Goal: Task Accomplishment & Management: Manage account settings

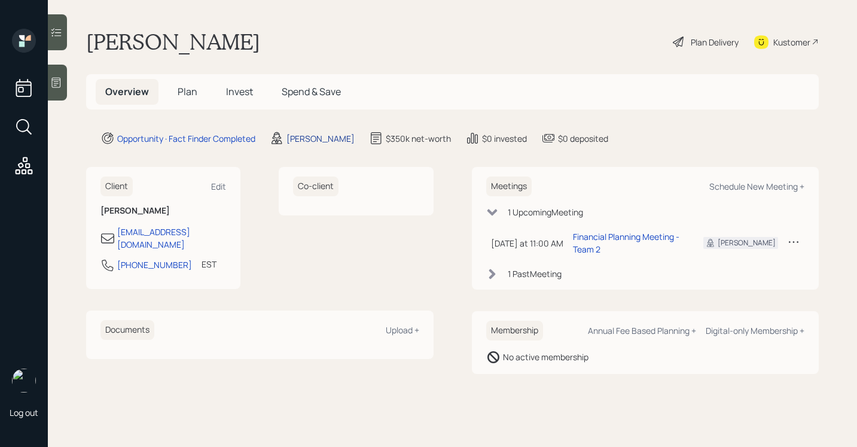
click at [327, 138] on div "[PERSON_NAME]" at bounding box center [320, 138] width 68 height 13
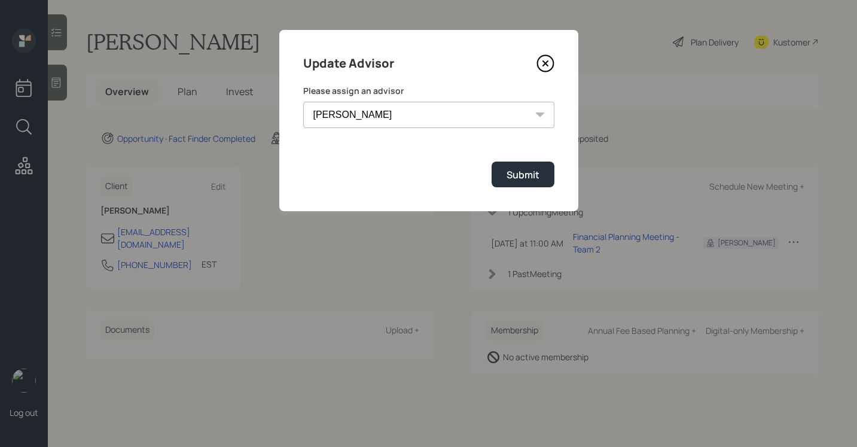
click at [369, 118] on select "Michael Russo Jonah Coleman Tyler End Treva Nostdahl Eric Schwartz Sami Boghos …" at bounding box center [428, 115] width 251 height 26
select select "bffa7908-1b2a-4c79-9bb6-f0ec9aed22d3"
click at [303, 102] on select "Michael Russo Jonah Coleman Tyler End Treva Nostdahl Eric Schwartz Sami Boghos …" at bounding box center [428, 115] width 251 height 26
click at [509, 173] on div "Submit" at bounding box center [522, 174] width 33 height 13
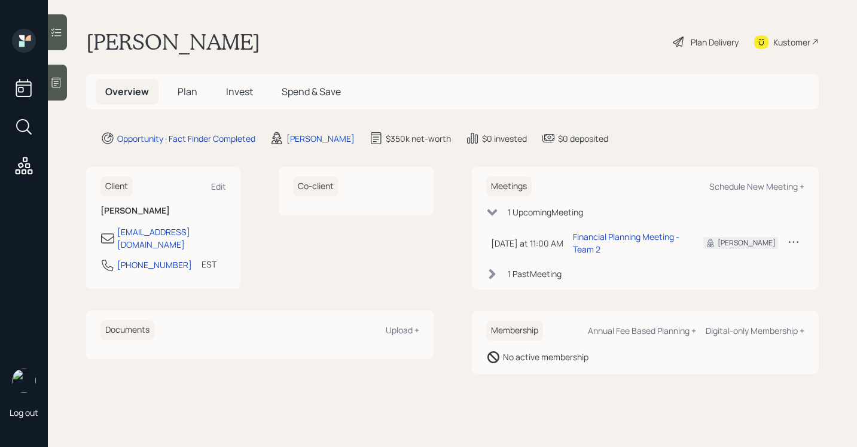
click at [192, 89] on span "Plan" at bounding box center [188, 91] width 20 height 13
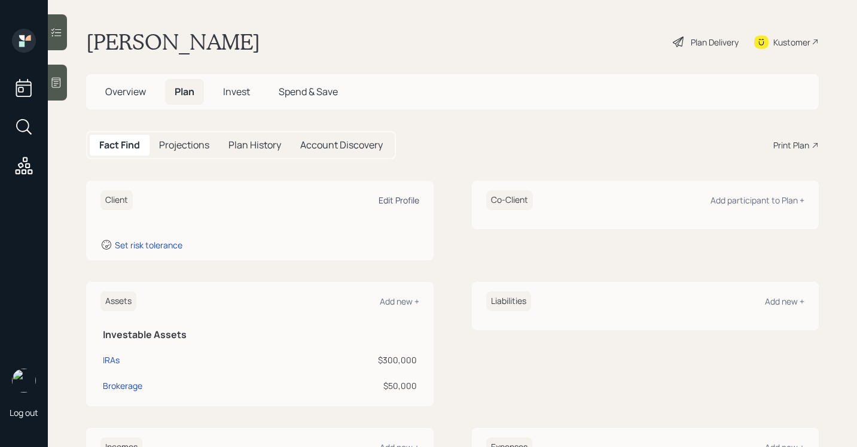
click at [406, 202] on div "Edit Profile" at bounding box center [399, 199] width 41 height 11
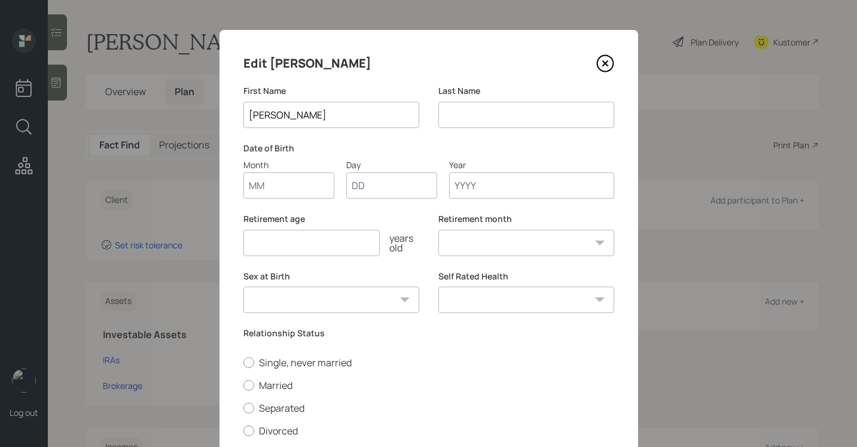
click at [492, 109] on input at bounding box center [526, 115] width 176 height 26
type input "Robinson"
click at [279, 189] on input "Month" at bounding box center [288, 185] width 91 height 26
type input "01"
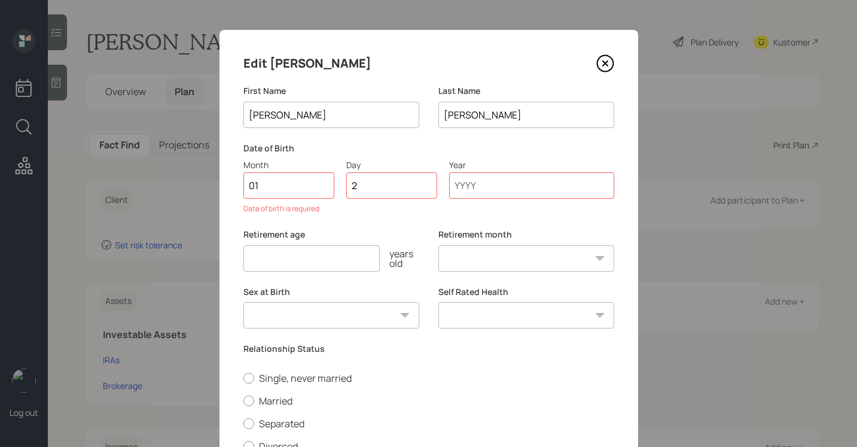
type input "29"
type input "1964"
select select "1"
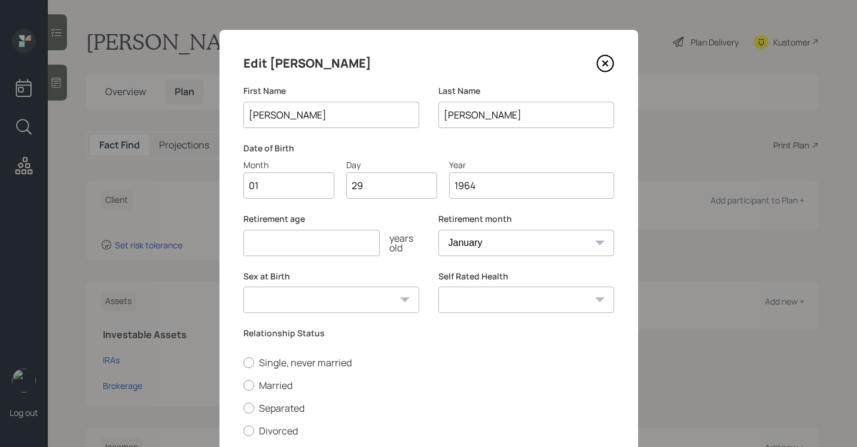
type input "1964"
click at [461, 248] on select "January February March April May June July August September October November De…" at bounding box center [526, 243] width 176 height 26
click at [438, 230] on select "January February March April May June July August September October November De…" at bounding box center [526, 243] width 176 height 26
click at [503, 243] on select "January February March April May June July August September October November De…" at bounding box center [526, 243] width 176 height 26
select select "11"
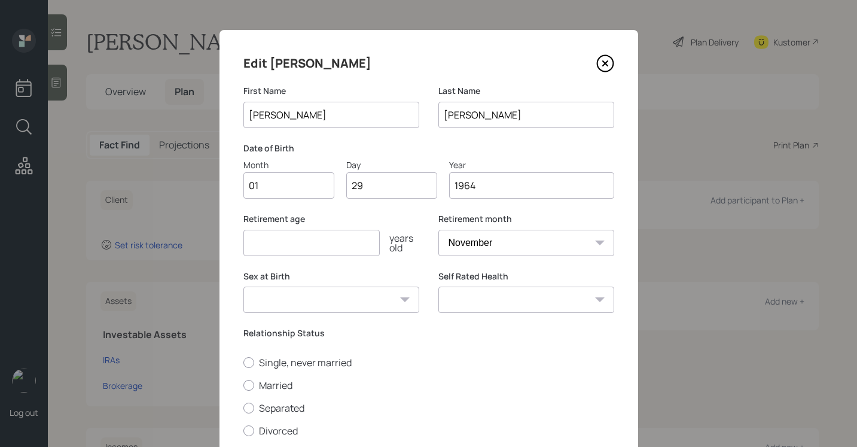
click at [438, 230] on select "January February March April May June July August September October November De…" at bounding box center [526, 243] width 176 height 26
click at [339, 239] on input "number" at bounding box center [311, 243] width 136 height 26
type input "61"
click at [363, 301] on select "Male Female Other / Prefer not to say" at bounding box center [331, 299] width 176 height 26
select select "female"
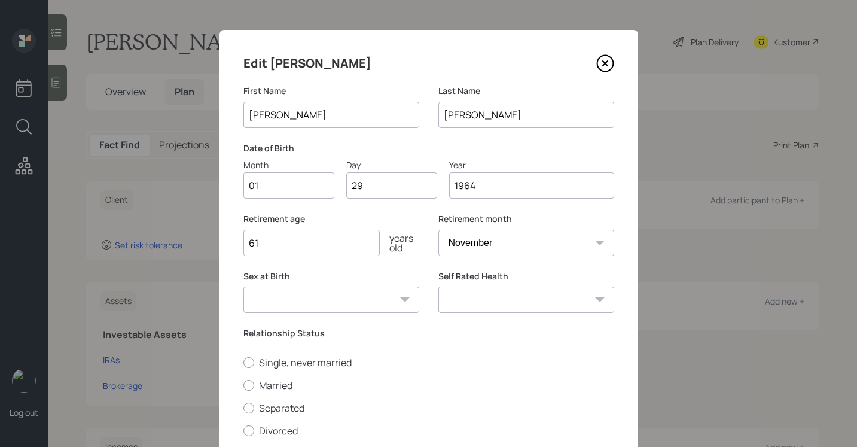
click at [243, 286] on select "Male Female Other / Prefer not to say" at bounding box center [331, 299] width 176 height 26
click at [469, 299] on select "Excellent Very Good Good Fair Poor" at bounding box center [526, 299] width 176 height 26
select select "poor"
click at [438, 286] on select "Excellent Very Good Good Fair Poor" at bounding box center [526, 299] width 176 height 26
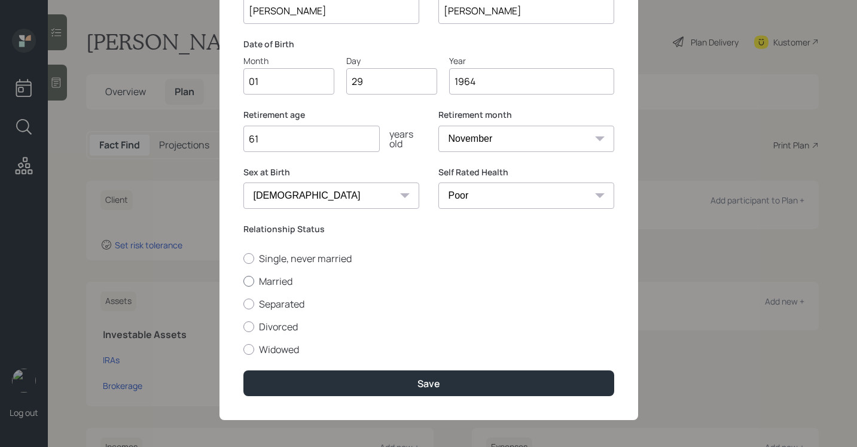
scroll to position [108, 0]
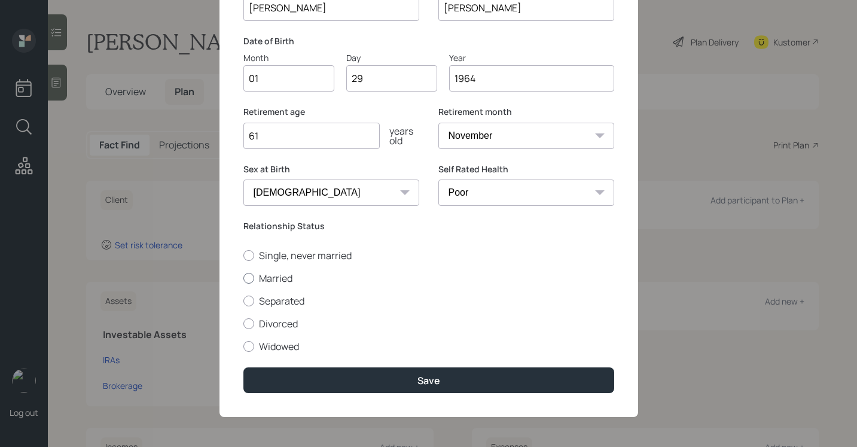
click at [296, 276] on label "Married" at bounding box center [428, 277] width 371 height 13
click at [243, 277] on input "Married" at bounding box center [243, 277] width 1 height 1
radio input "true"
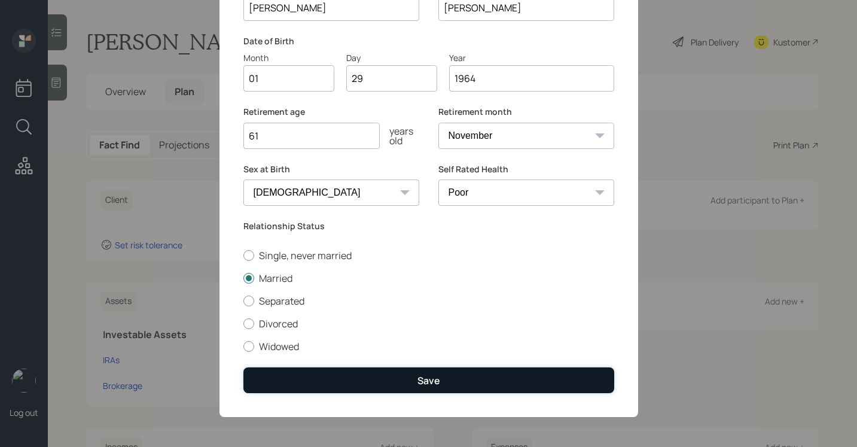
click at [374, 380] on button "Save" at bounding box center [428, 380] width 371 height 26
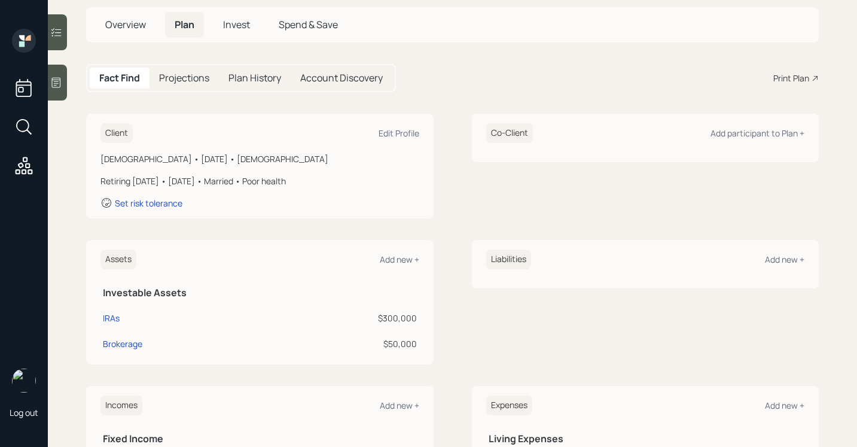
scroll to position [68, 0]
click at [133, 25] on span "Overview" at bounding box center [125, 23] width 41 height 13
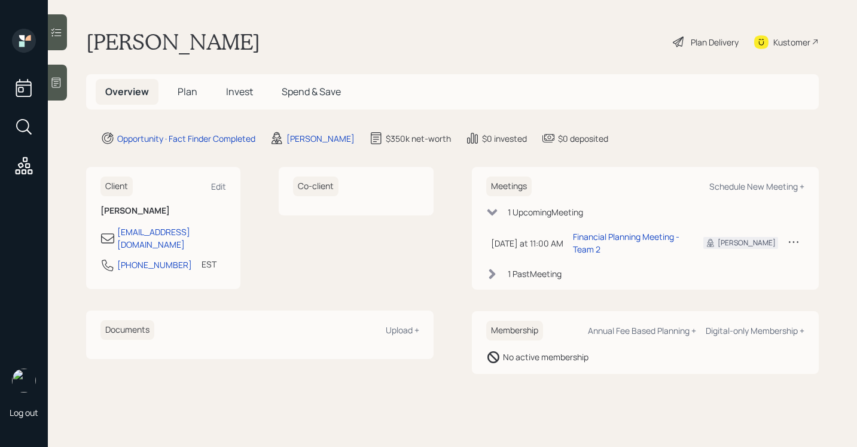
click at [682, 45] on icon at bounding box center [679, 42] width 14 height 14
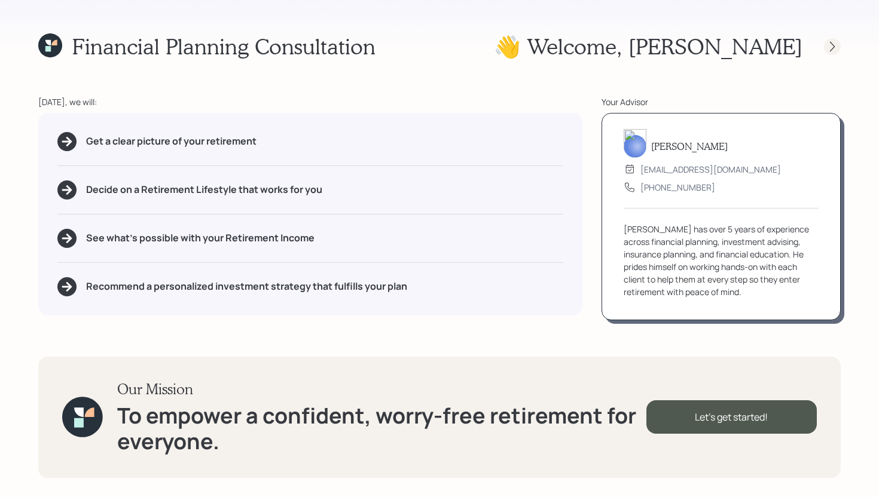
click at [831, 47] on icon at bounding box center [832, 47] width 12 height 12
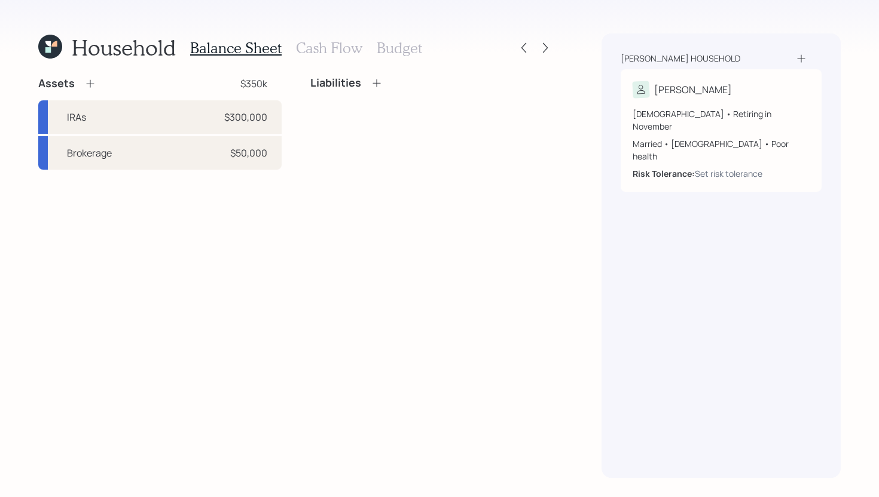
click at [89, 89] on icon at bounding box center [90, 84] width 12 height 12
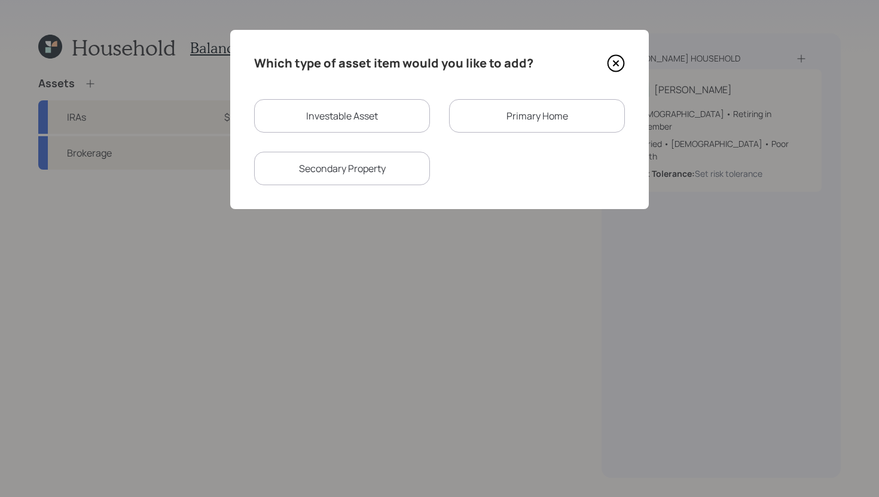
click at [406, 127] on div "Investable Asset" at bounding box center [342, 115] width 176 height 33
select select "taxable"
select select "balanced"
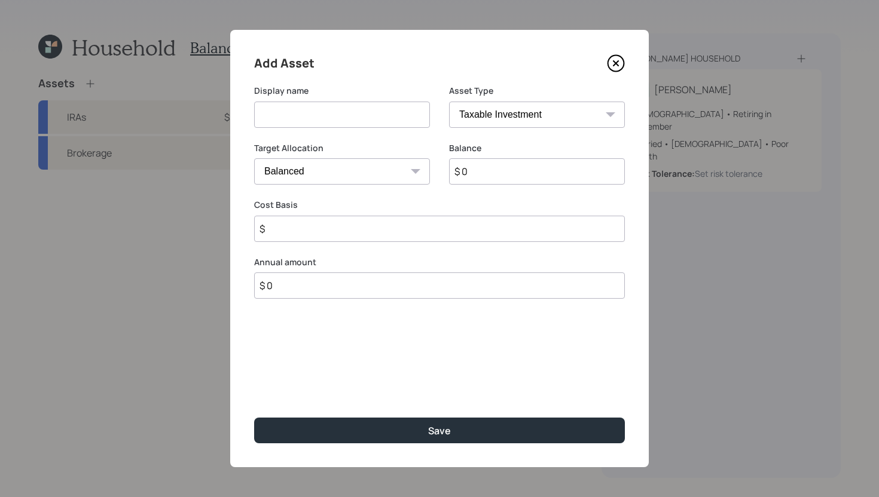
click at [404, 121] on input at bounding box center [342, 115] width 176 height 26
type input "Pension Lump Sum"
click at [527, 124] on select "SEP IRA IRA Roth IRA 401(k) Roth 401(k) 403(b) Roth 403(b) 457(b) Roth 457(b) H…" at bounding box center [537, 115] width 176 height 26
select select "ira"
click at [449, 102] on select "SEP IRA IRA Roth IRA 401(k) Roth 401(k) 403(b) Roth 403(b) 457(b) Roth 457(b) H…" at bounding box center [537, 115] width 176 height 26
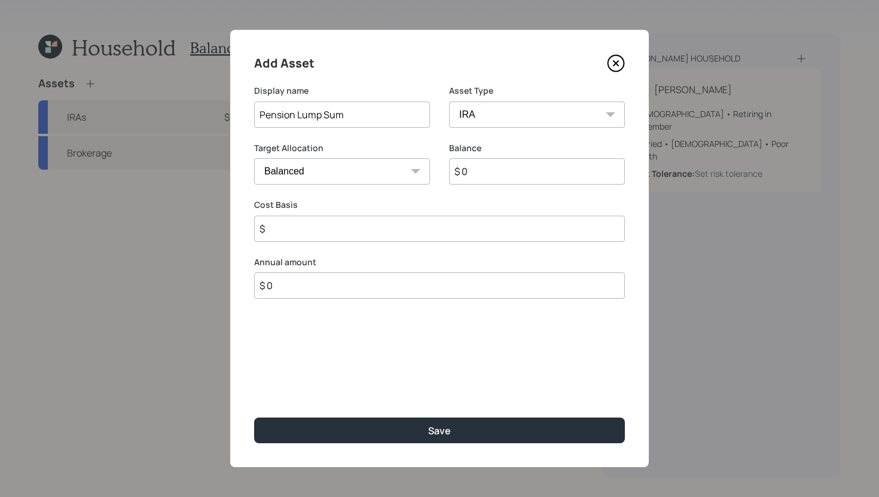
type input "$"
click at [488, 176] on input "$ 0" at bounding box center [537, 171] width 176 height 26
type input "$ 143,000"
click at [463, 230] on input "$" at bounding box center [439, 229] width 371 height 26
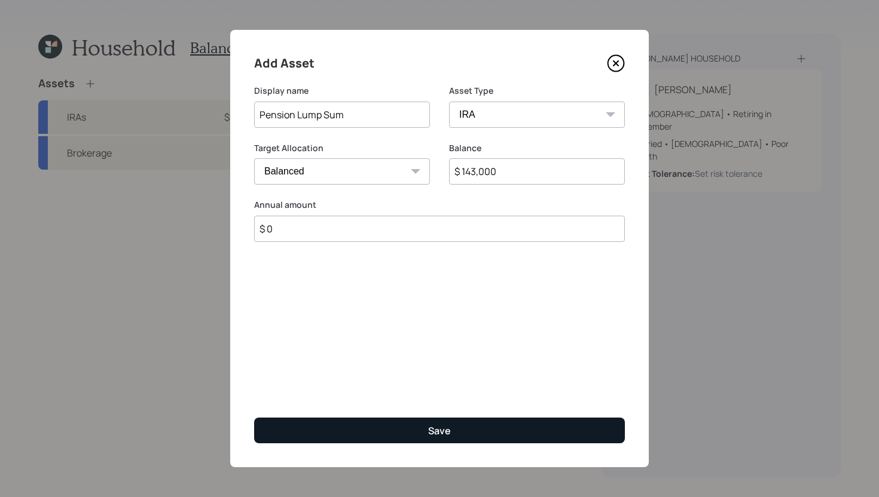
type input "$ 0"
click at [425, 442] on button "Save" at bounding box center [439, 431] width 371 height 26
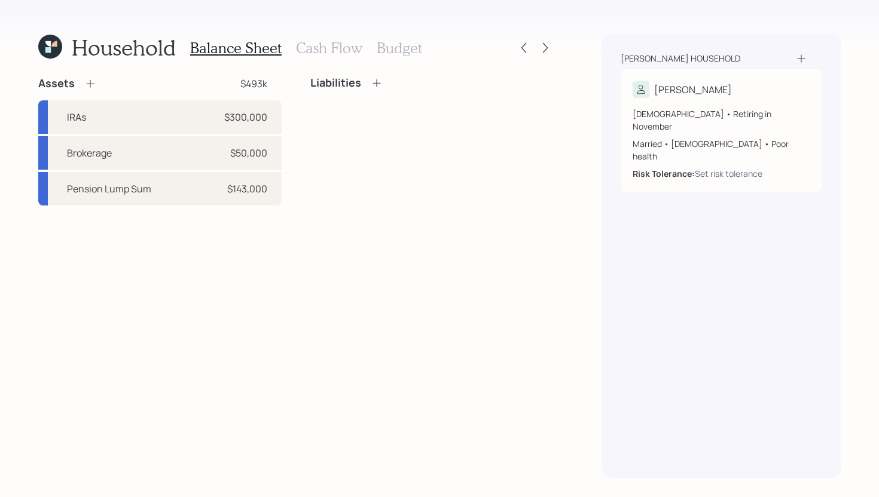
click at [94, 84] on icon at bounding box center [90, 84] width 12 height 12
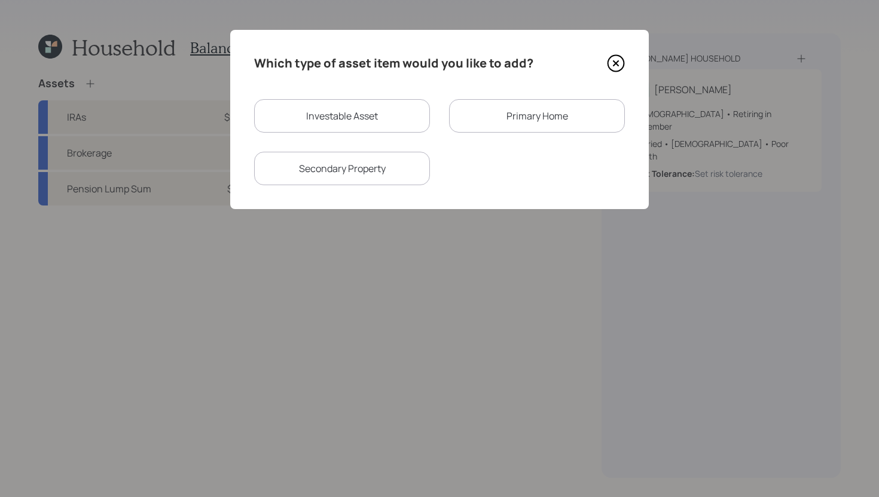
click at [564, 126] on div "Primary Home" at bounding box center [537, 115] width 176 height 33
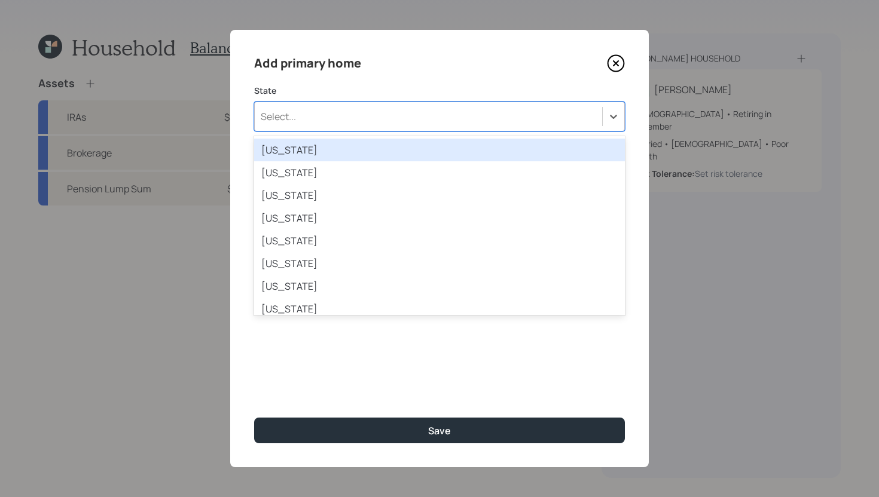
click at [469, 123] on div "Select..." at bounding box center [428, 116] width 347 height 20
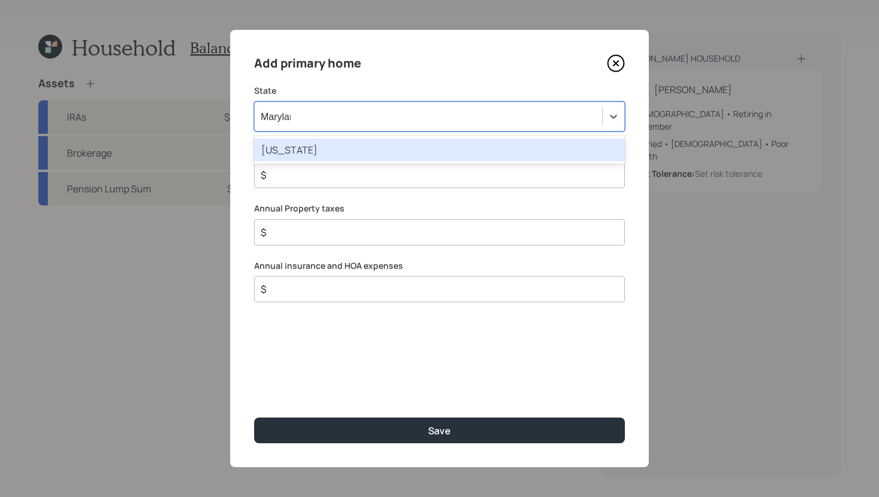
type input "Maryland"
click at [468, 158] on div "Maryland" at bounding box center [439, 150] width 371 height 23
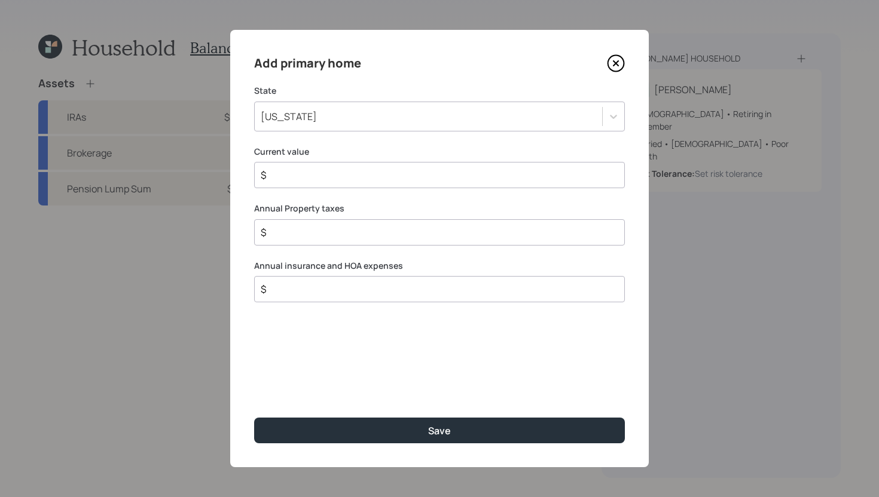
click at [431, 175] on input "$" at bounding box center [435, 175] width 350 height 14
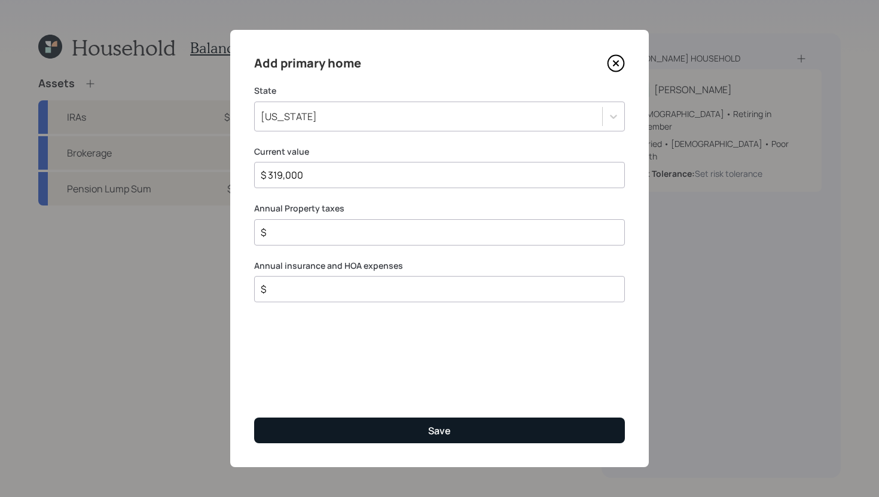
type input "$ 319,000"
click at [426, 432] on button "Save" at bounding box center [439, 431] width 371 height 26
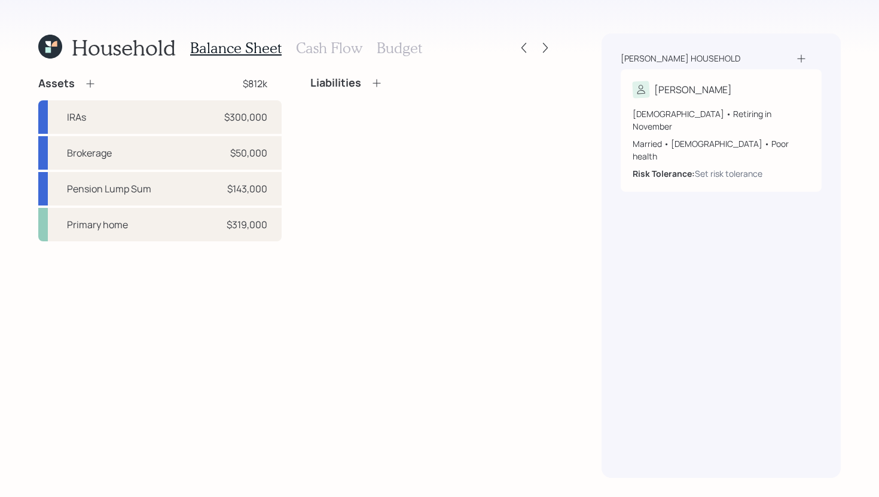
click at [377, 81] on icon at bounding box center [377, 83] width 12 height 12
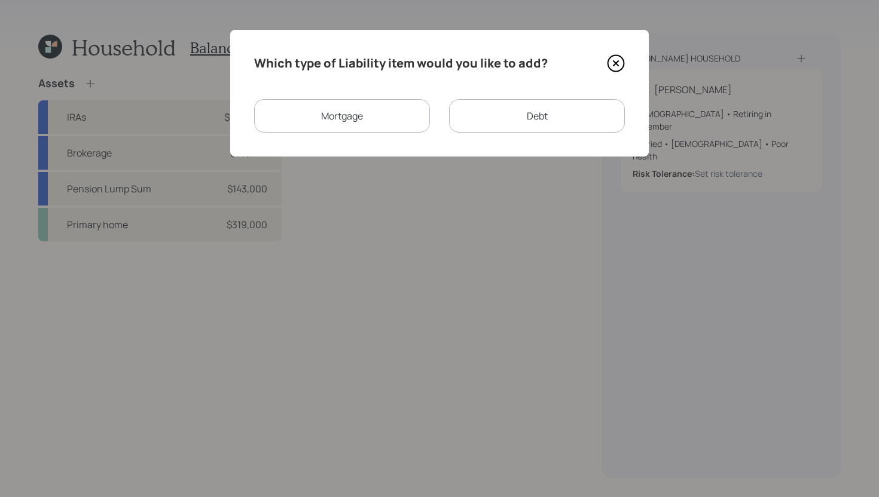
click at [403, 124] on div "Mortgage" at bounding box center [342, 115] width 176 height 33
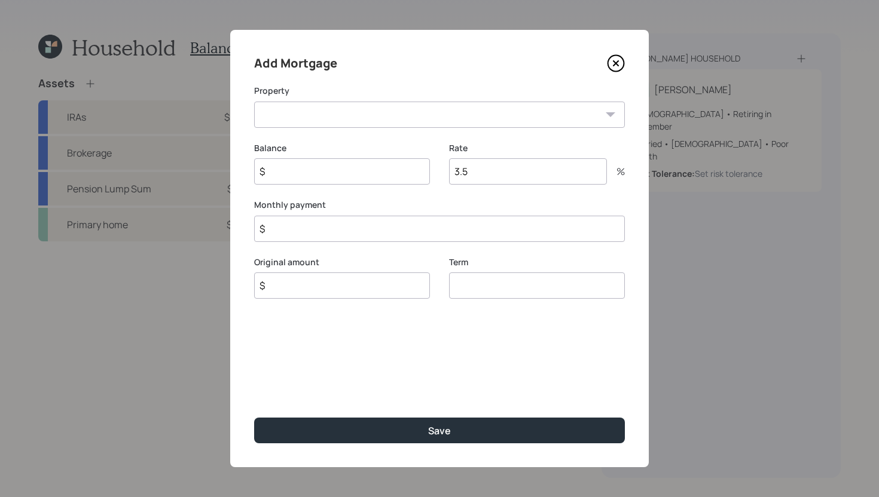
click at [403, 124] on select "MD Primary home" at bounding box center [439, 115] width 371 height 26
select select "9b15a6c7-9ed8-4ff3-9603-c2436bd3a39f"
click at [254, 102] on select "MD Primary home" at bounding box center [439, 115] width 371 height 26
click at [362, 233] on input "$" at bounding box center [439, 229] width 371 height 26
type input "$ 1,600"
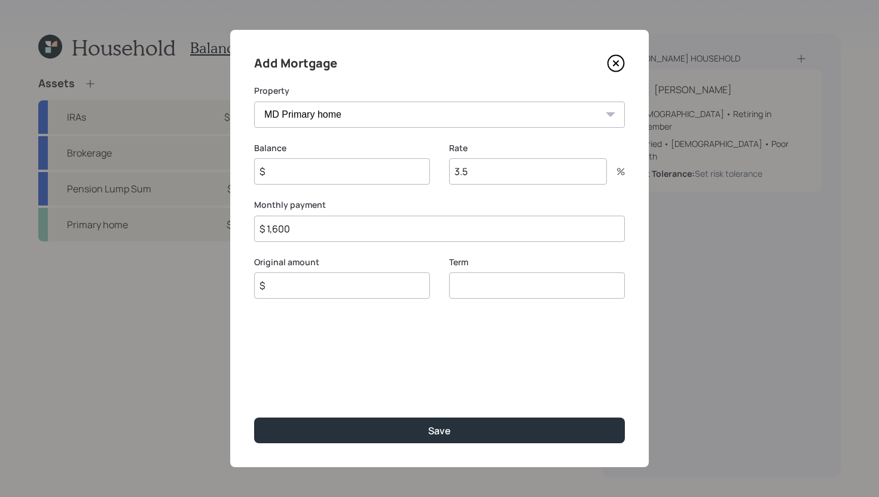
click at [343, 184] on input "$" at bounding box center [342, 171] width 176 height 26
type input "$ 45,000"
click at [343, 290] on input "$" at bounding box center [342, 286] width 176 height 26
type input "$ 45,000"
click at [480, 279] on input "number" at bounding box center [537, 286] width 176 height 26
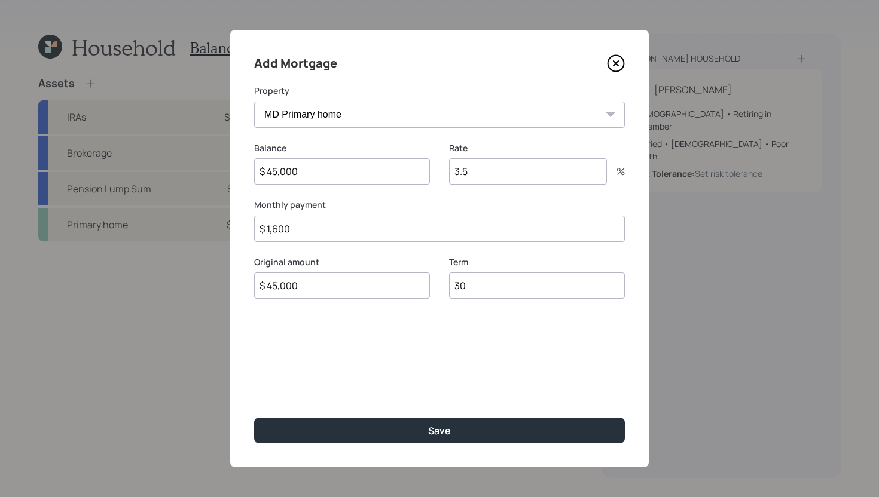
type input "30"
click at [524, 164] on input "3.5" at bounding box center [528, 171] width 158 height 26
type input "3.5"
drag, startPoint x: 294, startPoint y: 228, endPoint x: 274, endPoint y: 230, distance: 19.2
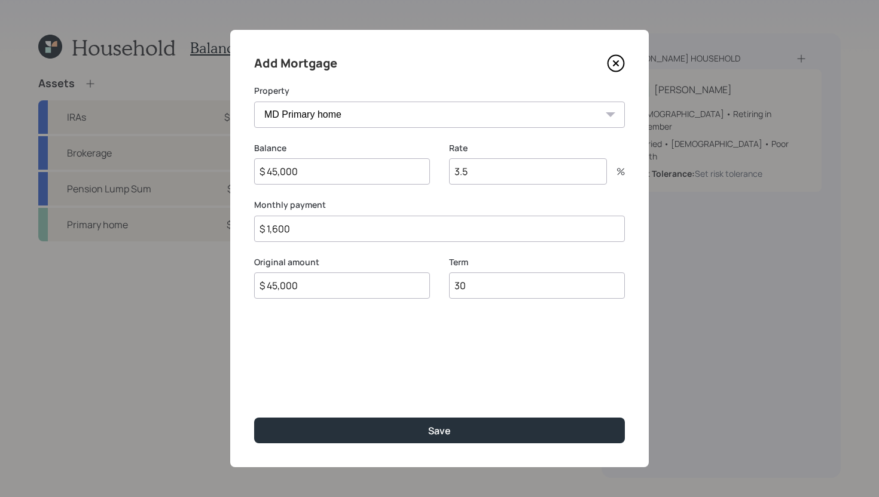
click at [274, 230] on input "$ 1,600" at bounding box center [439, 229] width 371 height 26
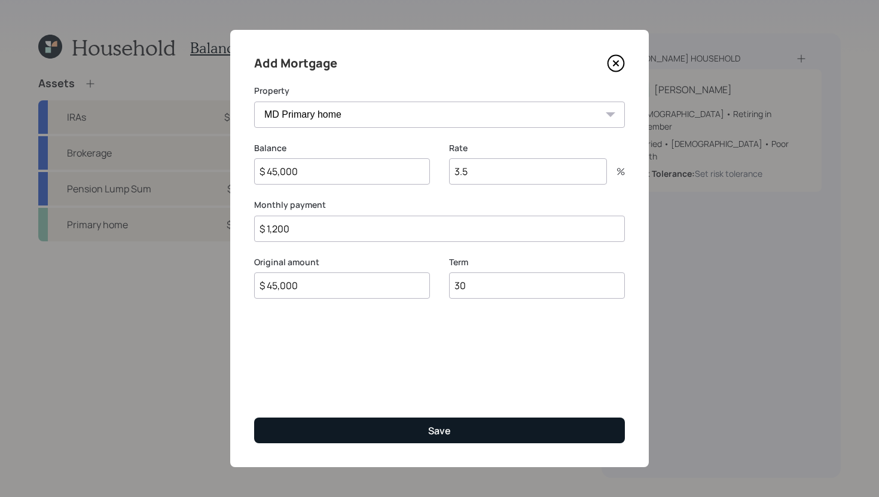
type input "$ 1,200"
click at [341, 429] on button "Save" at bounding box center [439, 431] width 371 height 26
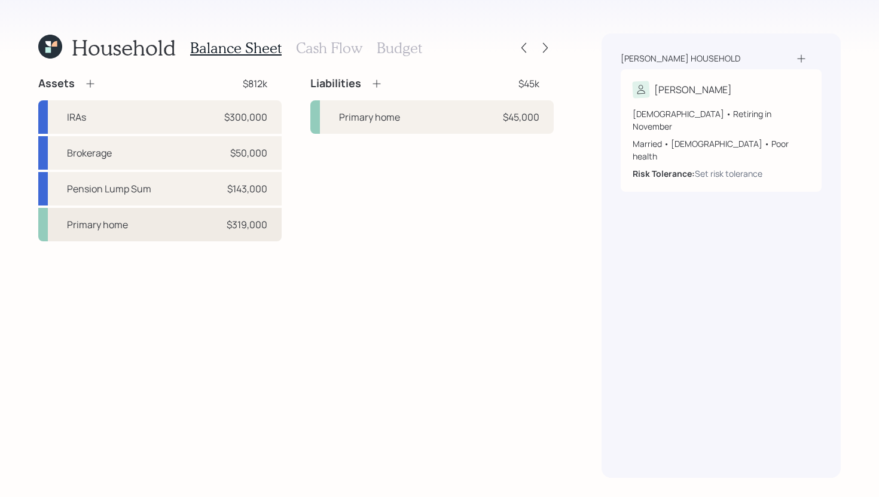
click at [154, 234] on div "Primary home $319,000" at bounding box center [159, 224] width 243 height 33
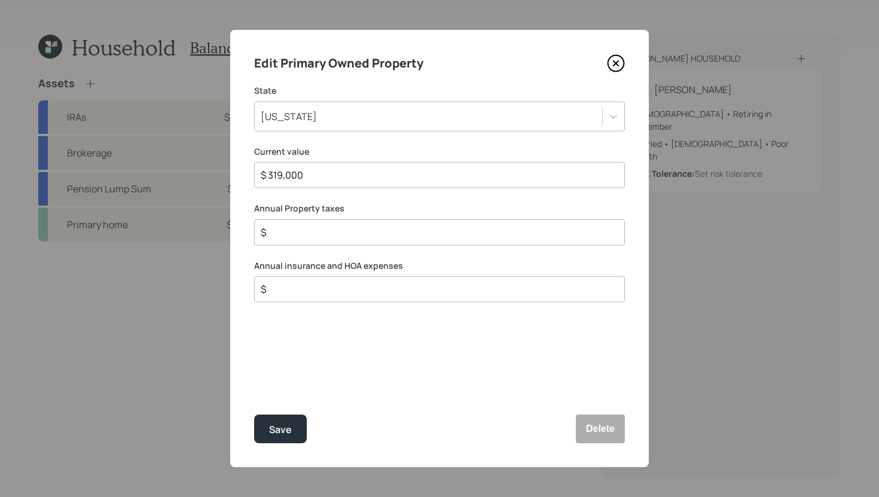
click at [289, 230] on input "$" at bounding box center [435, 232] width 350 height 14
type input "$ 2,400"
click at [296, 288] on input "$" at bounding box center [435, 289] width 350 height 14
type input "$ 2,400"
click at [286, 426] on div "Save" at bounding box center [280, 430] width 23 height 16
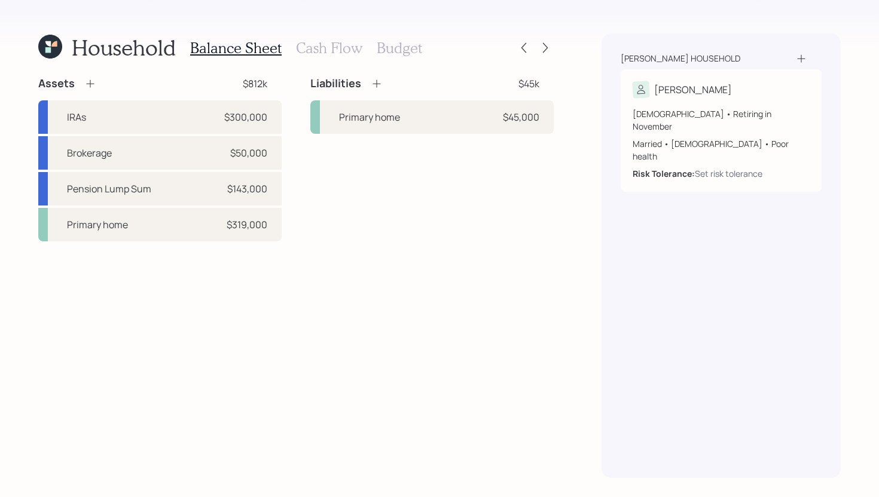
click at [801, 56] on icon at bounding box center [801, 59] width 12 height 12
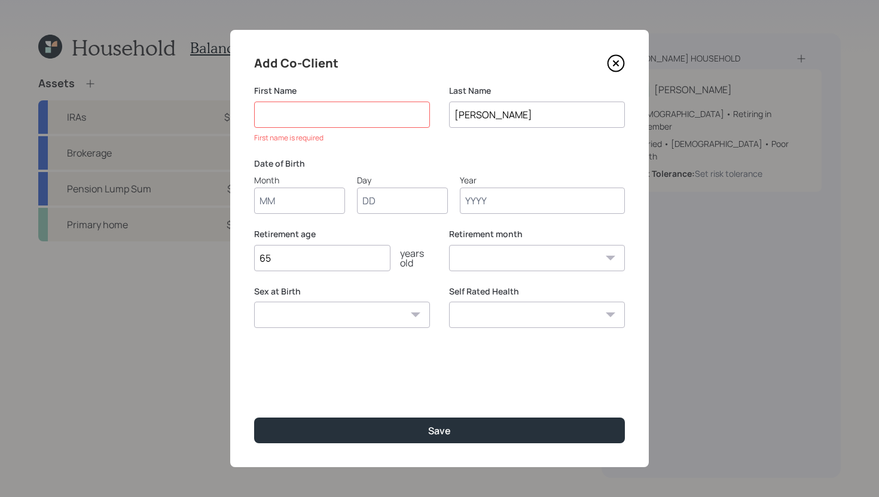
click at [614, 61] on icon at bounding box center [616, 63] width 5 height 5
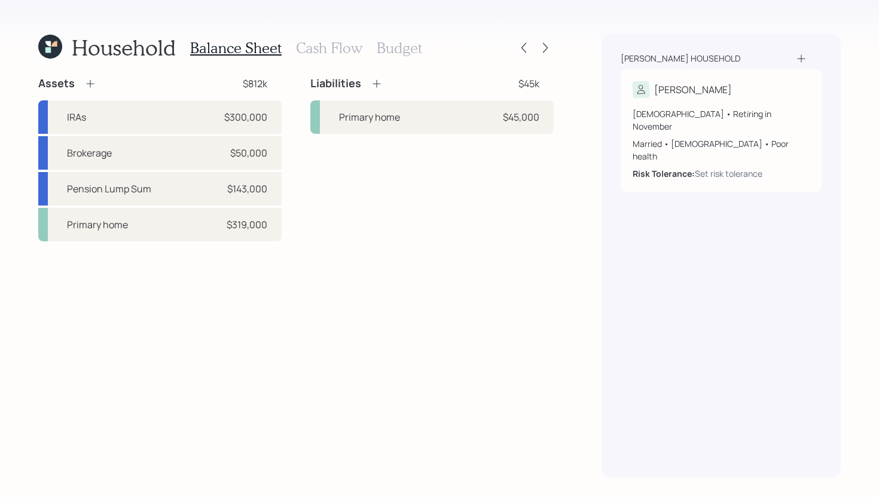
click at [91, 84] on icon at bounding box center [90, 84] width 12 height 12
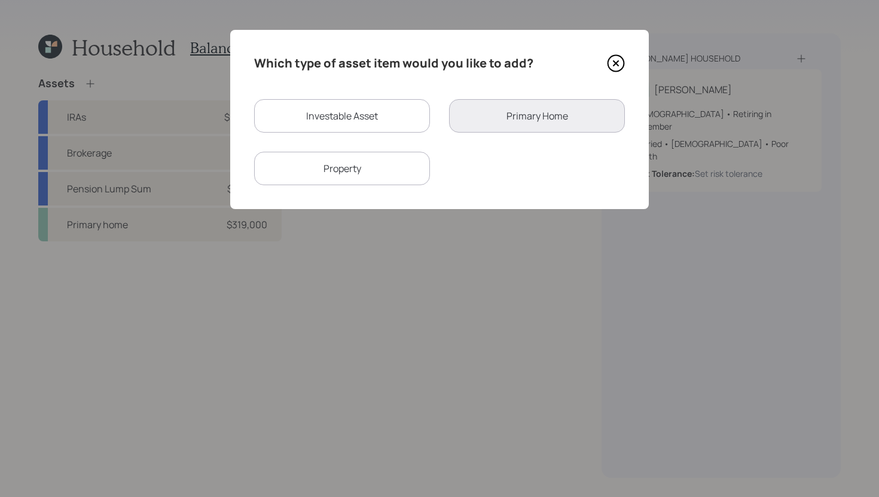
click at [298, 119] on div "Investable Asset" at bounding box center [342, 115] width 176 height 33
select select "taxable"
select select "balanced"
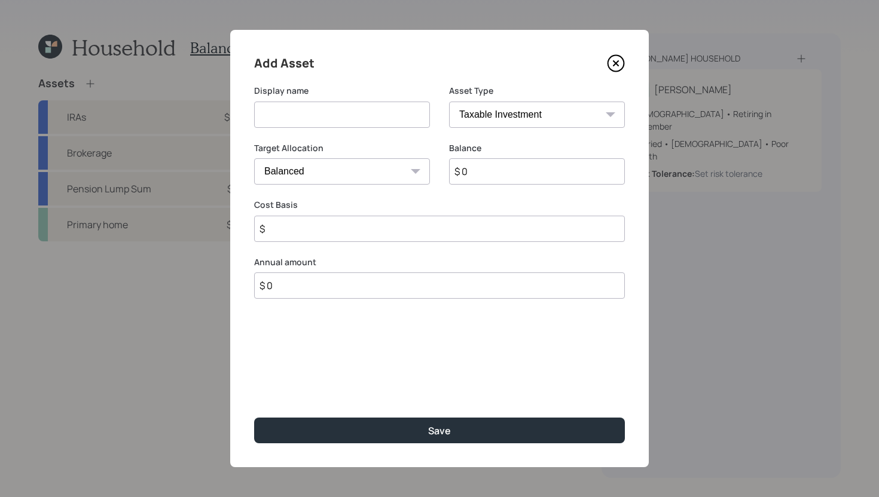
click at [298, 119] on input at bounding box center [342, 115] width 176 height 26
click at [499, 120] on select "SEP IRA IRA Roth IRA 401(k) Roth 401(k) 403(b) Roth 403(b) 457(b) Roth 457(b) H…" at bounding box center [537, 115] width 176 height 26
select select "emergency_fund"
click at [449, 102] on select "SEP IRA IRA Roth IRA 401(k) Roth 401(k) 403(b) Roth 403(b) 457(b) Roth 457(b) H…" at bounding box center [537, 115] width 176 height 26
click at [383, 115] on input at bounding box center [342, 115] width 176 height 26
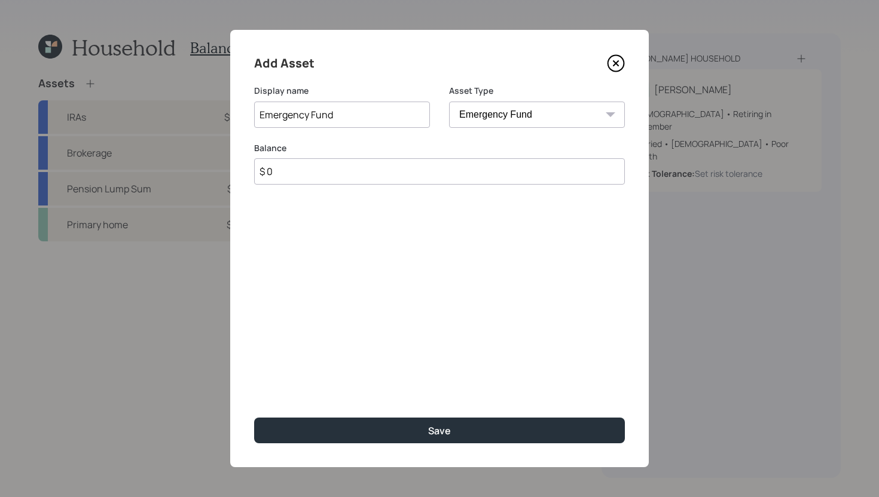
type input "Emergency Fund"
click at [395, 174] on input "$ 0" at bounding box center [439, 171] width 371 height 26
type input "$ 30,000"
click at [392, 121] on input "Emergency Fund" at bounding box center [342, 115] width 176 height 26
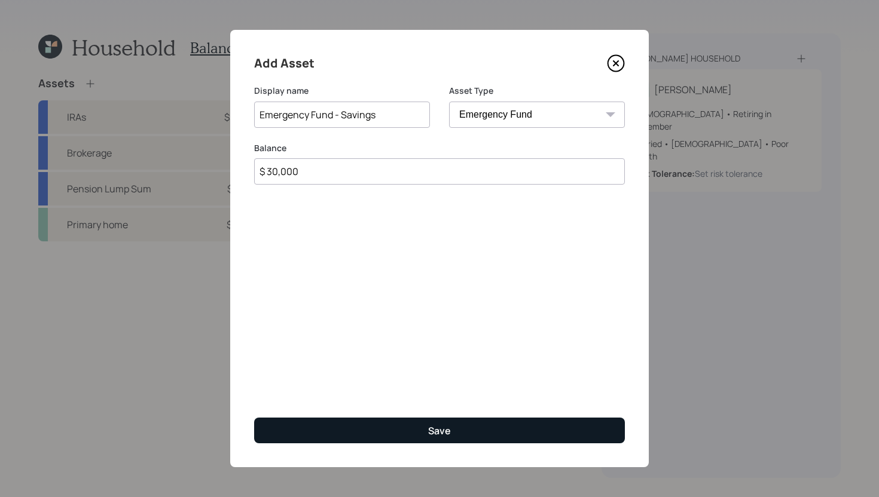
type input "Emergency Fund - Savings"
click at [423, 436] on button "Save" at bounding box center [439, 431] width 371 height 26
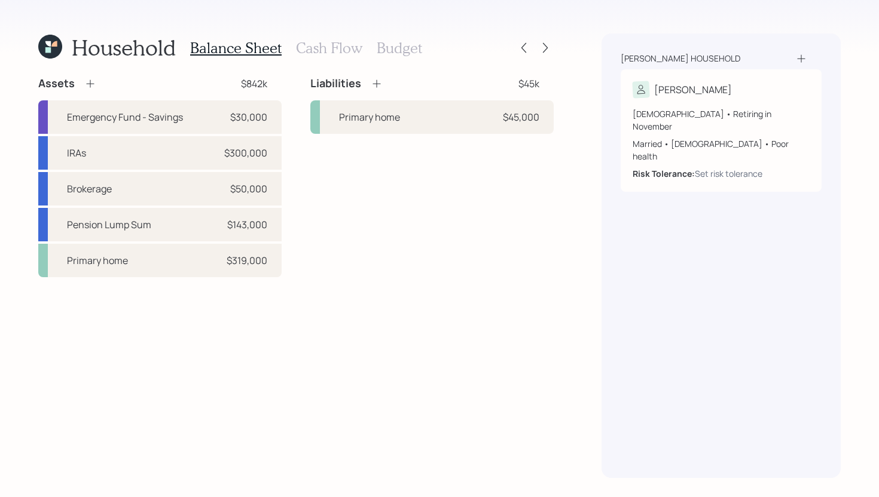
click at [88, 84] on icon at bounding box center [90, 84] width 12 height 12
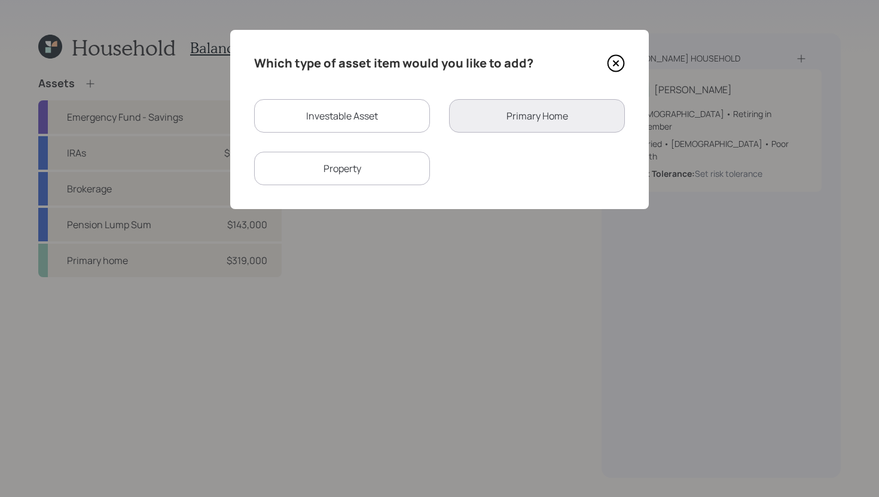
click at [358, 160] on div "Property" at bounding box center [342, 168] width 176 height 33
select select "rental_property"
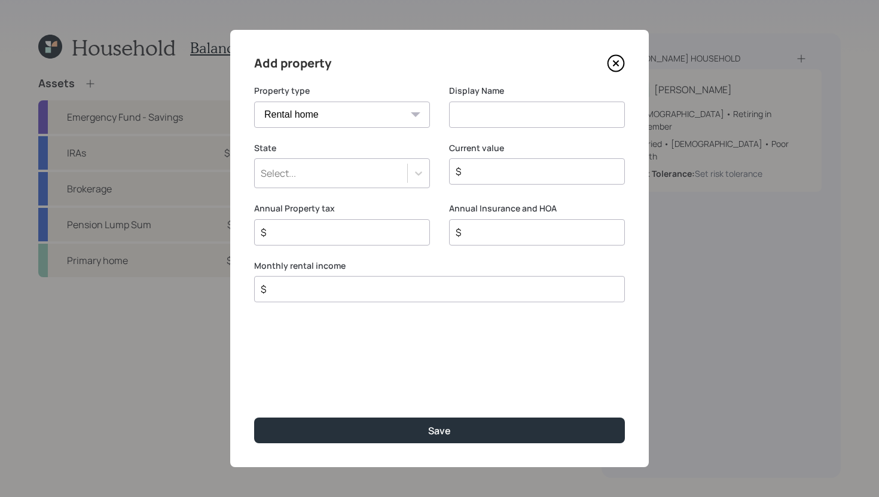
click at [481, 115] on input at bounding box center [537, 115] width 176 height 26
type input "B"
type input "Autoshop Building"
click at [374, 173] on div "Select..." at bounding box center [331, 173] width 152 height 20
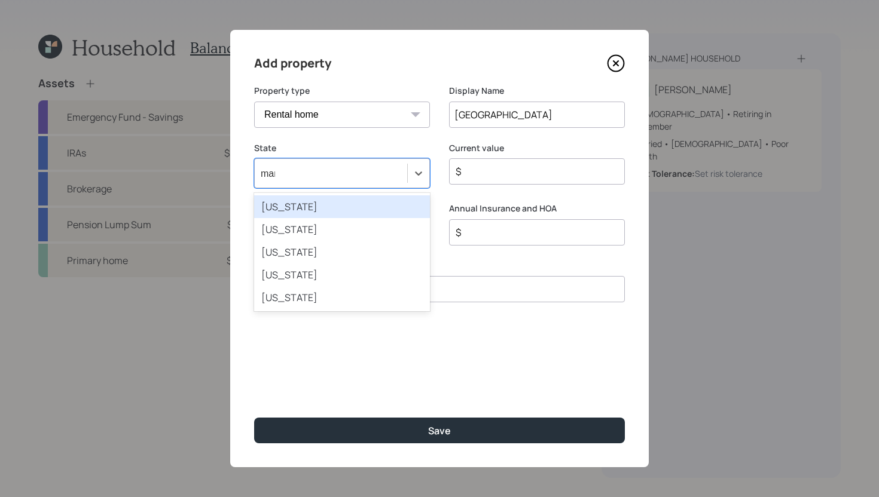
type input "mary"
click at [386, 214] on div "Maryland" at bounding box center [342, 207] width 176 height 23
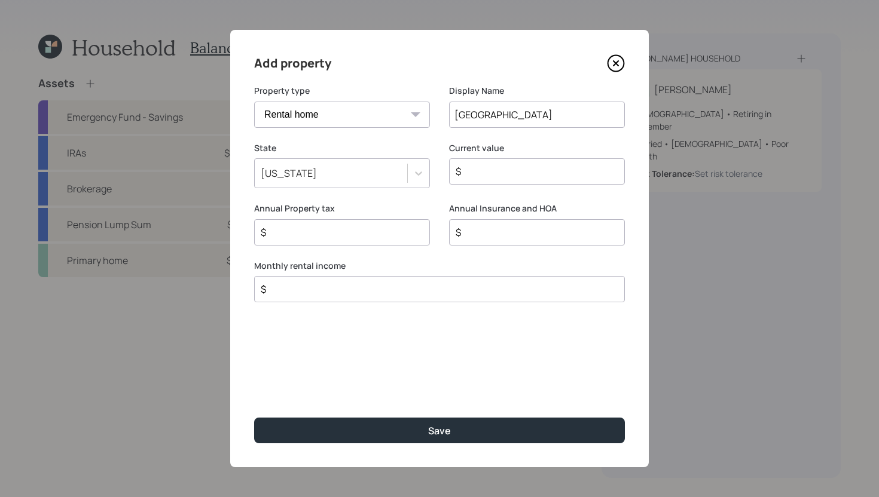
click at [503, 167] on input "$" at bounding box center [531, 171] width 155 height 14
type input "$ 500,000"
click at [396, 299] on div "$" at bounding box center [439, 289] width 371 height 26
click at [396, 294] on input "$" at bounding box center [435, 289] width 350 height 14
type input "$ 1,500"
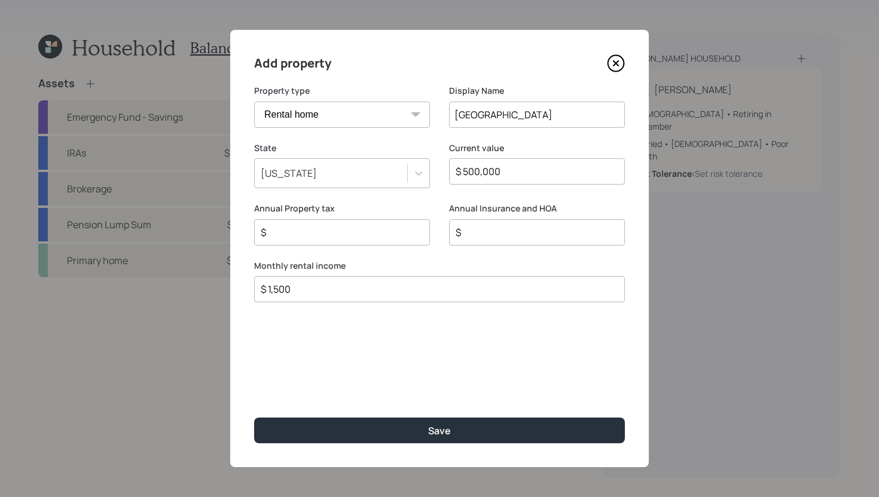
click at [386, 234] on input "$" at bounding box center [337, 232] width 155 height 14
type input "$"
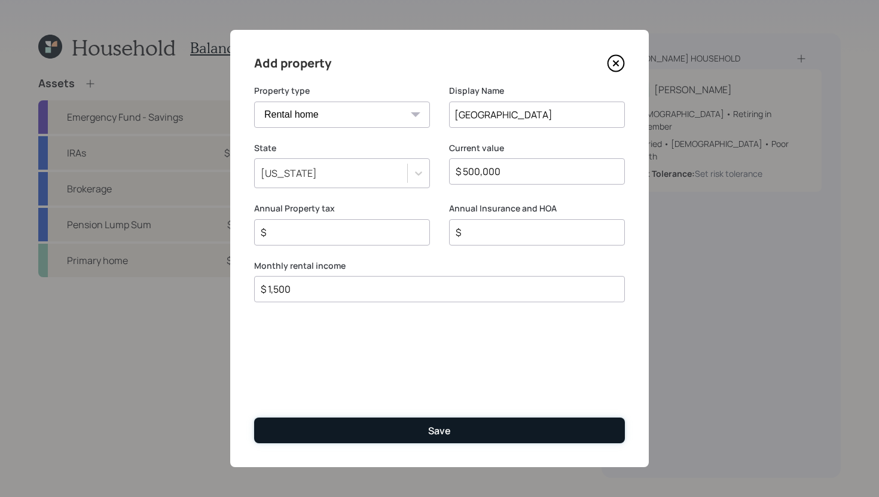
click at [427, 435] on button "Save" at bounding box center [439, 431] width 371 height 26
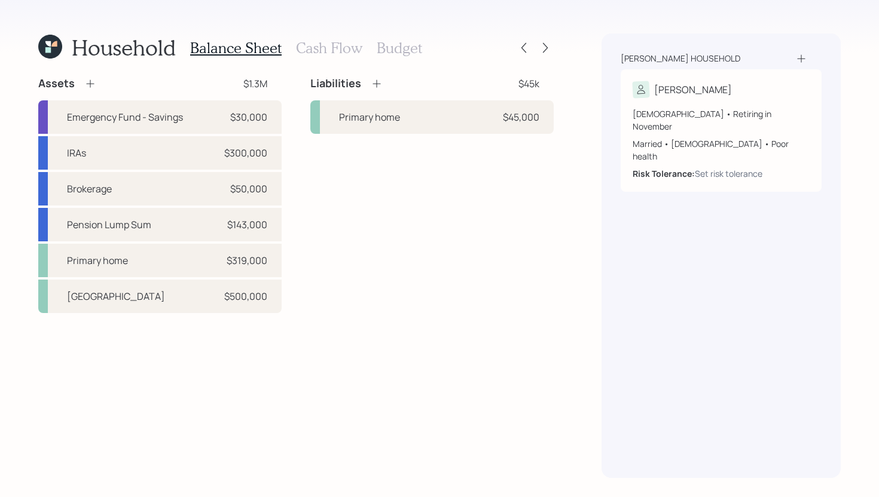
click at [375, 84] on icon at bounding box center [377, 84] width 8 height 8
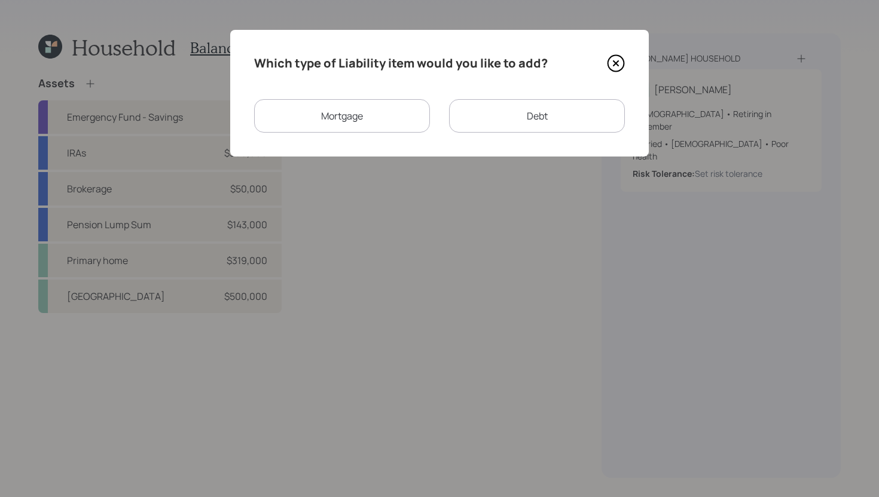
click at [380, 111] on div "Mortgage" at bounding box center [342, 115] width 176 height 33
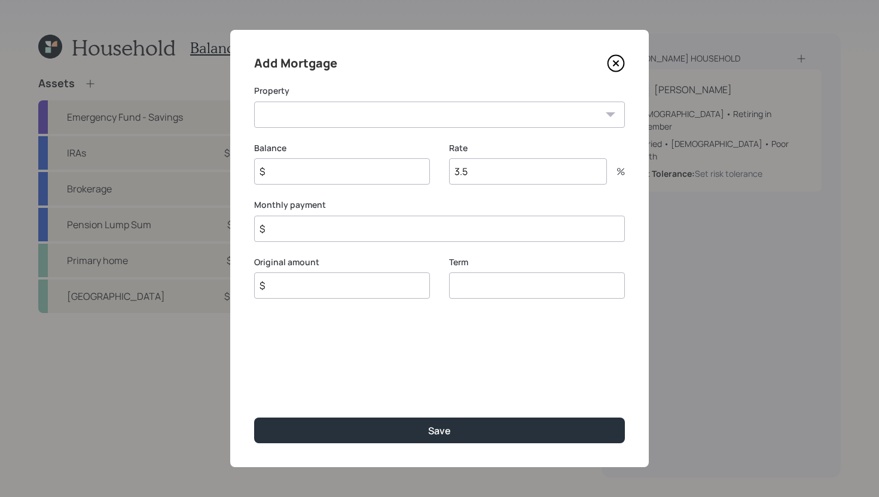
click at [379, 118] on select "Autoshop Building" at bounding box center [439, 115] width 371 height 26
select select "549f18e2-886e-4fa5-ac15-ef4278d5f920"
click at [254, 102] on select "Autoshop Building" at bounding box center [439, 115] width 371 height 26
click at [344, 234] on input "$" at bounding box center [439, 229] width 371 height 26
click at [471, 178] on input "3.5" at bounding box center [528, 171] width 158 height 26
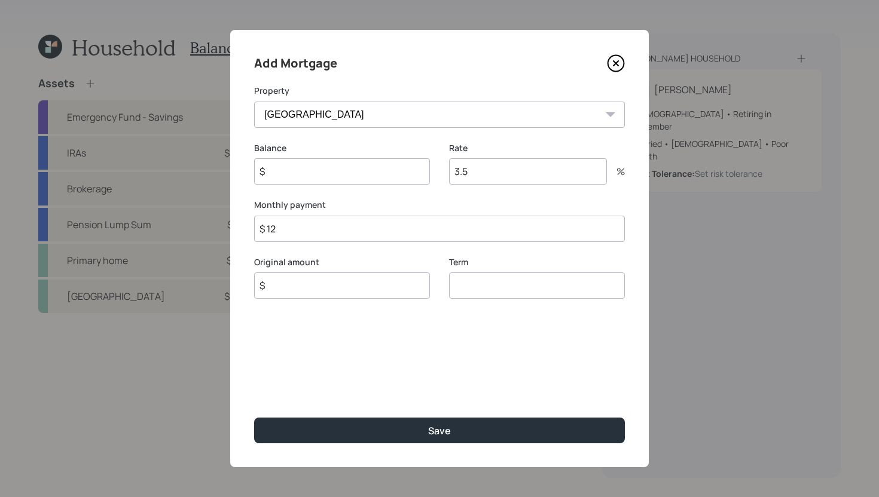
click at [471, 178] on input "3.5" at bounding box center [528, 171] width 158 height 26
click at [358, 231] on input "$ 12" at bounding box center [439, 229] width 371 height 26
type input "$ 1,241"
click at [313, 178] on input "$" at bounding box center [342, 171] width 176 height 26
drag, startPoint x: 501, startPoint y: 282, endPoint x: 505, endPoint y: 271, distance: 11.0
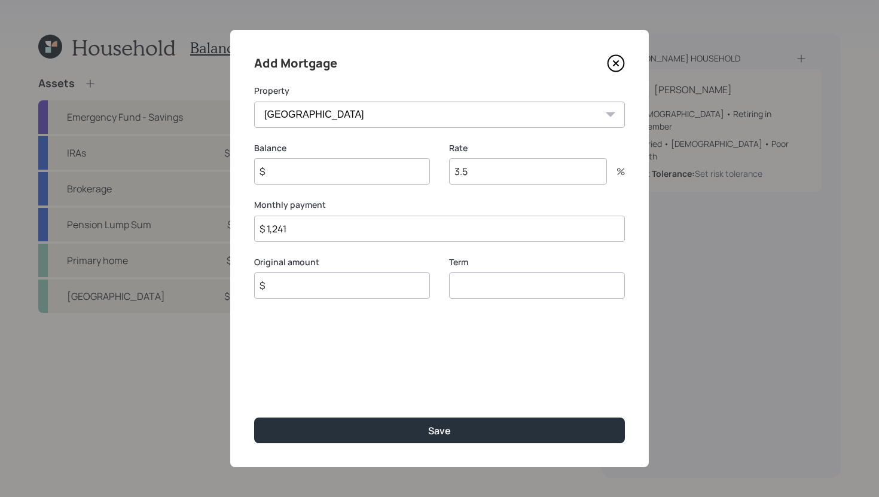
click at [501, 282] on div "Term" at bounding box center [537, 278] width 176 height 43
type input "30"
click at [376, 167] on input "$" at bounding box center [342, 171] width 176 height 26
type input "$ 50,000"
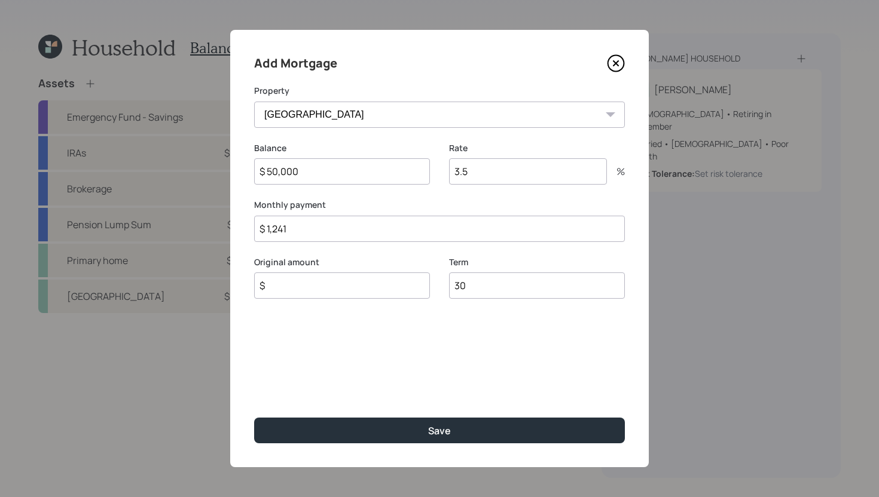
click at [353, 291] on input "$" at bounding box center [342, 286] width 176 height 26
type input "$ 50,000"
click at [483, 181] on input "3.5" at bounding box center [528, 171] width 158 height 26
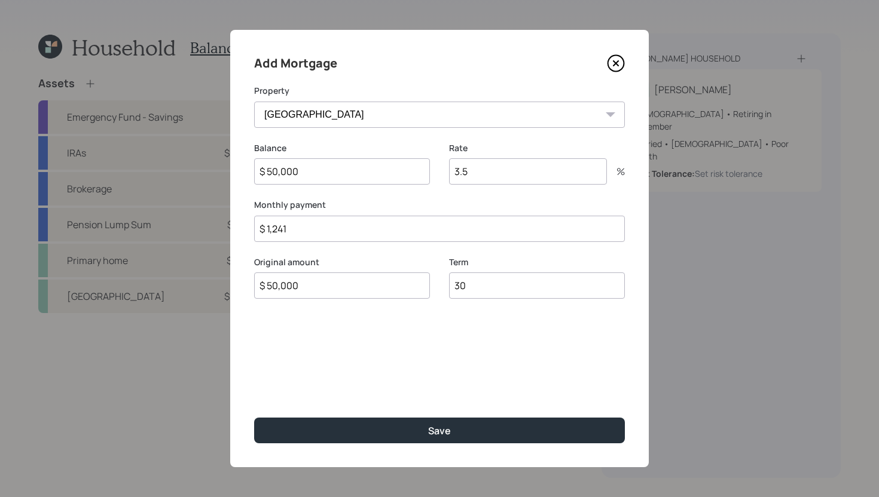
click at [483, 181] on input "3.5" at bounding box center [528, 171] width 158 height 26
click at [483, 172] on input "3.5" at bounding box center [528, 171] width 158 height 26
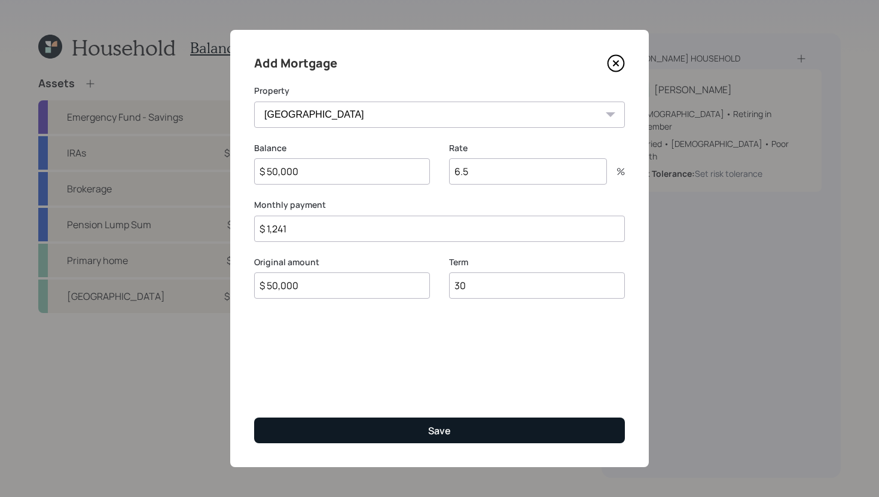
type input "6.5"
click at [454, 428] on button "Save" at bounding box center [439, 431] width 371 height 26
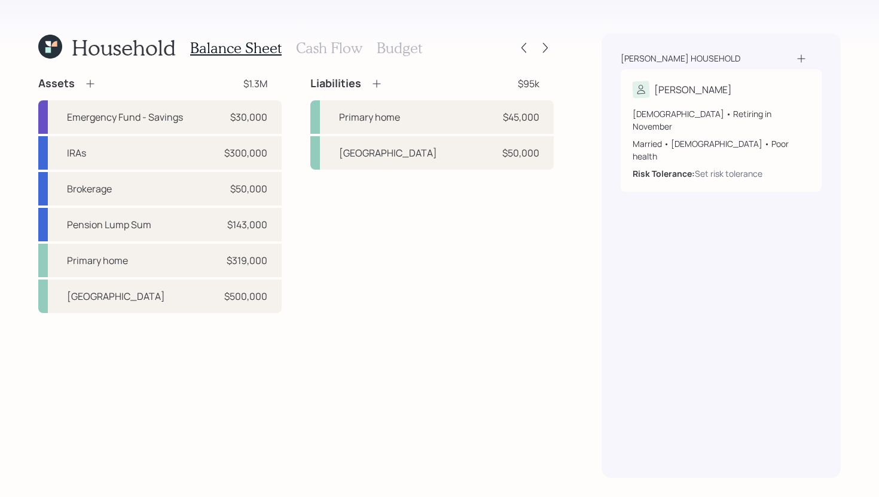
click at [324, 50] on h3 "Cash Flow" at bounding box center [329, 47] width 66 height 17
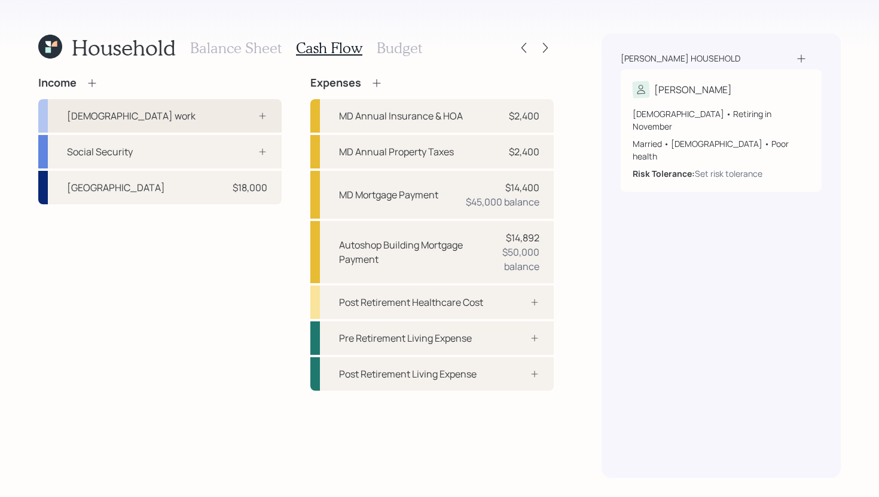
click at [218, 110] on div "Full-time work" at bounding box center [159, 115] width 243 height 33
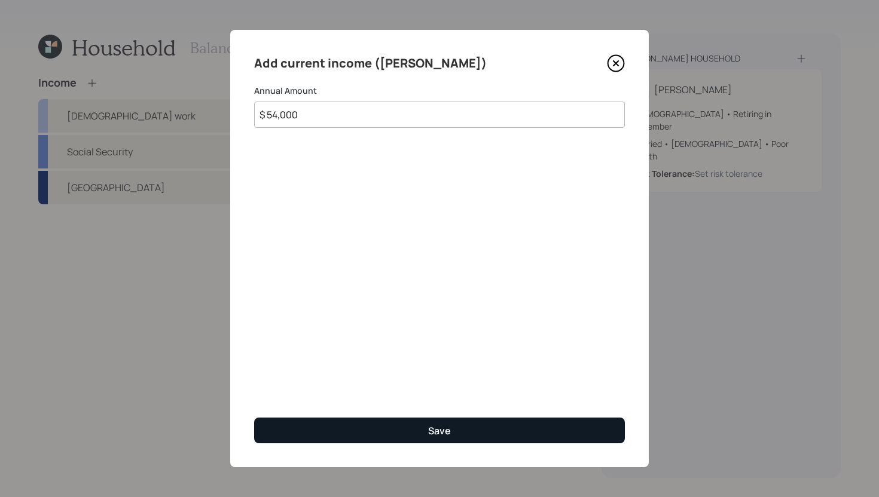
type input "$ 54,000"
click at [326, 441] on button "Save" at bounding box center [439, 431] width 371 height 26
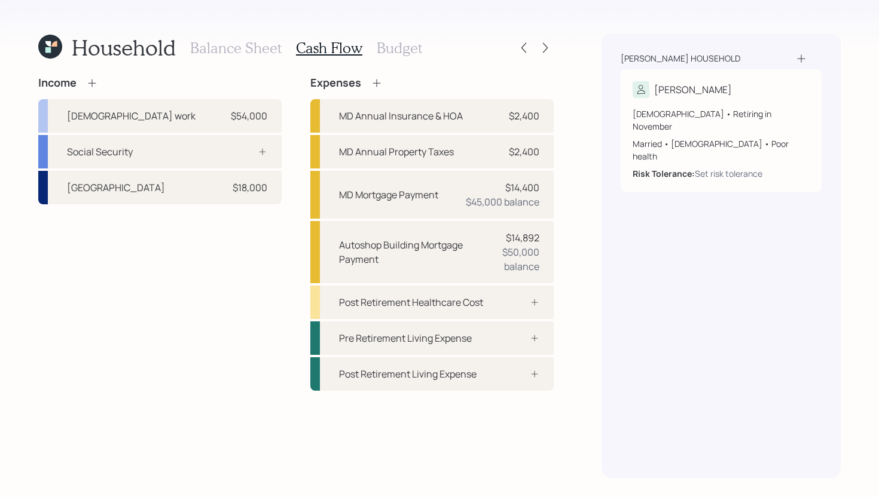
click at [96, 83] on icon at bounding box center [92, 83] width 8 height 8
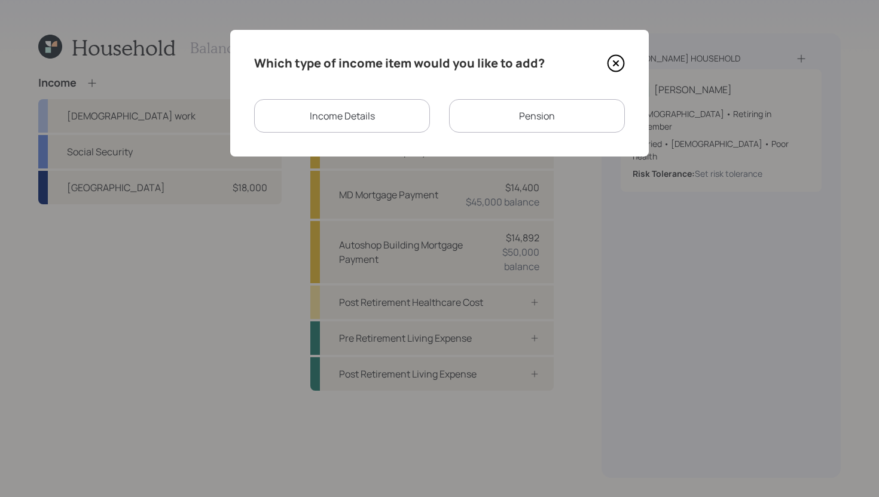
click at [473, 132] on div "Pension" at bounding box center [537, 115] width 176 height 33
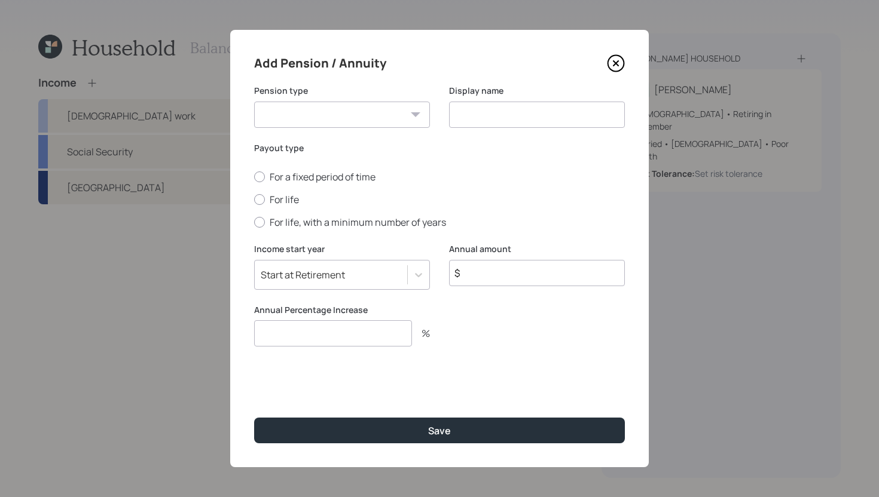
click at [352, 116] on select "Pension Annuity" at bounding box center [342, 115] width 176 height 26
select select "pension"
click at [254, 102] on select "Pension Annuity" at bounding box center [342, 115] width 176 height 26
click at [471, 124] on input at bounding box center [537, 115] width 176 height 26
type input "Pension"
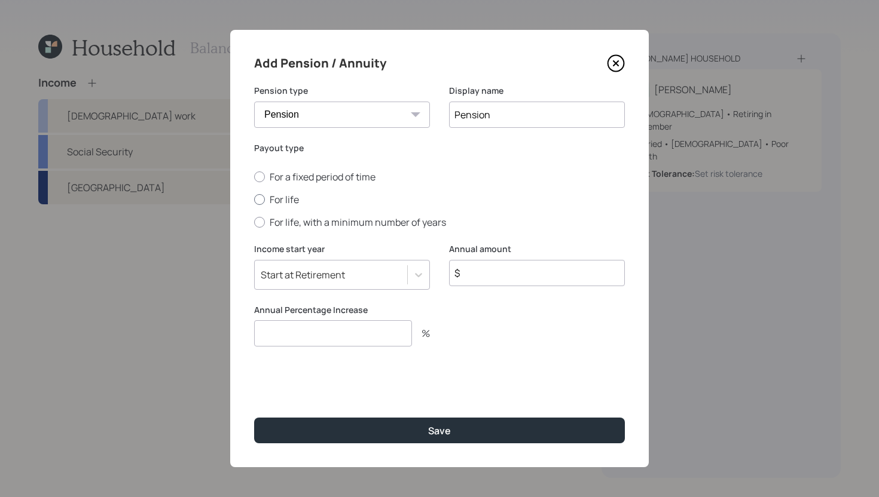
click at [274, 203] on label "For life" at bounding box center [439, 199] width 371 height 13
click at [254, 200] on input "For life" at bounding box center [254, 200] width 1 height 1
radio input "true"
click at [322, 328] on input "number" at bounding box center [333, 334] width 158 height 26
type input "0"
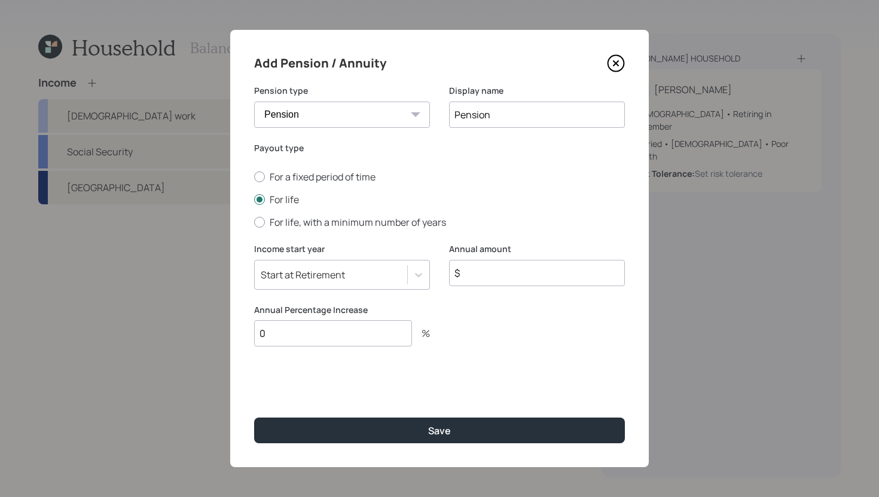
click at [489, 281] on input "$" at bounding box center [537, 273] width 176 height 26
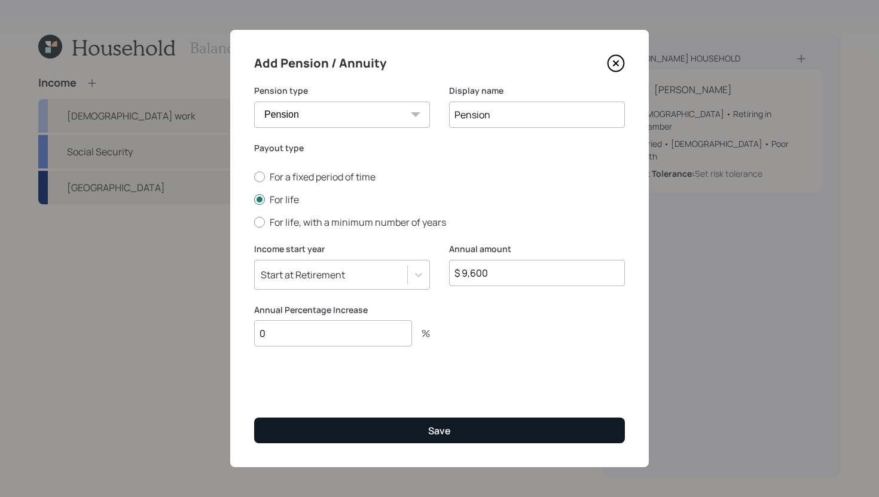
type input "$ 9,600"
click at [484, 425] on button "Save" at bounding box center [439, 431] width 371 height 26
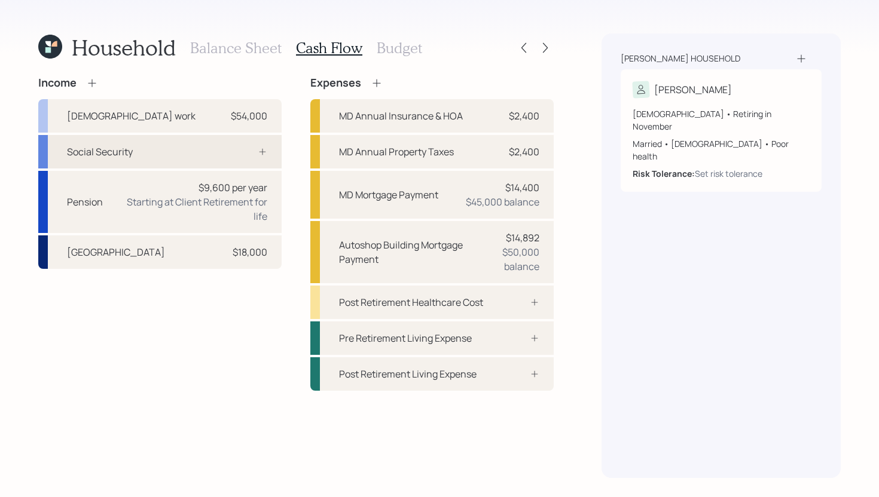
click at [172, 149] on div "Social Security" at bounding box center [159, 151] width 243 height 33
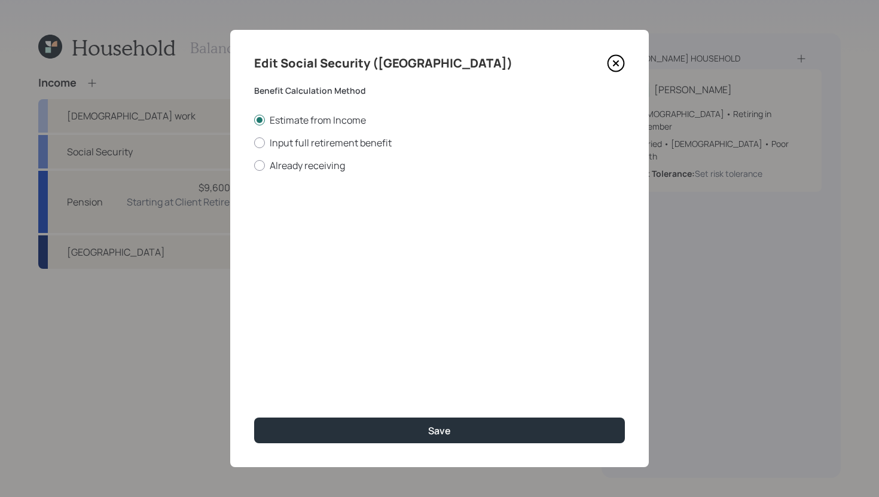
click at [308, 149] on div "Estimate from Income Input full retirement benefit Already receiving" at bounding box center [439, 143] width 371 height 59
click at [310, 144] on label "Input full retirement benefit" at bounding box center [439, 142] width 371 height 13
click at [254, 143] on input "Input full retirement benefit" at bounding box center [254, 142] width 1 height 1
radio input "true"
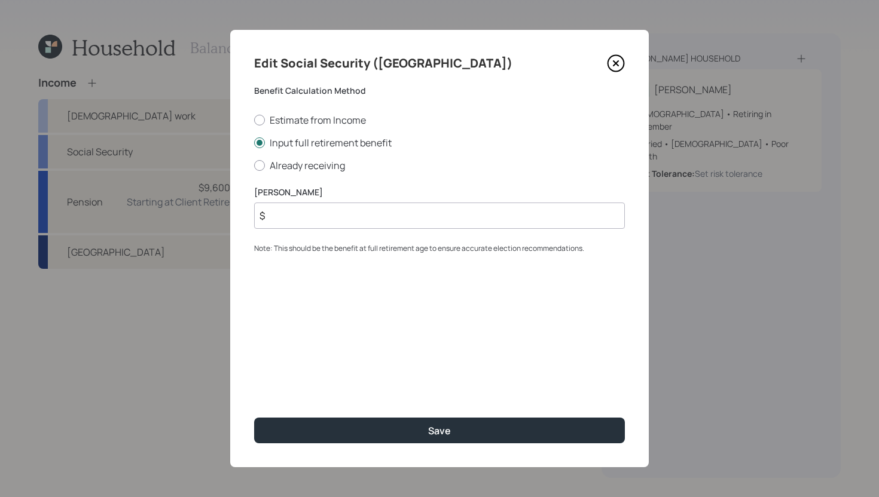
click at [323, 219] on input "$" at bounding box center [439, 216] width 371 height 26
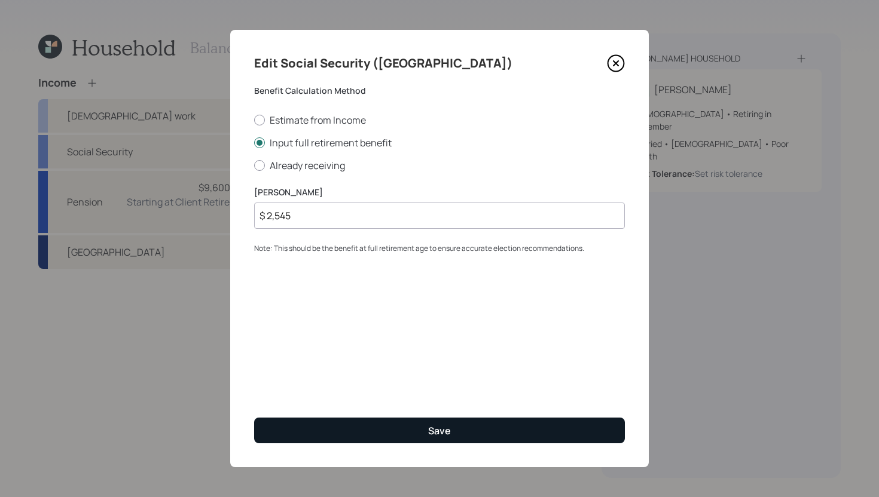
type input "$ 2,545"
click at [380, 435] on button "Save" at bounding box center [439, 431] width 371 height 26
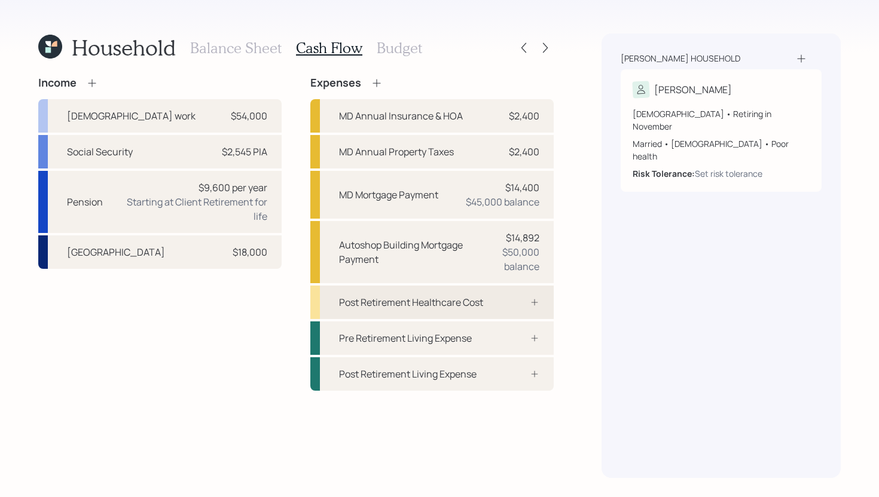
click at [472, 305] on div "Post Retirement Healthcare Cost" at bounding box center [411, 302] width 144 height 14
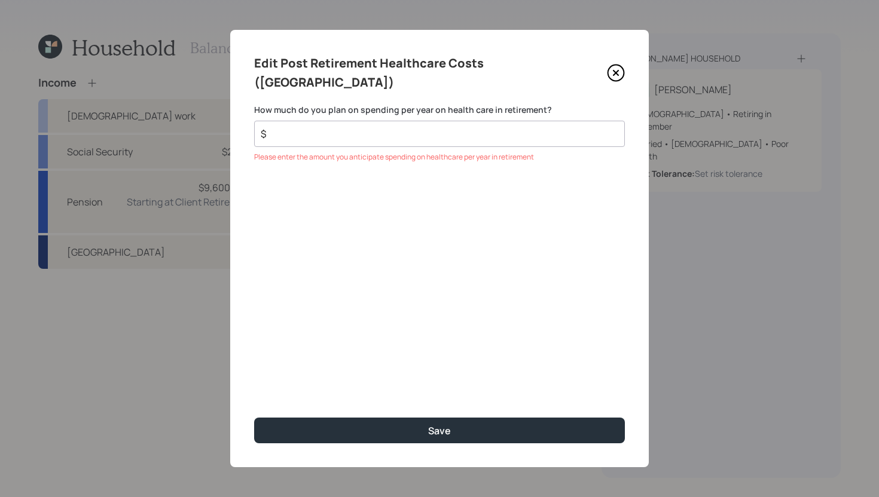
click at [609, 64] on icon at bounding box center [616, 73] width 18 height 18
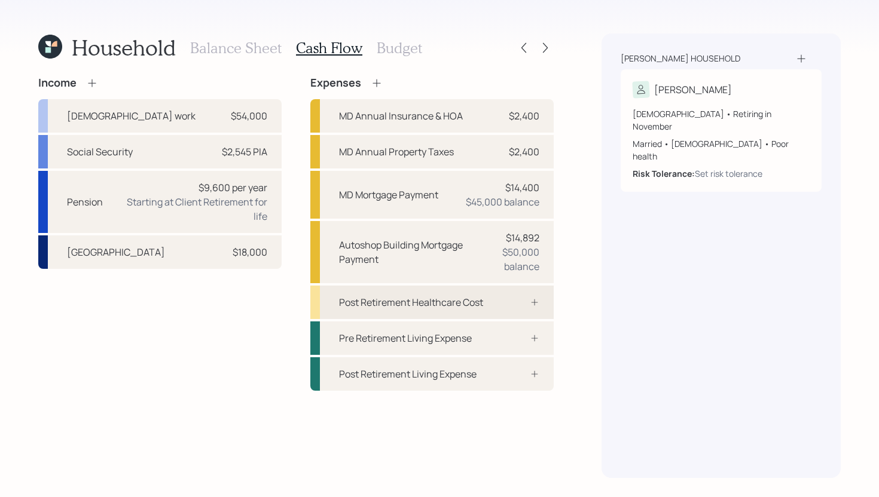
click at [432, 303] on div "Post Retirement Healthcare Cost" at bounding box center [411, 302] width 144 height 14
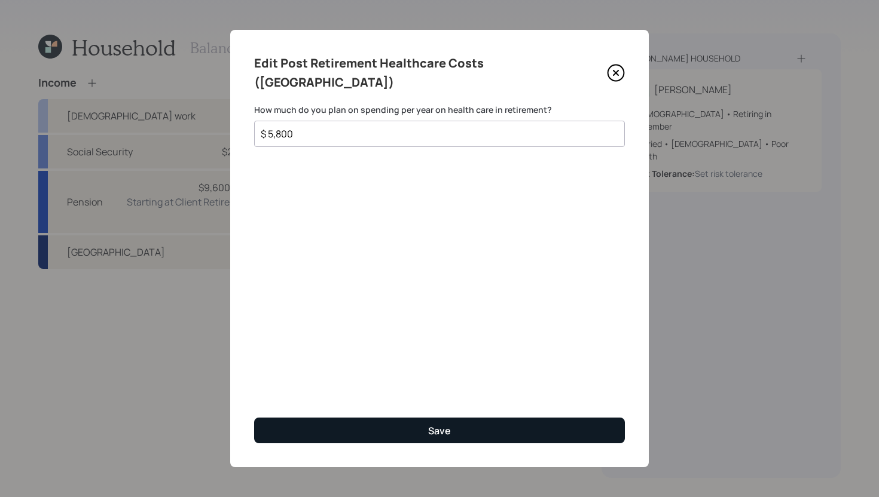
type input "$ 5,800"
click at [452, 432] on button "Save" at bounding box center [439, 431] width 371 height 26
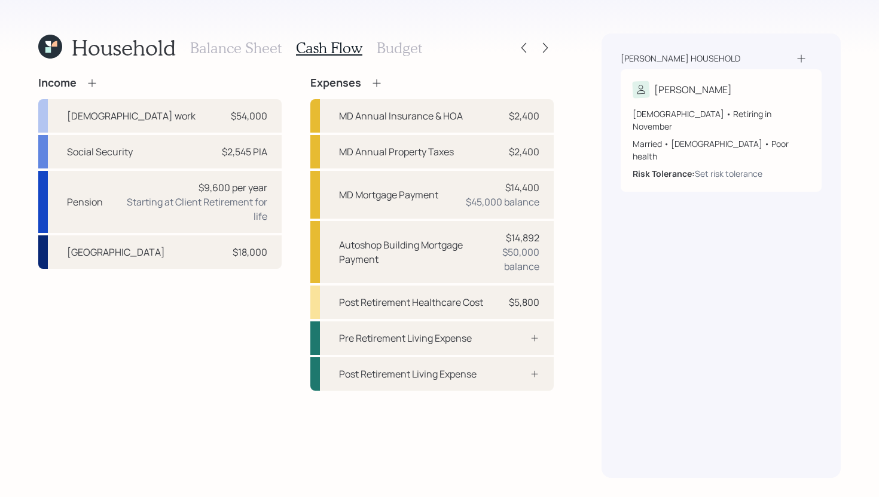
click at [398, 54] on h3 "Budget" at bounding box center [399, 47] width 45 height 17
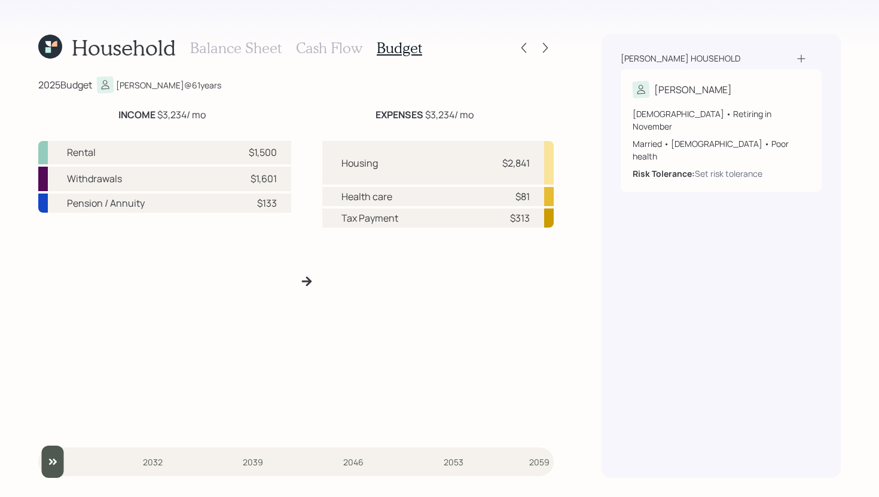
type input "2026"
click at [57, 460] on input "slider" at bounding box center [295, 462] width 515 height 32
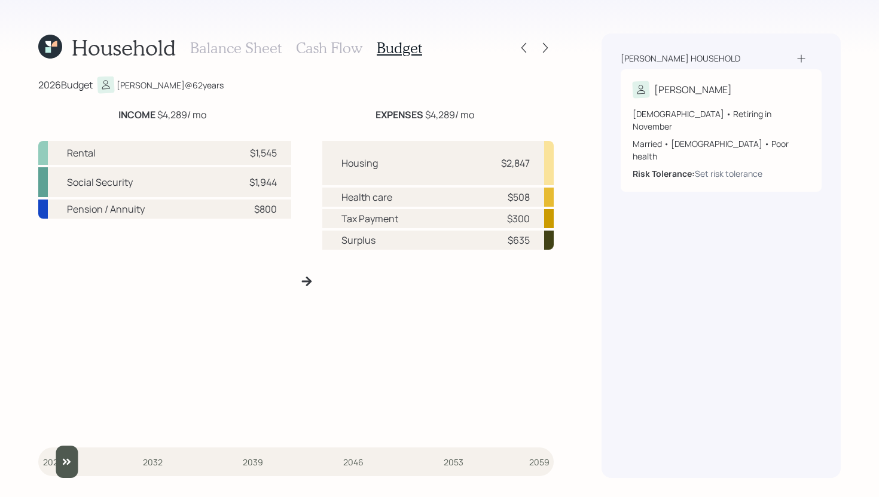
click at [346, 57] on div "Balance Sheet Cash Flow Budget" at bounding box center [306, 47] width 232 height 29
click at [346, 50] on h3 "Cash Flow" at bounding box center [329, 47] width 66 height 17
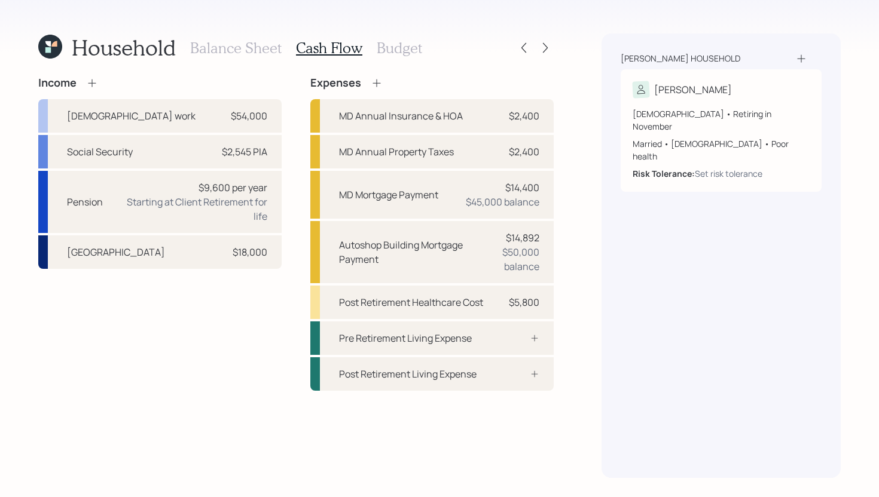
click at [91, 82] on icon at bounding box center [92, 83] width 12 height 12
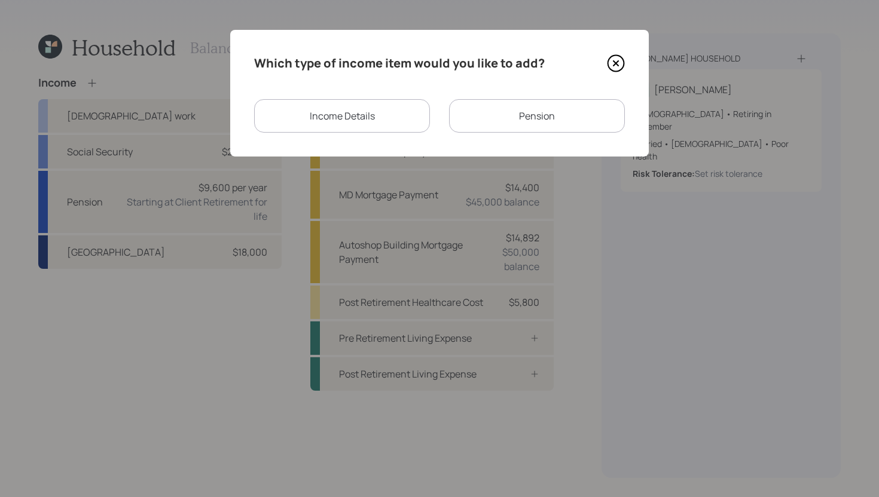
click at [355, 118] on div "Income Details" at bounding box center [342, 115] width 176 height 33
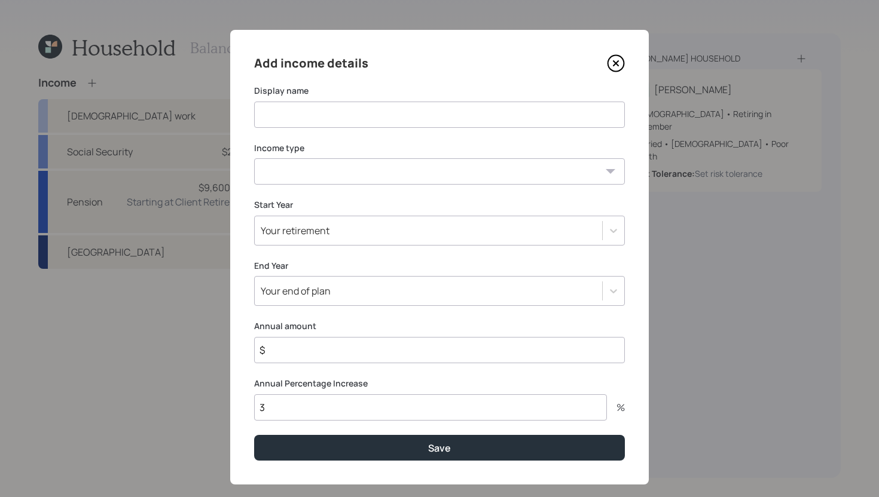
click at [346, 117] on input at bounding box center [439, 115] width 371 height 26
click at [306, 115] on input "Money fo rthe mortgage" at bounding box center [439, 115] width 371 height 26
type input "Money for the mortgage"
click at [315, 176] on select "Full-time work Part-time work Self employment Other" at bounding box center [439, 171] width 371 height 26
select select "other"
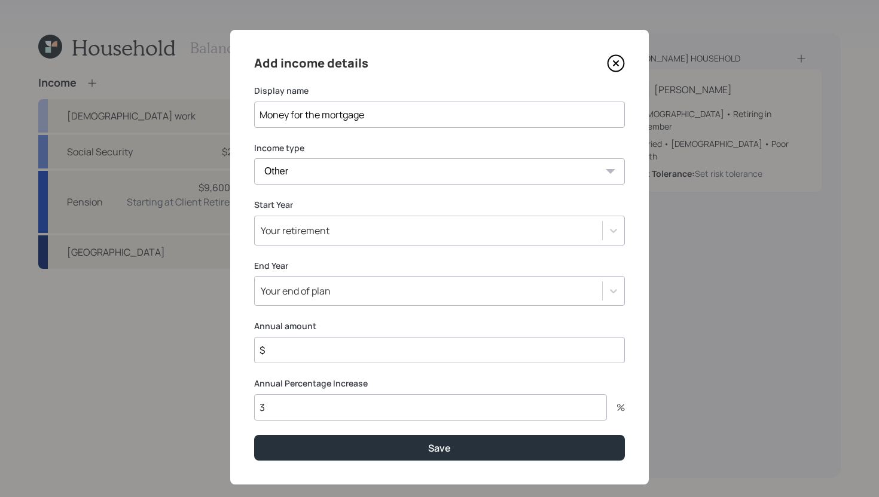
click at [254, 158] on select "Full-time work Part-time work Self employment Other" at bounding box center [439, 171] width 371 height 26
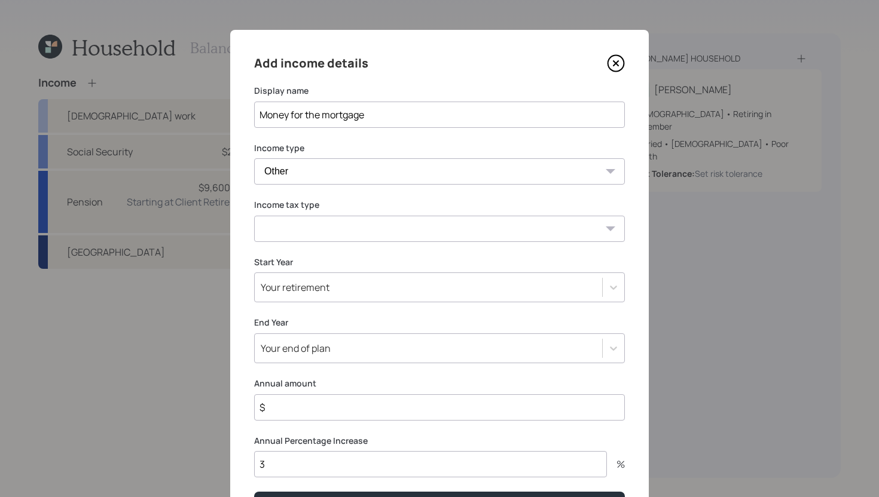
click at [301, 225] on select "Tax-free Earned Self Employment Alimony Royalties Pension / Annuity Interest Di…" at bounding box center [439, 229] width 371 height 26
select select "tax_free"
click at [254, 216] on select "Tax-free Earned Self Employment Alimony Royalties Pension / Annuity Interest Di…" at bounding box center [439, 229] width 371 height 26
click at [310, 291] on div "Your retirement" at bounding box center [295, 287] width 69 height 13
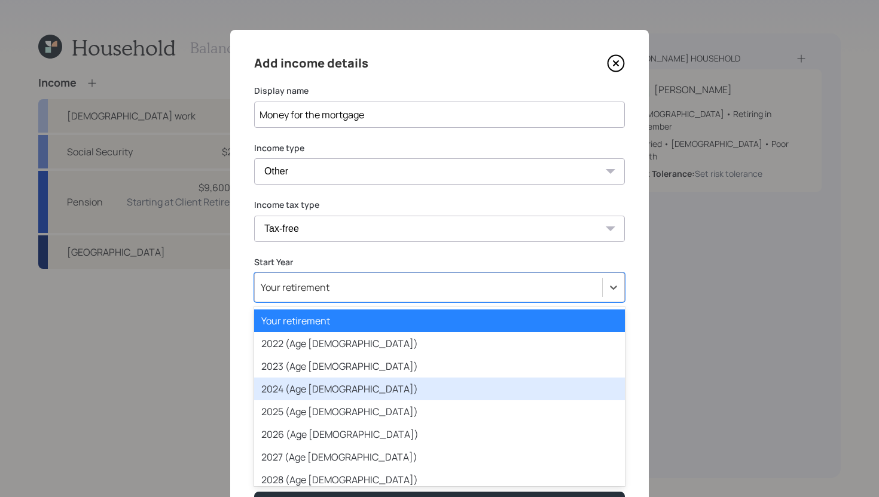
click at [304, 396] on div "2024 (Age 60)" at bounding box center [439, 389] width 371 height 23
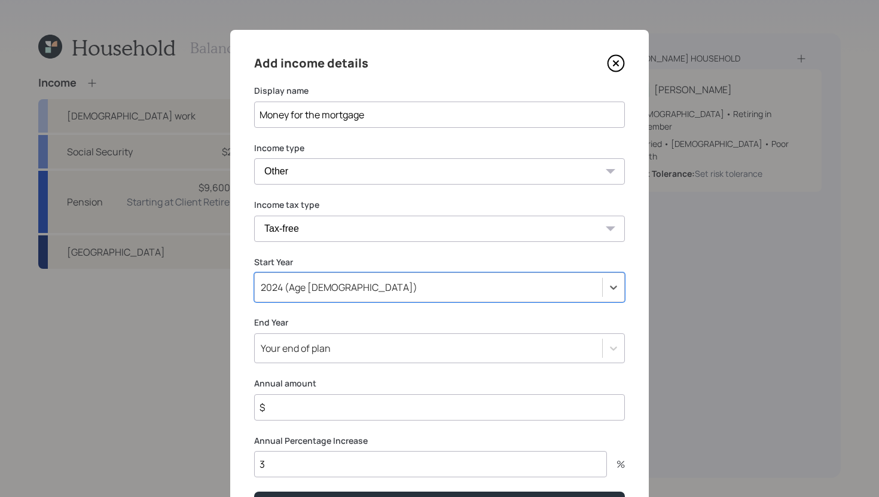
scroll to position [75, 0]
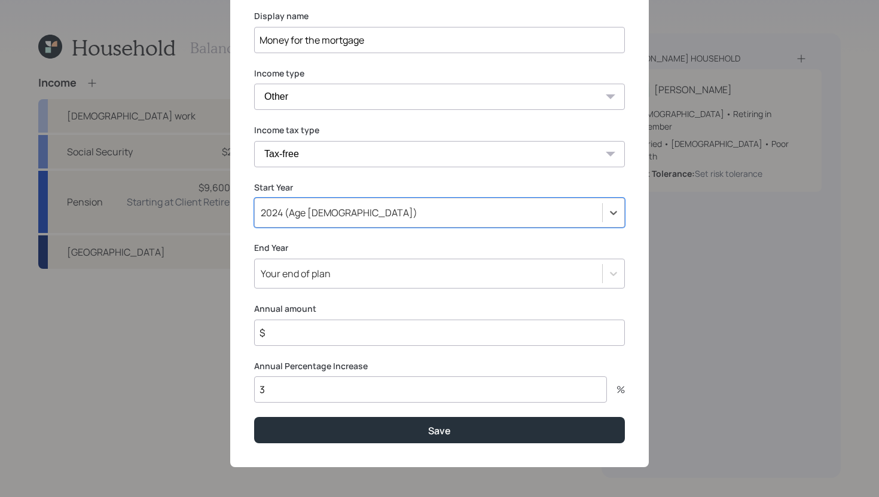
click at [295, 390] on input "3" at bounding box center [430, 390] width 353 height 26
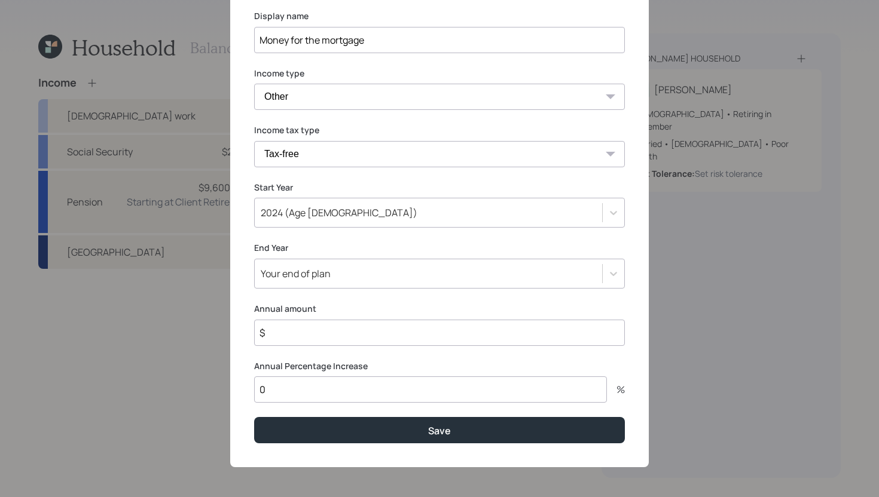
type input "0"
click at [312, 335] on input "$" at bounding box center [439, 333] width 371 height 26
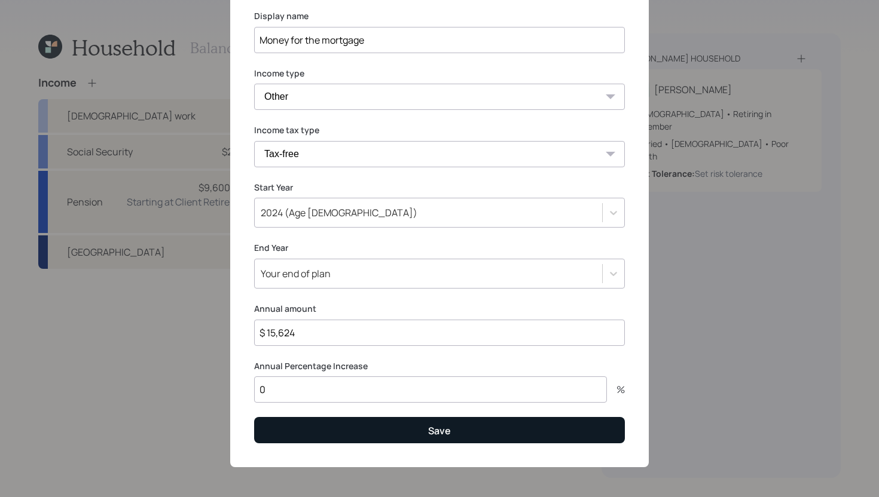
type input "$ 15,624"
click at [382, 442] on button "Save" at bounding box center [439, 430] width 371 height 26
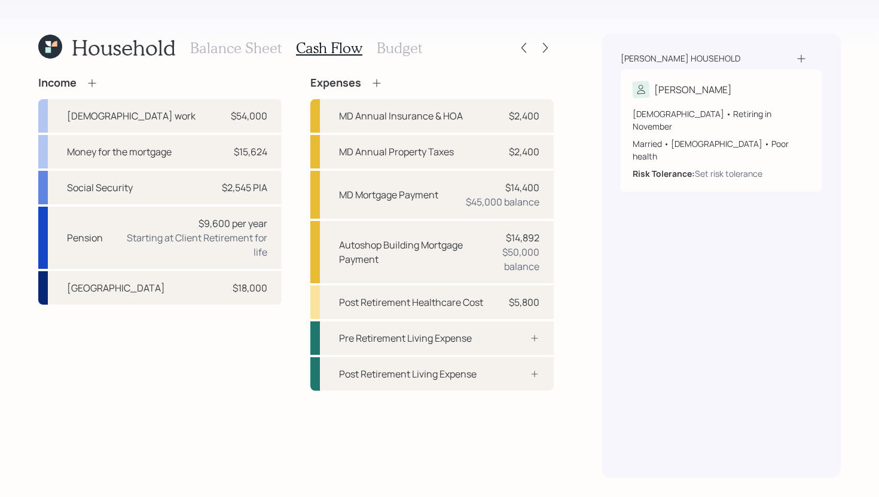
click at [410, 42] on h3 "Budget" at bounding box center [399, 47] width 45 height 17
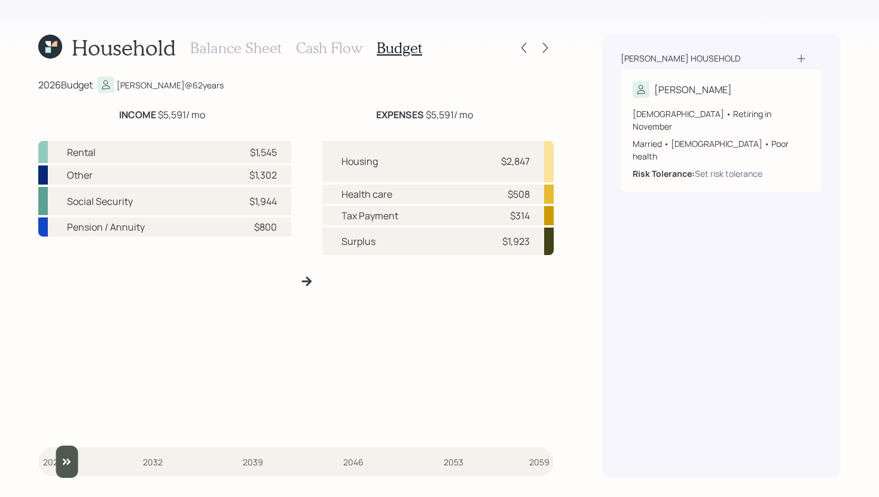
type input "2026"
click at [53, 464] on input "slider" at bounding box center [295, 462] width 515 height 32
click at [343, 51] on h3 "Cash Flow" at bounding box center [329, 47] width 66 height 17
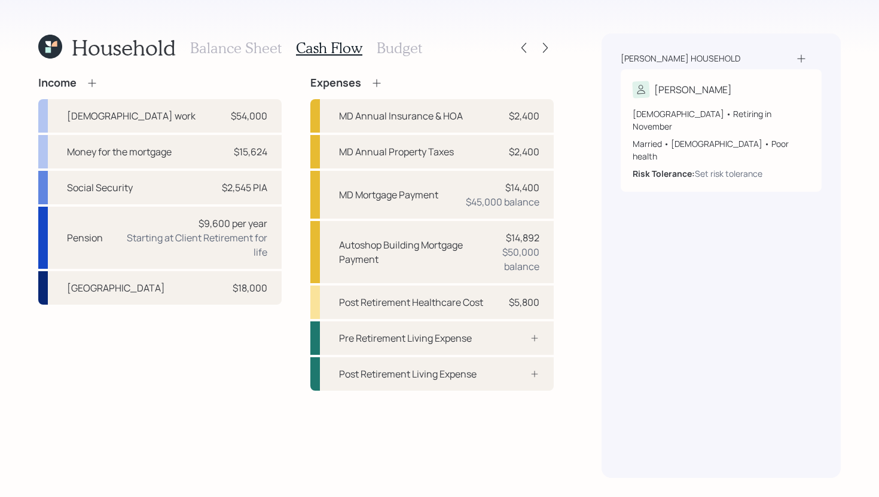
click at [393, 54] on h3 "Budget" at bounding box center [399, 47] width 45 height 17
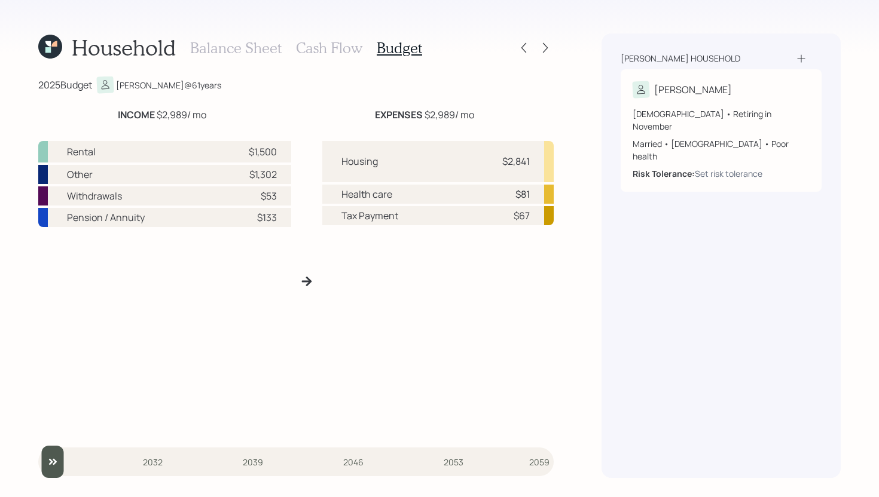
click at [339, 35] on div "Balance Sheet Cash Flow Budget" at bounding box center [306, 47] width 232 height 29
click at [339, 45] on h3 "Cash Flow" at bounding box center [329, 47] width 66 height 17
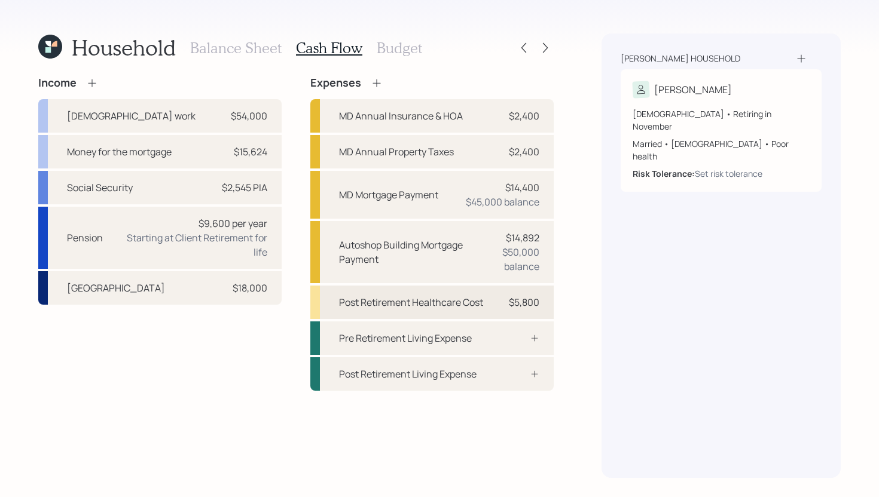
click at [416, 304] on div "Post Retirement Healthcare Cost" at bounding box center [411, 302] width 144 height 14
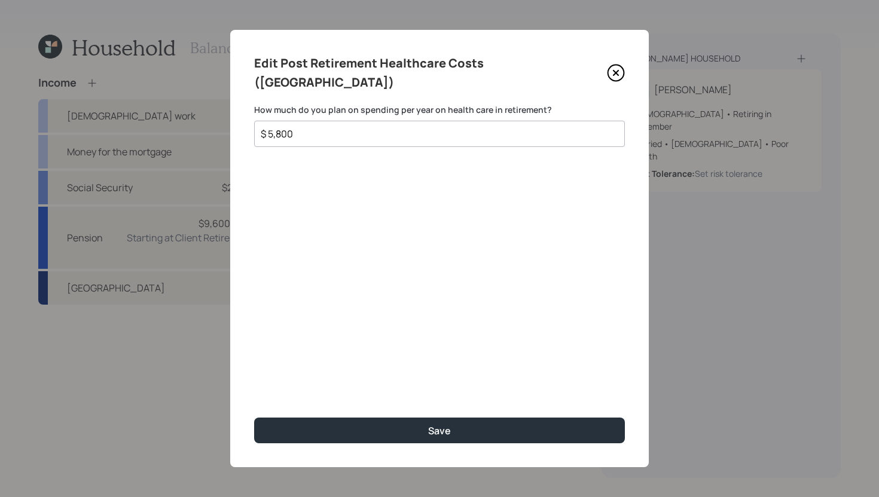
drag, startPoint x: 351, startPoint y: 113, endPoint x: 234, endPoint y: 111, distance: 117.2
click at [234, 111] on div "Edit Post Retirement Healthcare Costs (Regina) How much do you plan on spending…" at bounding box center [439, 249] width 419 height 438
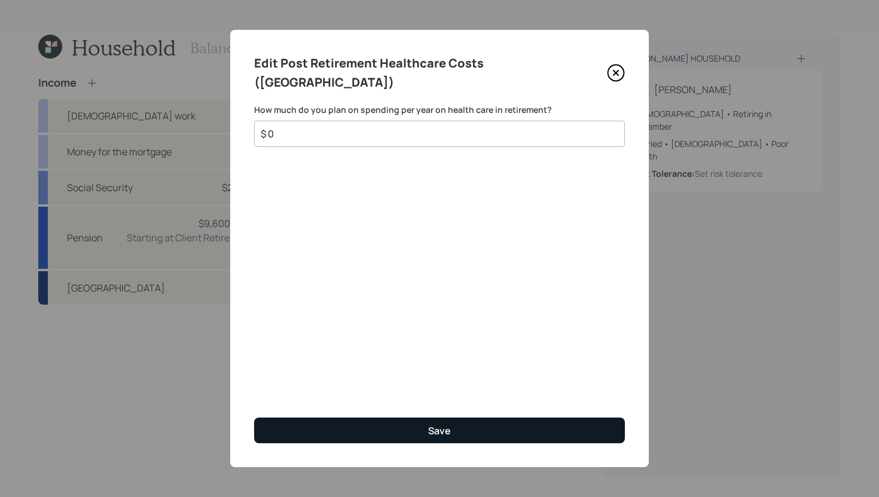
type input "$ 0"
click at [493, 428] on button "Save" at bounding box center [439, 431] width 371 height 26
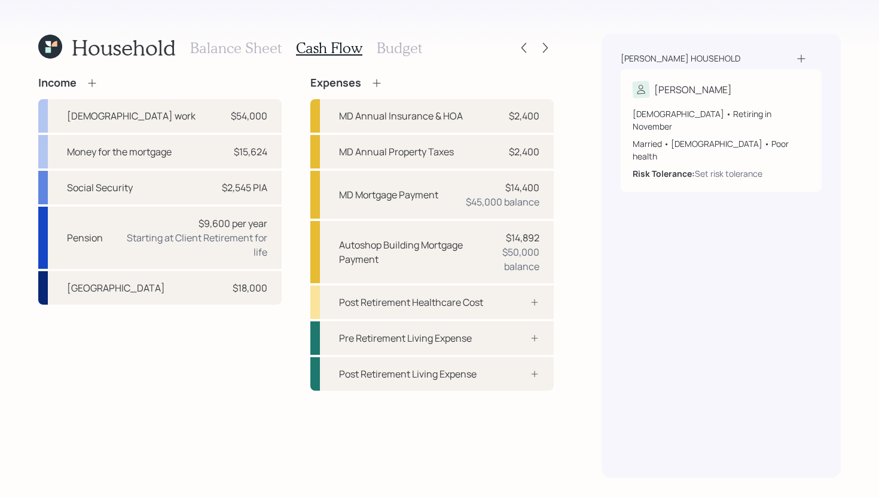
click at [375, 83] on icon at bounding box center [377, 83] width 12 height 12
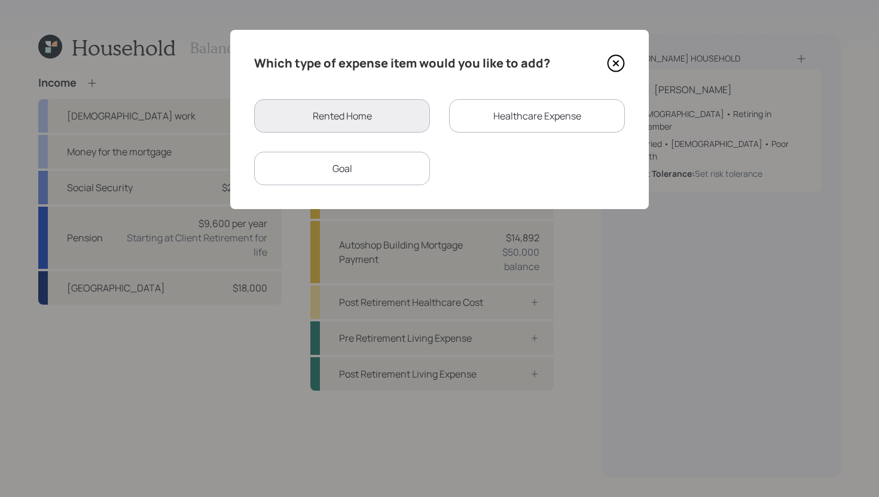
click at [512, 111] on div "Healthcare Expense" at bounding box center [537, 115] width 176 height 33
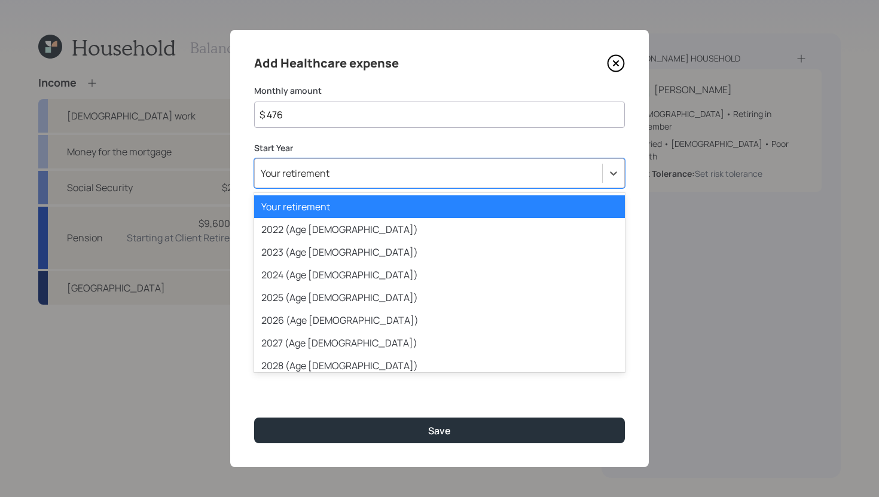
click at [373, 172] on div "Your retirement" at bounding box center [428, 173] width 347 height 20
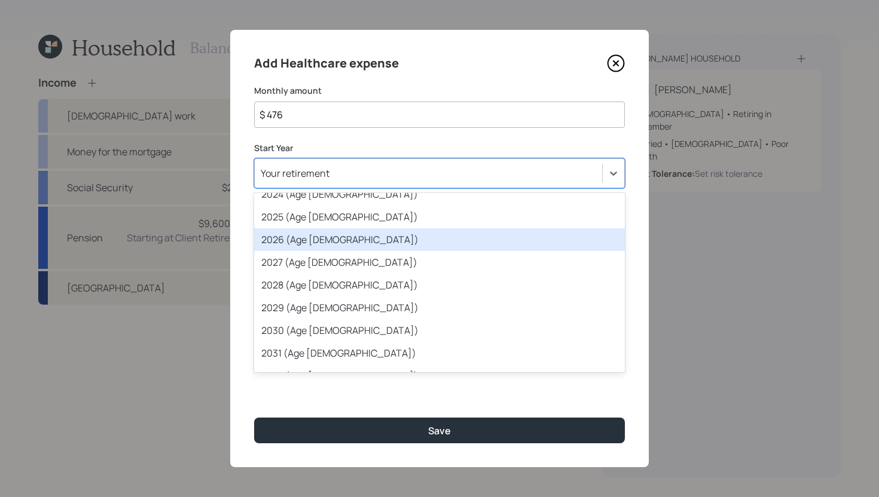
scroll to position [92, 0]
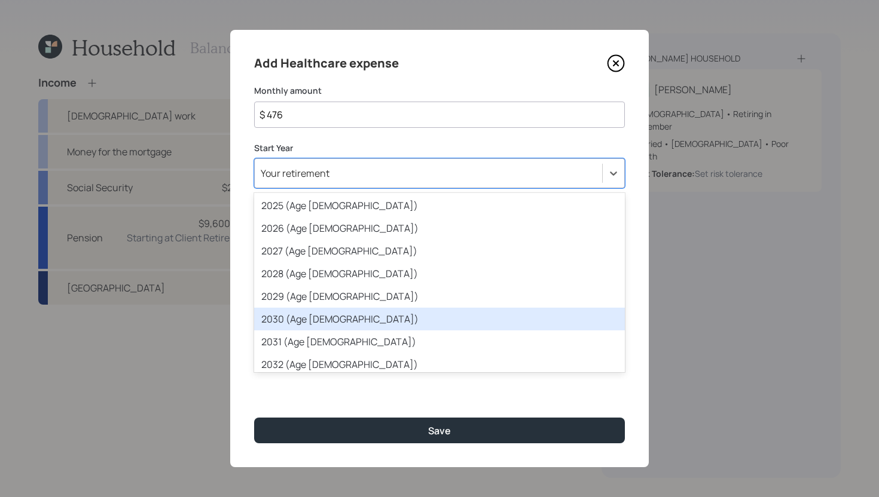
click at [332, 324] on div "2030 (Age 66)" at bounding box center [439, 319] width 371 height 23
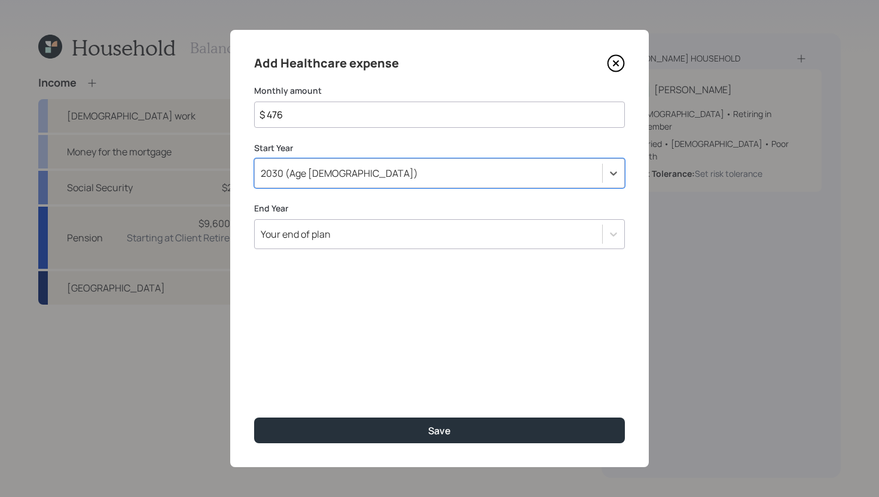
click at [347, 118] on input "$ 476" at bounding box center [439, 115] width 371 height 26
click at [317, 199] on div "Add Healthcare expense Monthly amount $ 476 Start Year 2030 (Age 66) End Year Y…" at bounding box center [439, 249] width 419 height 438
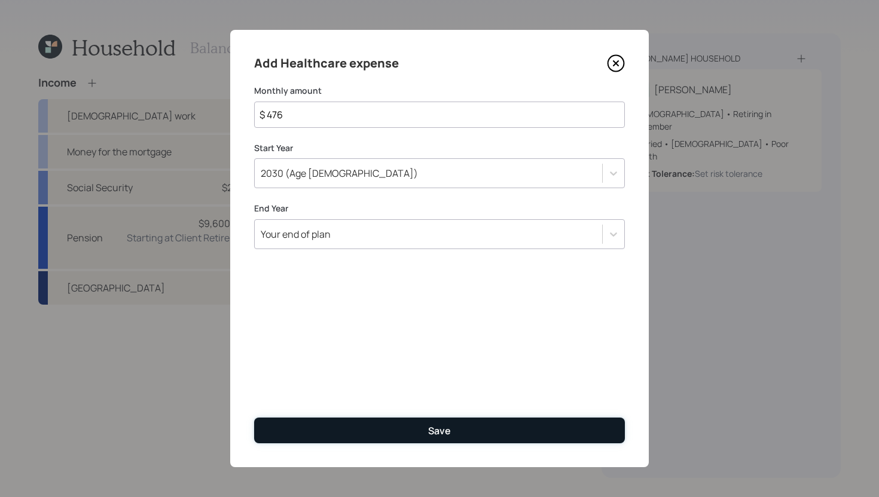
click at [439, 420] on button "Save" at bounding box center [439, 431] width 371 height 26
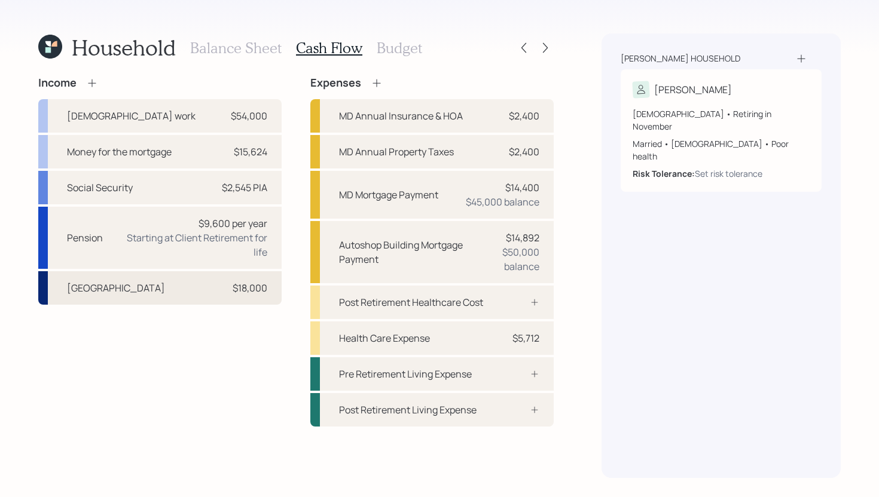
click at [188, 294] on div "Autoshop Building $18,000" at bounding box center [159, 287] width 243 height 33
select select "rental_property"
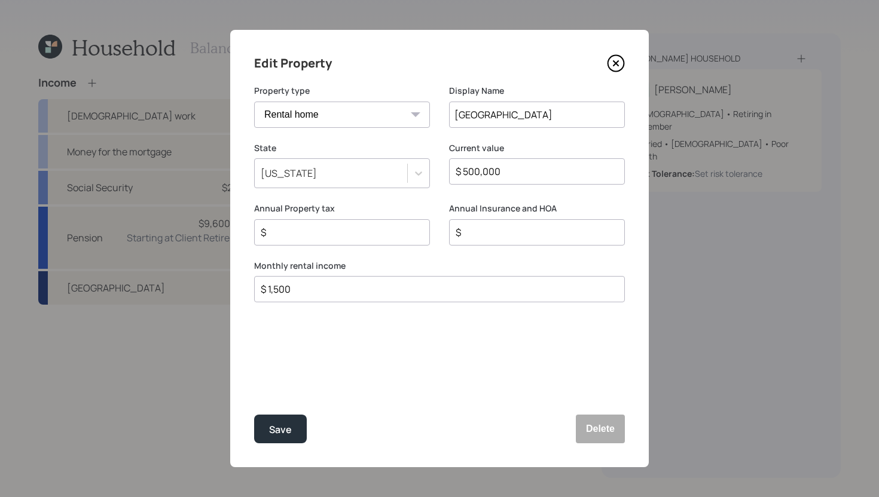
click at [295, 291] on input "$ 1,500" at bounding box center [435, 289] width 350 height 14
type input "$ 3,700"
click at [277, 430] on div "Save" at bounding box center [280, 430] width 23 height 16
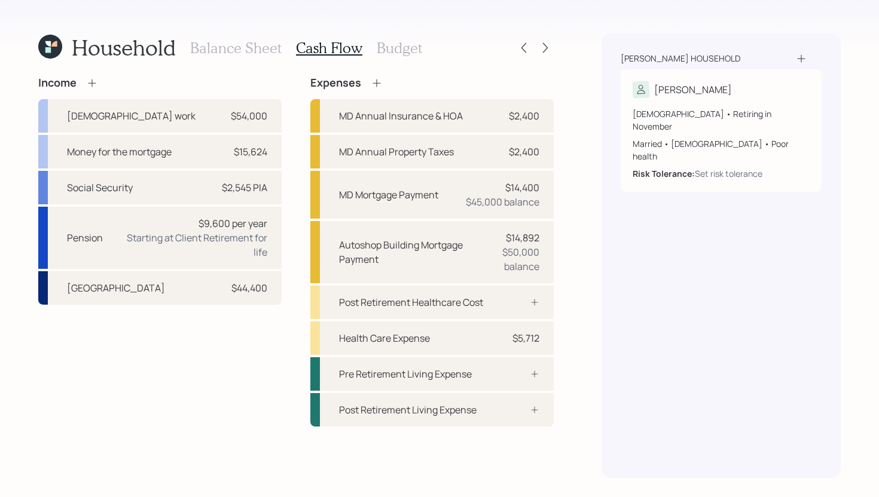
click at [402, 50] on h3 "Budget" at bounding box center [399, 47] width 45 height 17
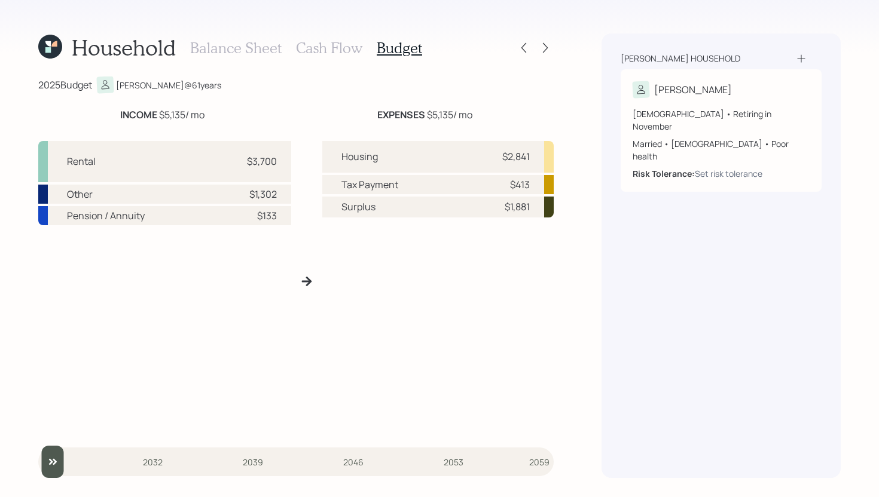
type input "2026"
click at [62, 466] on input "slider" at bounding box center [295, 462] width 515 height 32
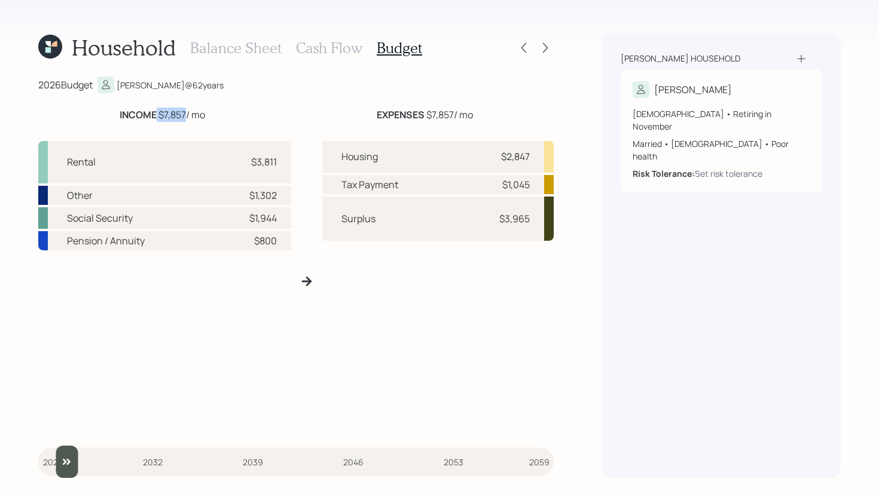
drag, startPoint x: 155, startPoint y: 114, endPoint x: 185, endPoint y: 114, distance: 30.5
click at [185, 114] on div "INCOME $7,857 / mo" at bounding box center [163, 115] width 86 height 14
click at [252, 122] on div "INCOME $7,857 / mo EXPENSES $7,857 / mo Rental $3,811 Other $1,302 Social Secur…" at bounding box center [295, 270] width 515 height 324
drag, startPoint x: 100, startPoint y: 163, endPoint x: 56, endPoint y: 163, distance: 44.8
click at [56, 163] on div "Rental $3,811" at bounding box center [164, 162] width 253 height 42
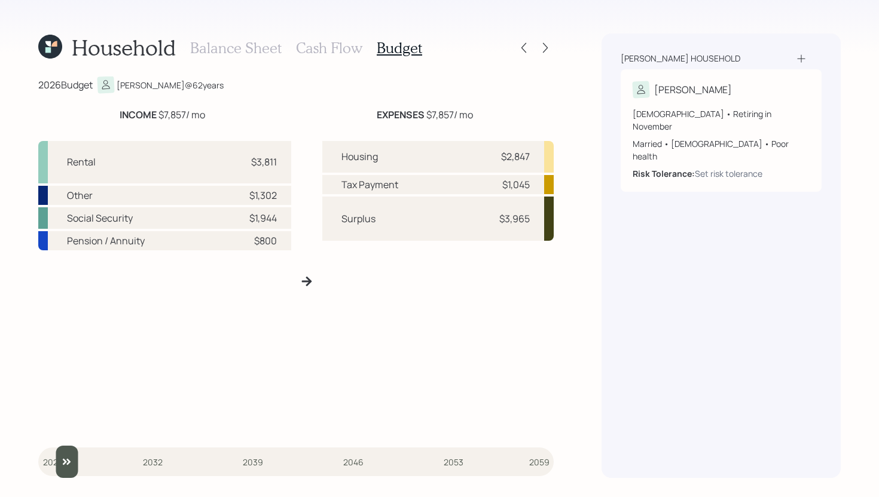
click at [184, 158] on div "Rental $3,811" at bounding box center [164, 162] width 253 height 42
drag, startPoint x: 114, startPoint y: 193, endPoint x: 51, endPoint y: 193, distance: 62.2
click at [51, 193] on div "Other $1,302" at bounding box center [164, 195] width 253 height 19
drag, startPoint x: 149, startPoint y: 226, endPoint x: 49, endPoint y: 225, distance: 99.9
click at [49, 225] on div "Social Security $1,944" at bounding box center [164, 218] width 253 height 22
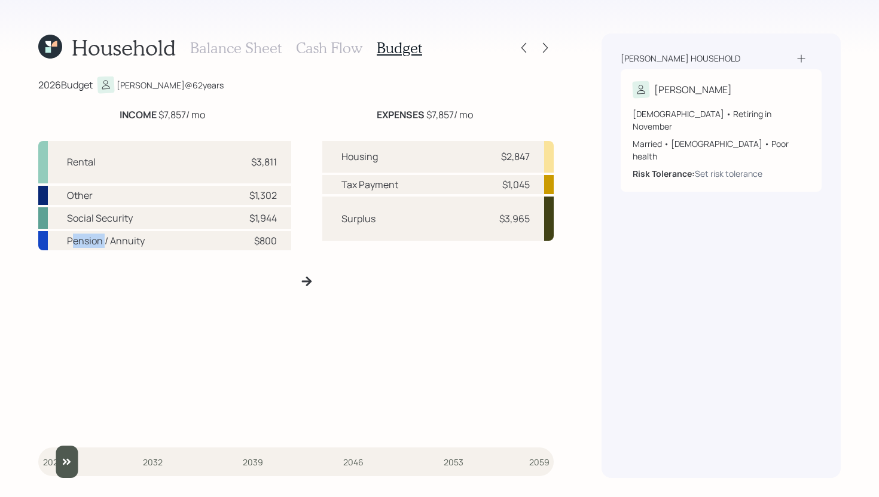
drag, startPoint x: 70, startPoint y: 242, endPoint x: 104, endPoint y: 242, distance: 34.1
click at [104, 242] on div "Pension / Annuity" at bounding box center [106, 241] width 78 height 14
click at [120, 290] on div "Rental $3,811 Other $1,302 Social Security $1,944 Pension / Annuity $800" at bounding box center [164, 286] width 253 height 291
drag, startPoint x: 497, startPoint y: 156, endPoint x: 531, endPoint y: 155, distance: 34.1
click at [531, 155] on div "Housing $2,847" at bounding box center [438, 157] width 232 height 32
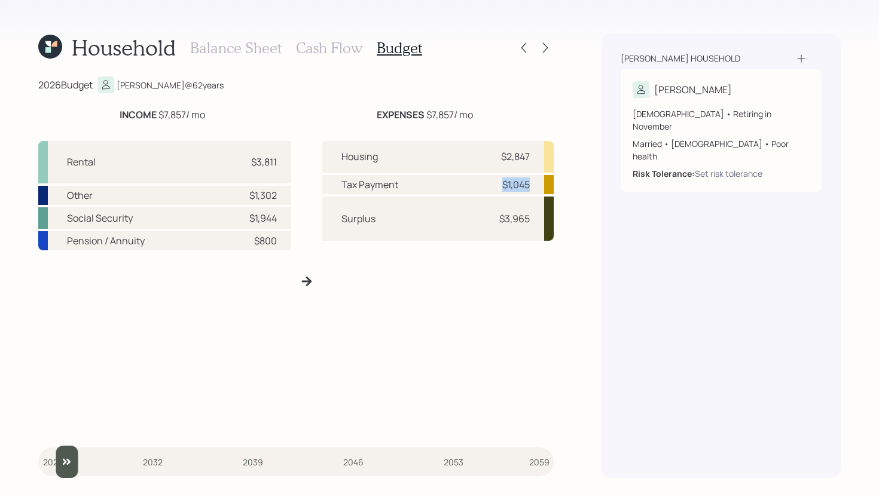
drag, startPoint x: 532, startPoint y: 181, endPoint x: 483, endPoint y: 186, distance: 48.7
click at [483, 186] on div "Tax Payment $1,045" at bounding box center [438, 184] width 232 height 19
drag, startPoint x: 495, startPoint y: 221, endPoint x: 541, endPoint y: 214, distance: 46.6
click at [541, 214] on div "Surplus $3,965" at bounding box center [438, 219] width 232 height 44
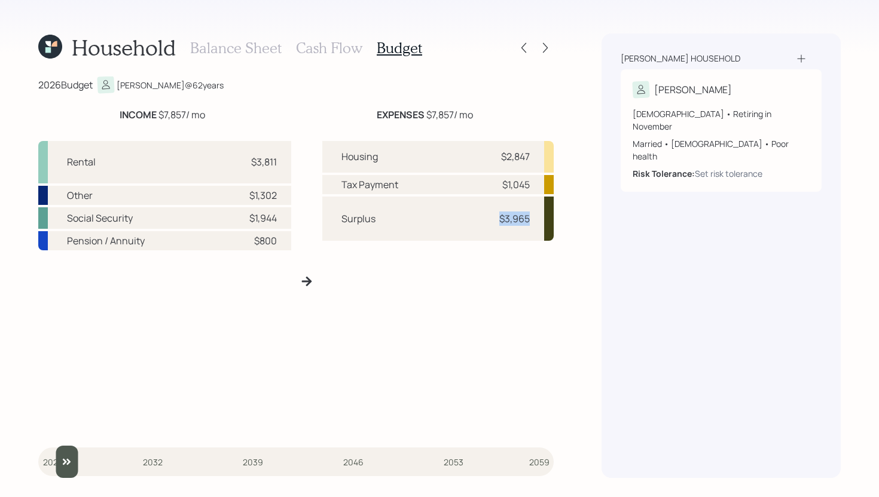
click at [493, 255] on div "Housing $2,847 Tax Payment $1,045 Surplus $3,965" at bounding box center [438, 286] width 232 height 291
click at [264, 46] on h3 "Balance Sheet" at bounding box center [235, 47] width 91 height 17
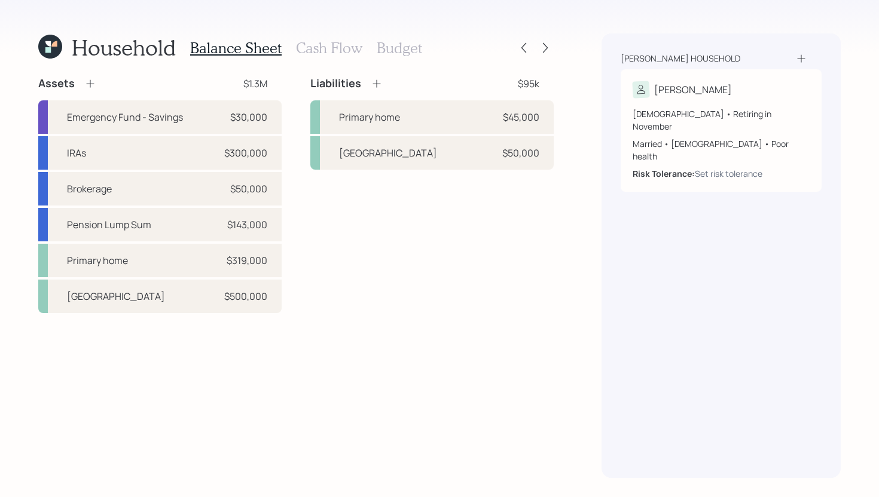
click at [307, 46] on h3 "Cash Flow" at bounding box center [329, 47] width 66 height 17
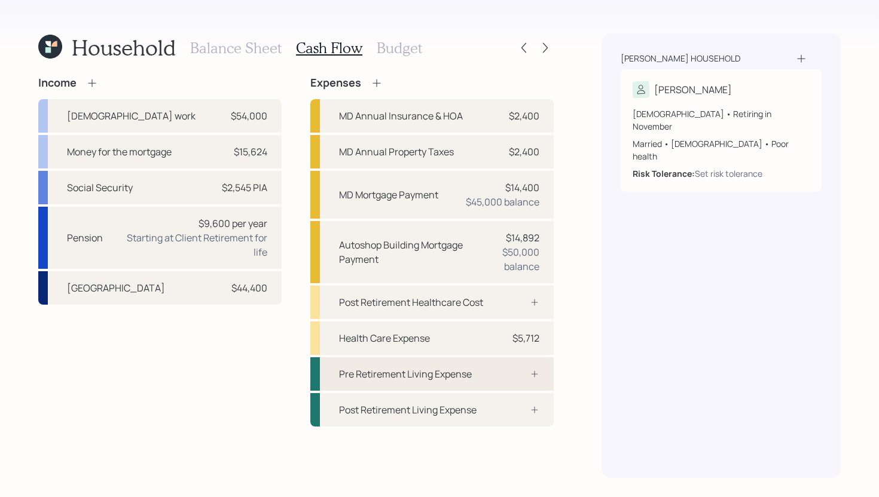
click at [431, 379] on div "Pre Retirement Living Expense" at bounding box center [405, 374] width 133 height 14
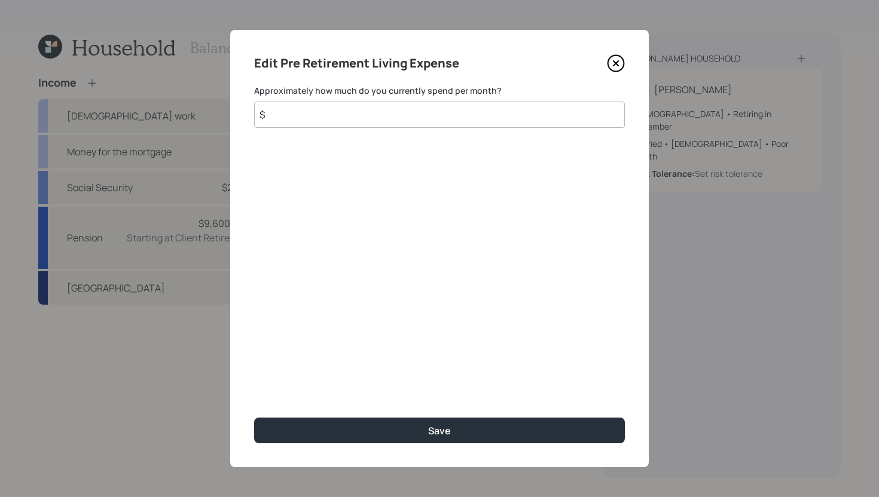
click at [439, 116] on input "$" at bounding box center [439, 115] width 371 height 26
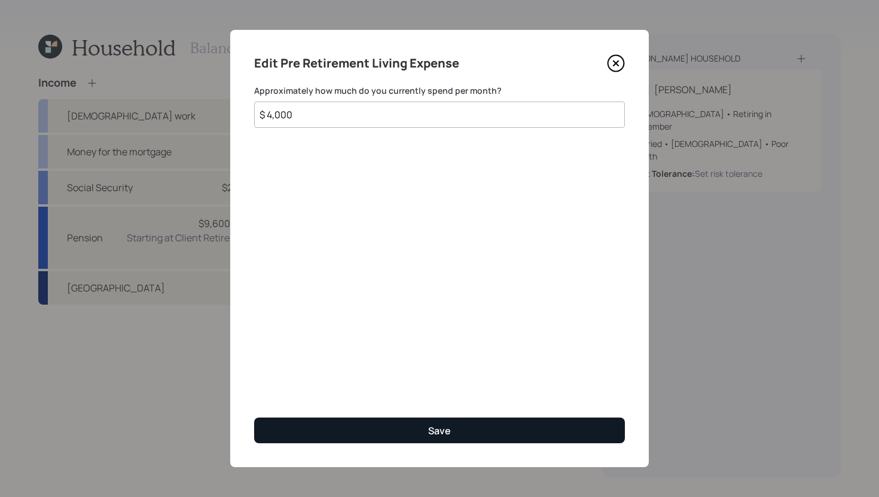
type input "$ 4,000"
click at [469, 429] on button "Save" at bounding box center [439, 431] width 371 height 26
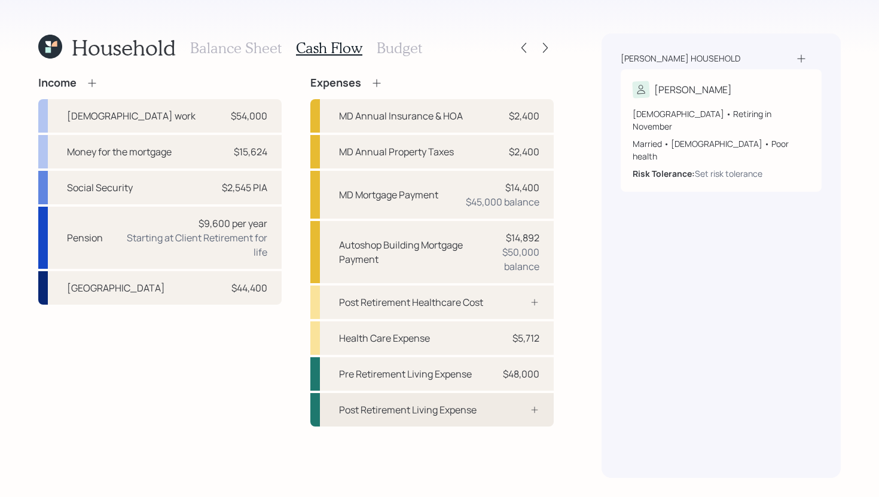
click at [477, 408] on div "Post Retirement Living Expense" at bounding box center [408, 410] width 138 height 14
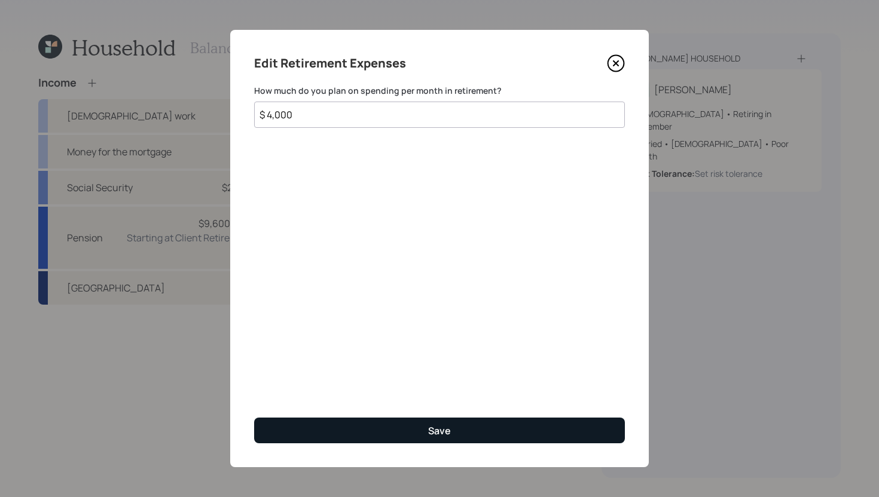
type input "$ 4,000"
click at [427, 432] on button "Save" at bounding box center [439, 431] width 371 height 26
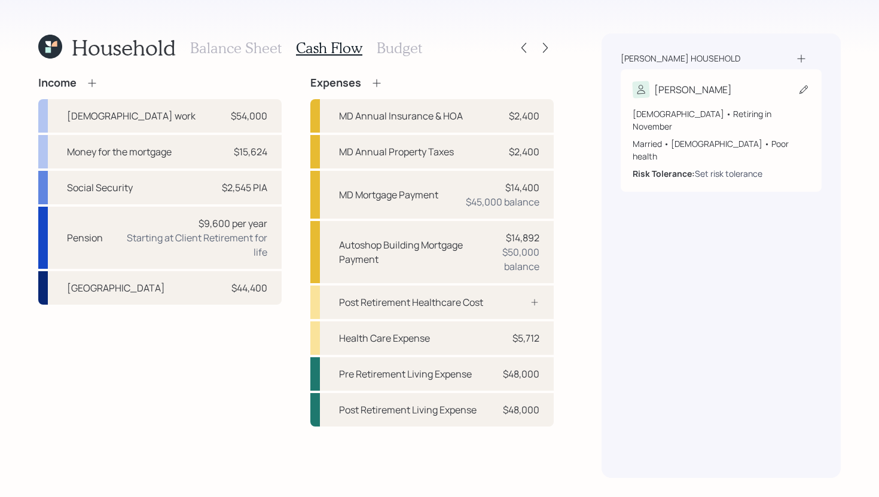
click at [718, 167] on div "Set risk tolerance" at bounding box center [729, 173] width 68 height 13
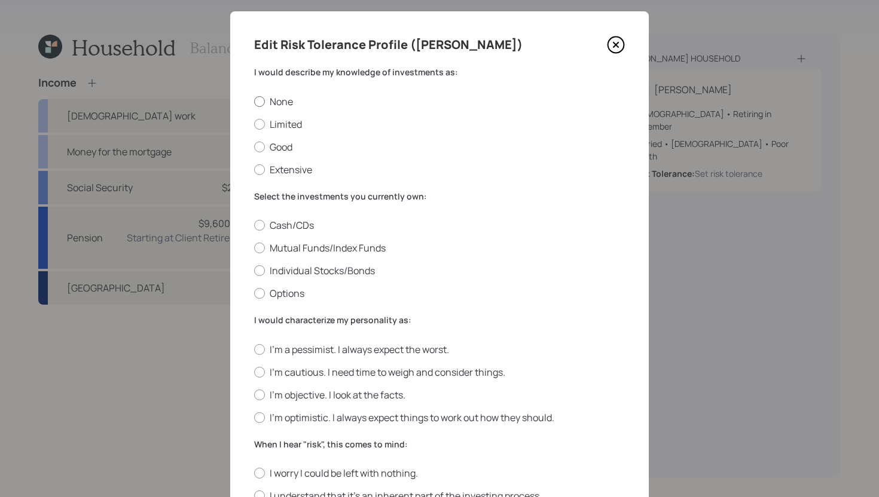
scroll to position [20, 0]
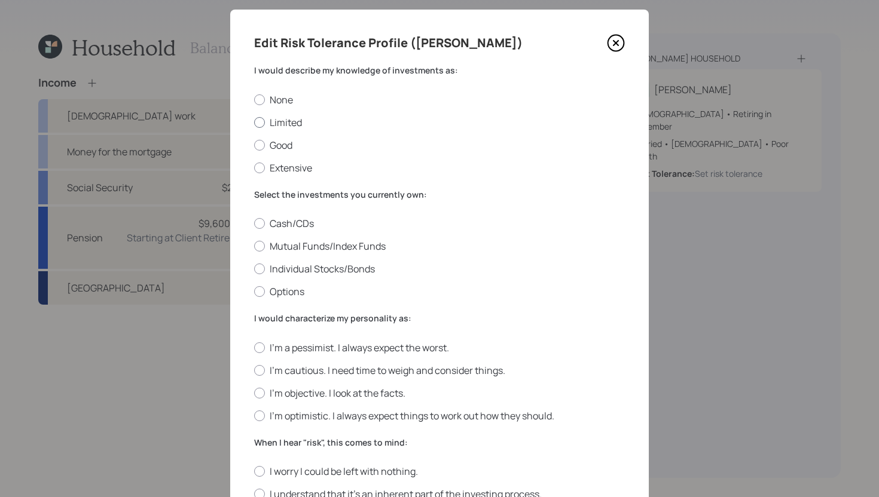
click at [290, 118] on label "Limited" at bounding box center [439, 122] width 371 height 13
click at [254, 122] on input "Limited" at bounding box center [254, 122] width 1 height 1
radio input "true"
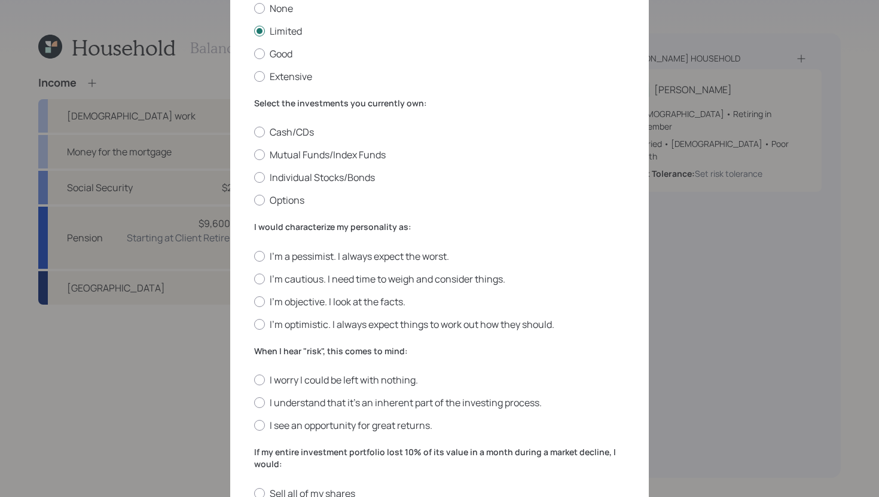
scroll to position [114, 0]
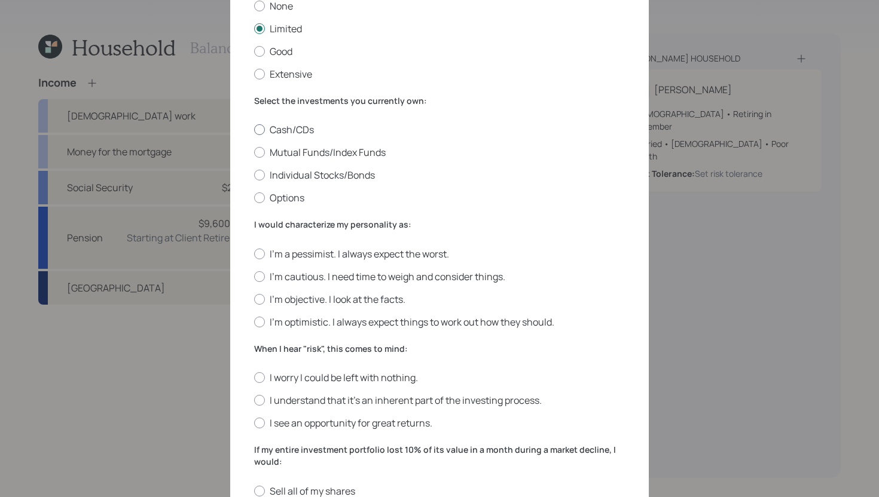
click at [295, 131] on label "Cash/CDs" at bounding box center [439, 129] width 371 height 13
click at [254, 130] on input "Cash/CDs" at bounding box center [254, 130] width 1 height 1
radio input "true"
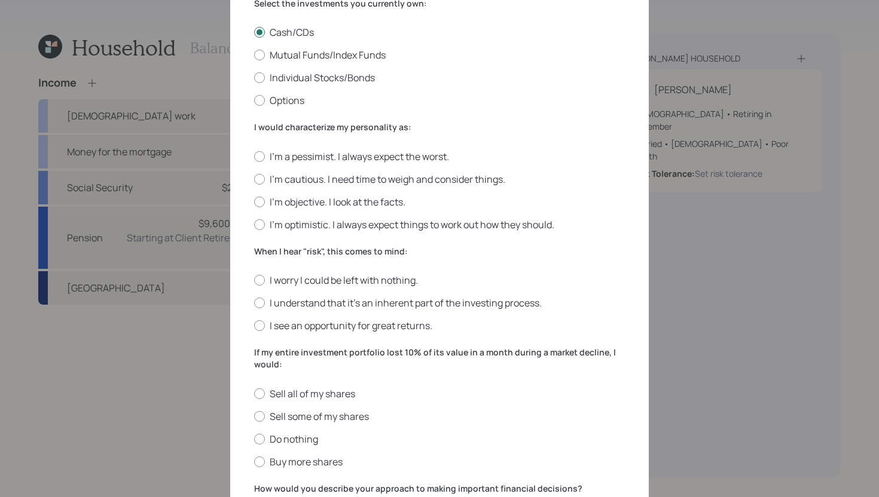
scroll to position [241, 0]
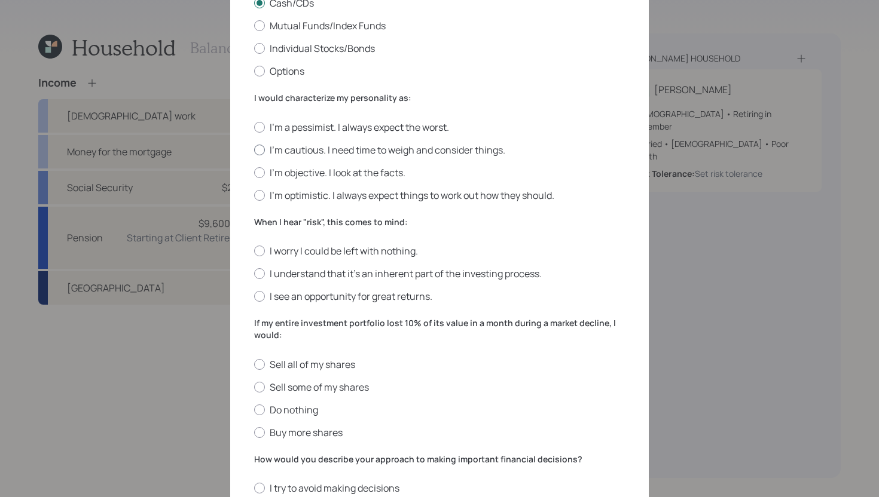
click at [382, 151] on label "I'm cautious. I need time to weigh and consider things." at bounding box center [439, 150] width 371 height 13
click at [254, 150] on input "I'm cautious. I need time to weigh and consider things." at bounding box center [254, 149] width 1 height 1
radio input "true"
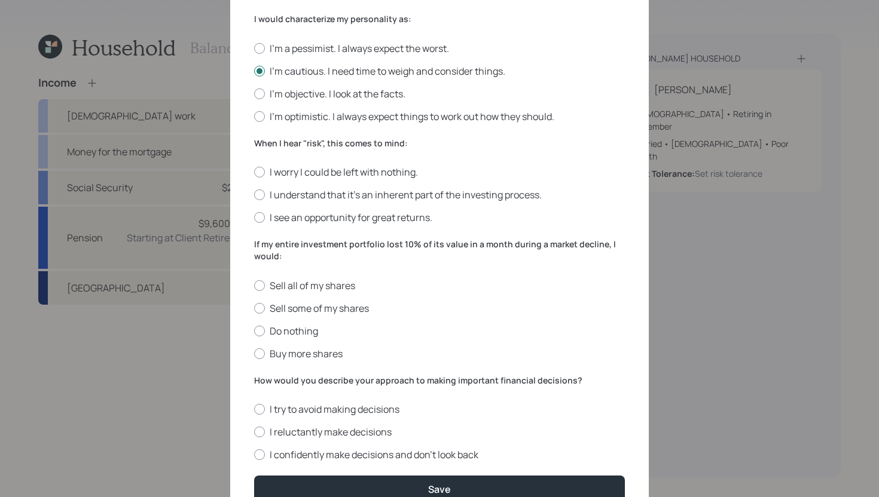
scroll to position [379, 0]
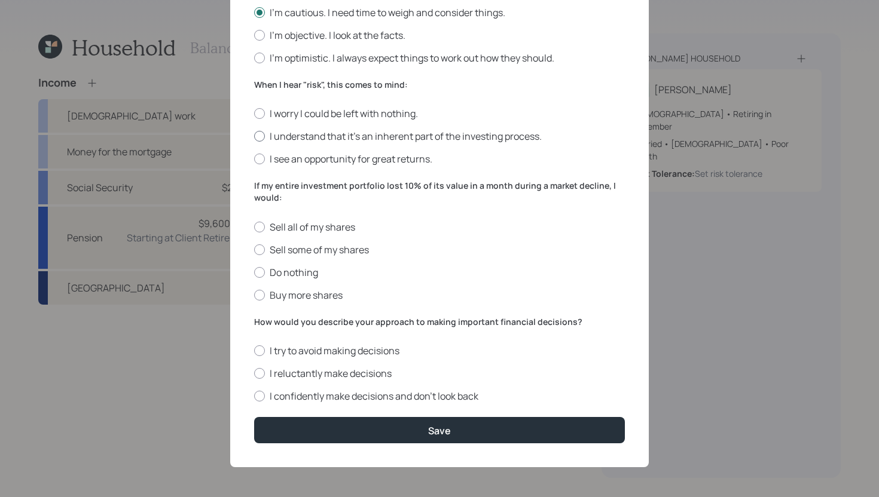
click at [350, 135] on label "I understand that it’s an inherent part of the investing process." at bounding box center [439, 136] width 371 height 13
click at [254, 136] on input "I understand that it’s an inherent part of the investing process." at bounding box center [254, 136] width 1 height 1
radio input "true"
click at [310, 271] on label "Do nothing" at bounding box center [439, 272] width 371 height 13
click at [254, 272] on input "Do nothing" at bounding box center [254, 272] width 1 height 1
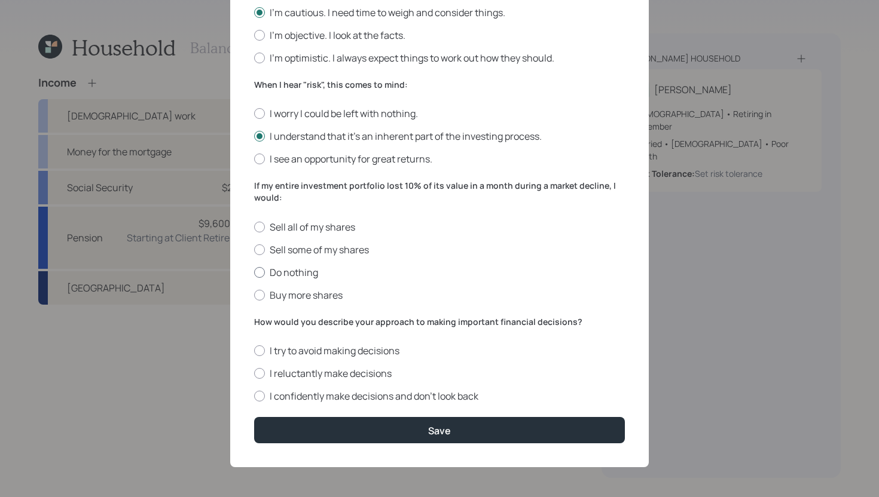
radio input "true"
click at [358, 374] on label "I reluctantly make decisions" at bounding box center [439, 373] width 371 height 13
click at [254, 374] on input "I reluctantly make decisions" at bounding box center [254, 374] width 1 height 1
radio input "true"
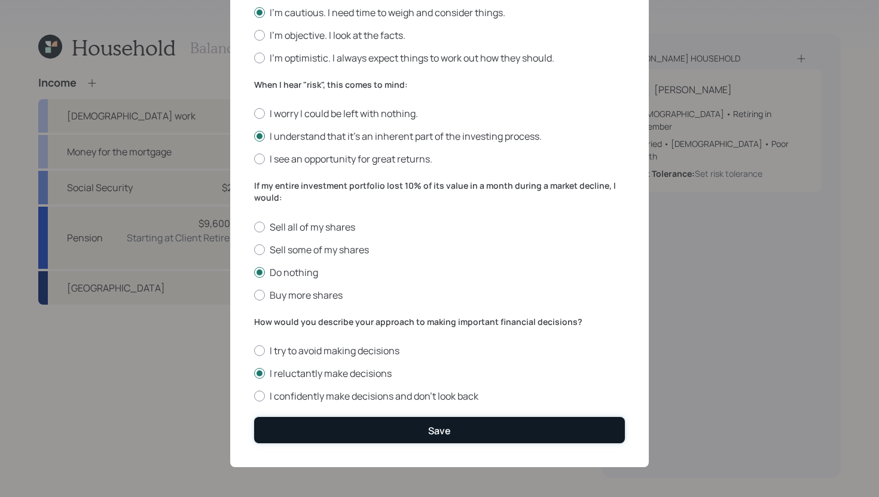
click at [366, 423] on button "Save" at bounding box center [439, 430] width 371 height 26
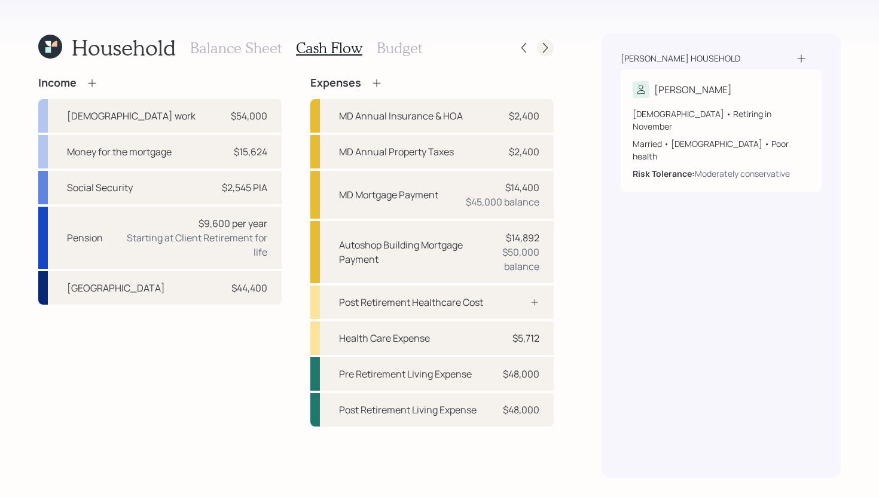
click at [547, 51] on icon at bounding box center [545, 48] width 12 height 12
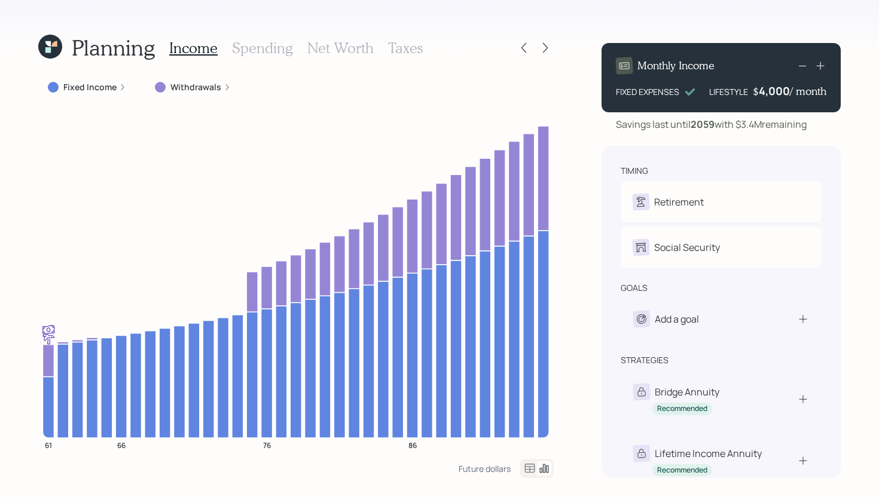
click at [79, 88] on label "Fixed Income" at bounding box center [89, 87] width 53 height 12
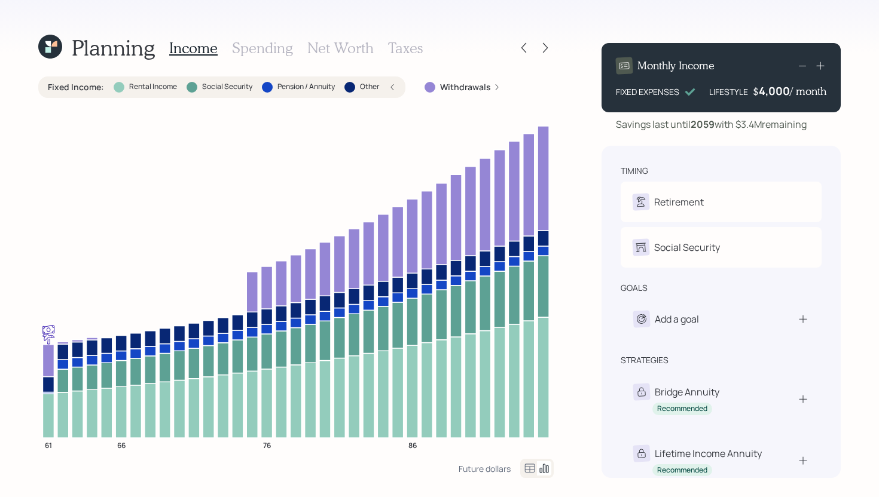
click at [79, 88] on label "Fixed Income :" at bounding box center [76, 87] width 56 height 12
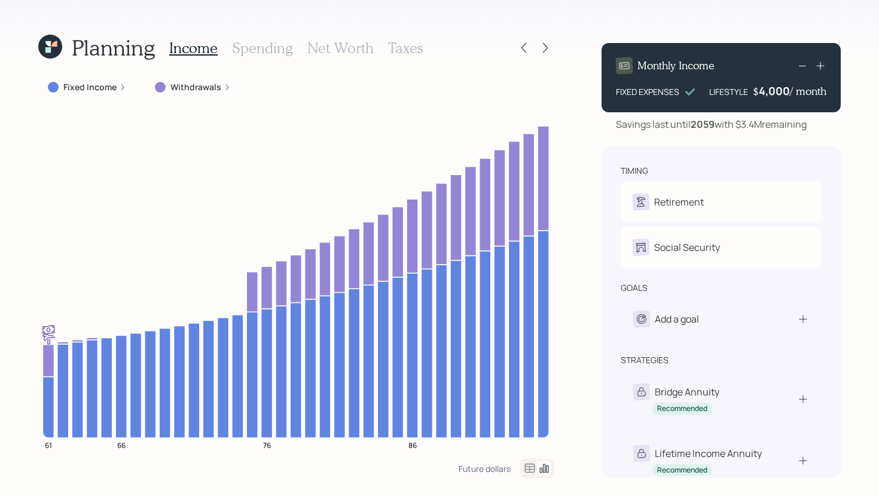
click at [99, 88] on label "Fixed Income" at bounding box center [89, 87] width 53 height 12
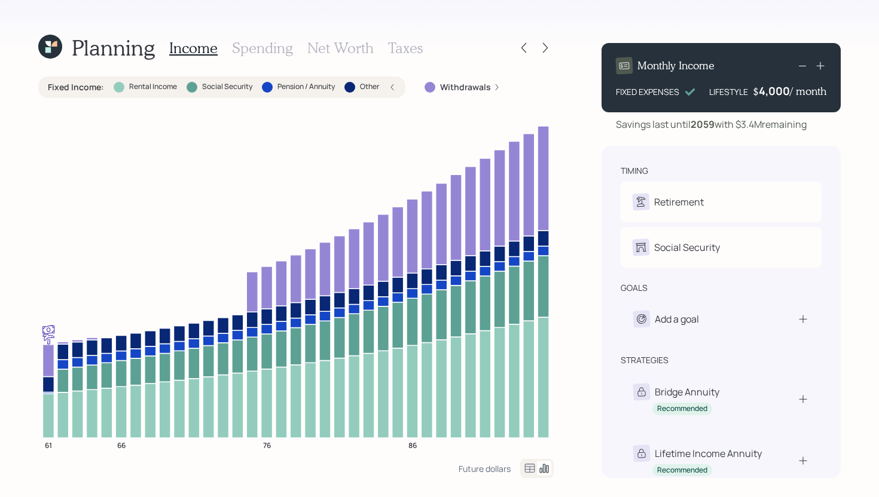
click at [97, 88] on label "Fixed Income :" at bounding box center [76, 87] width 56 height 12
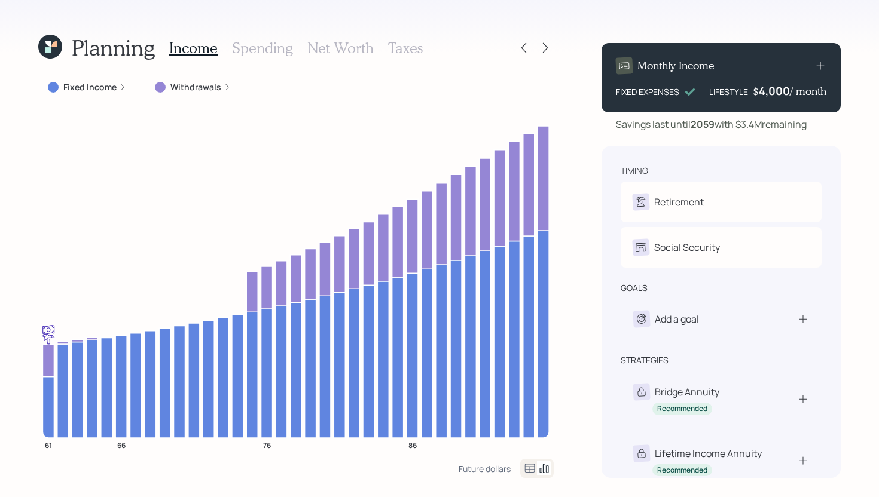
click at [107, 85] on label "Fixed Income" at bounding box center [89, 87] width 53 height 12
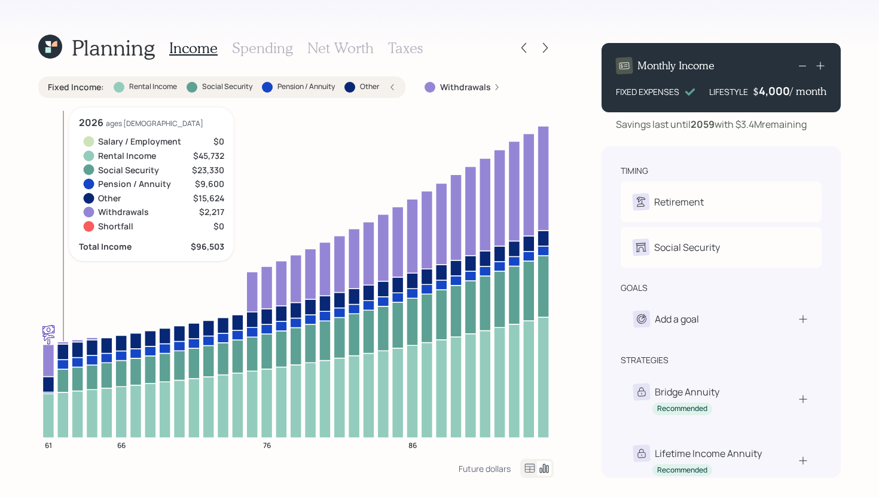
click at [62, 402] on icon at bounding box center [62, 414] width 11 height 45
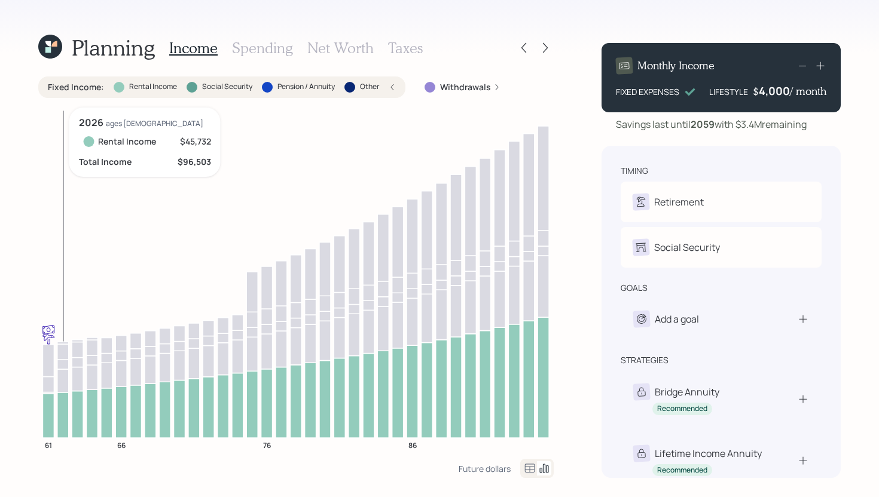
click at [62, 402] on icon at bounding box center [62, 414] width 11 height 45
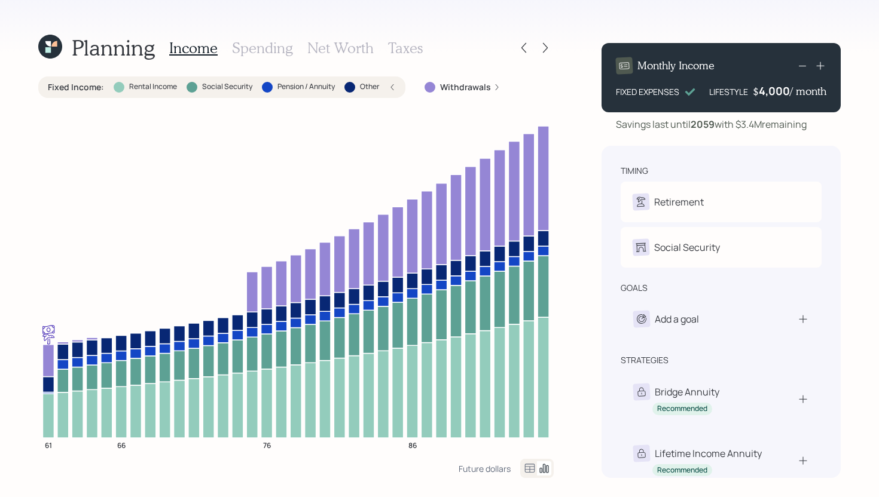
click at [317, 93] on div "Fixed Income : Rental Income Social Security Pension / Annuity Other" at bounding box center [221, 88] width 367 height 22
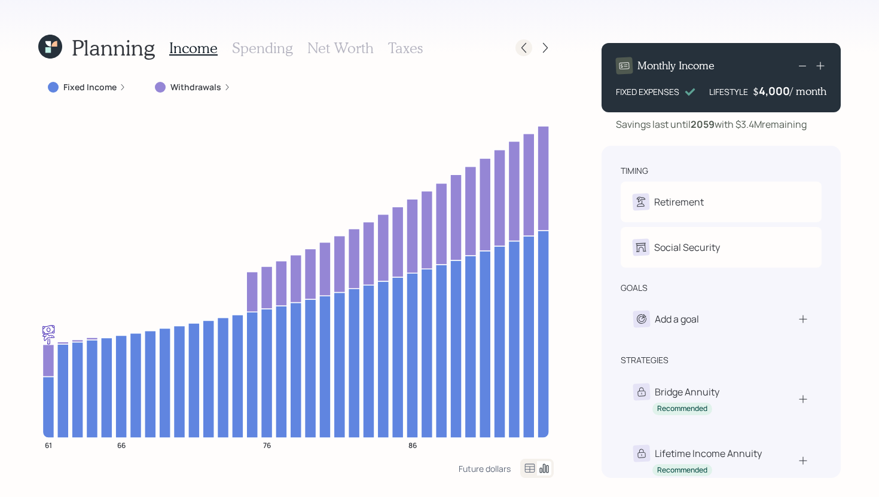
click at [520, 45] on icon at bounding box center [524, 48] width 12 height 12
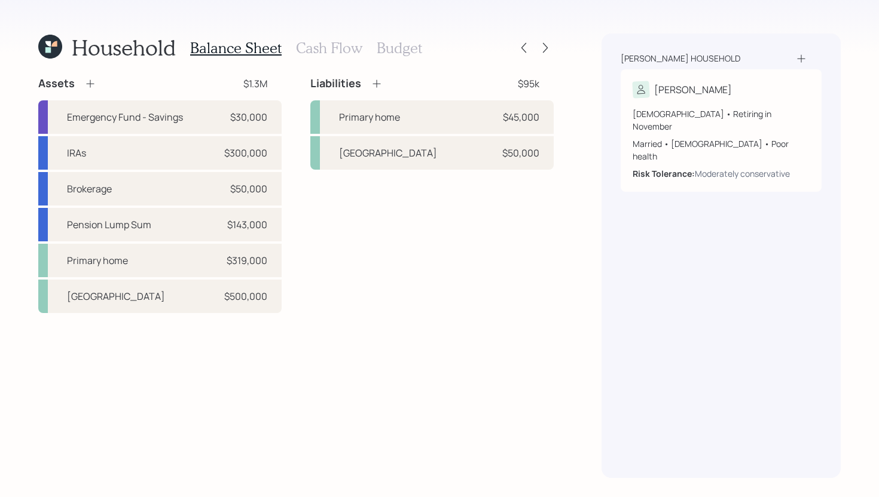
click at [346, 44] on h3 "Cash Flow" at bounding box center [329, 47] width 66 height 17
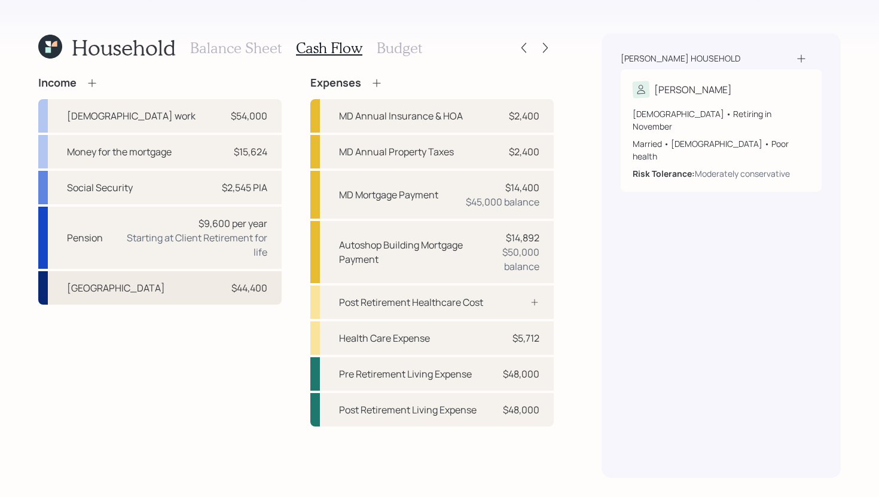
click at [133, 293] on div "Autoshop Building" at bounding box center [116, 288] width 98 height 14
select select "rental_property"
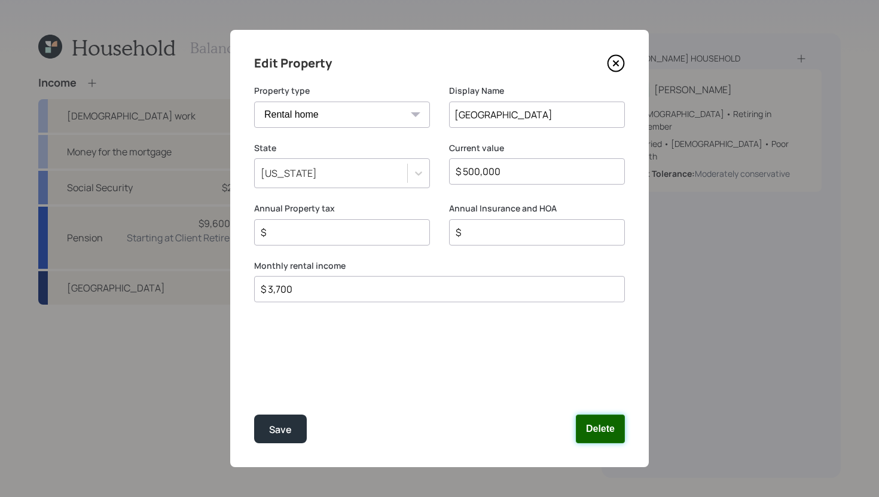
click at [612, 422] on button "Delete" at bounding box center [600, 429] width 49 height 29
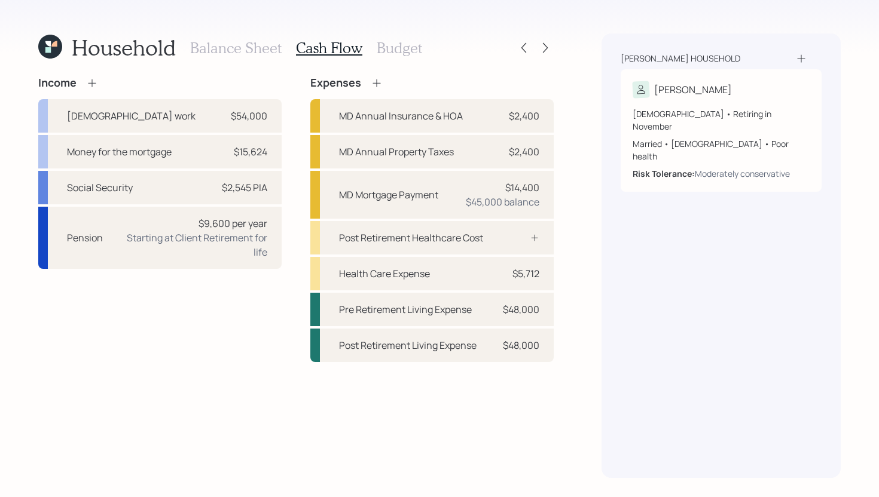
click at [246, 51] on h3 "Balance Sheet" at bounding box center [235, 47] width 91 height 17
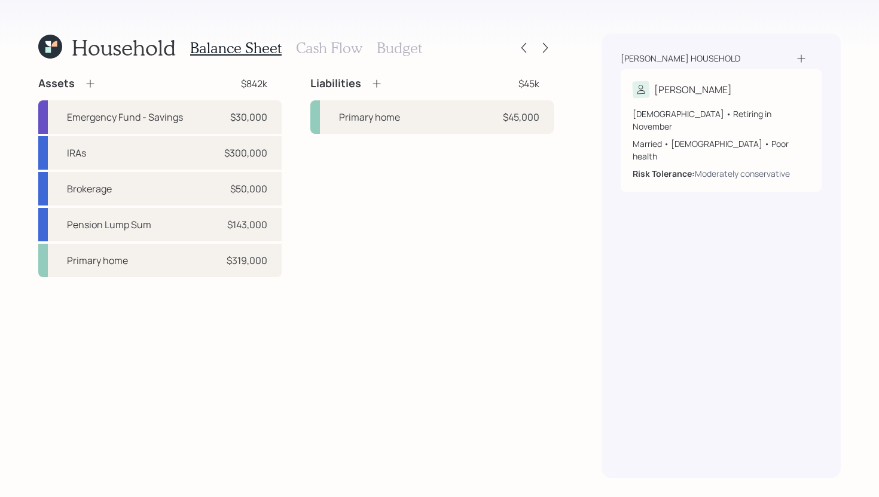
click at [333, 56] on div "Balance Sheet Cash Flow Budget" at bounding box center [306, 47] width 232 height 29
click at [337, 45] on h3 "Cash Flow" at bounding box center [329, 47] width 66 height 17
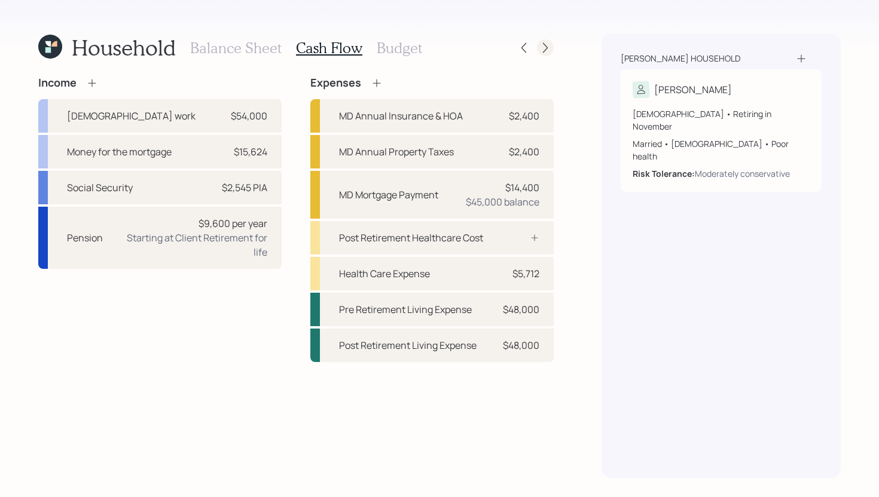
click at [548, 45] on icon at bounding box center [545, 48] width 12 height 12
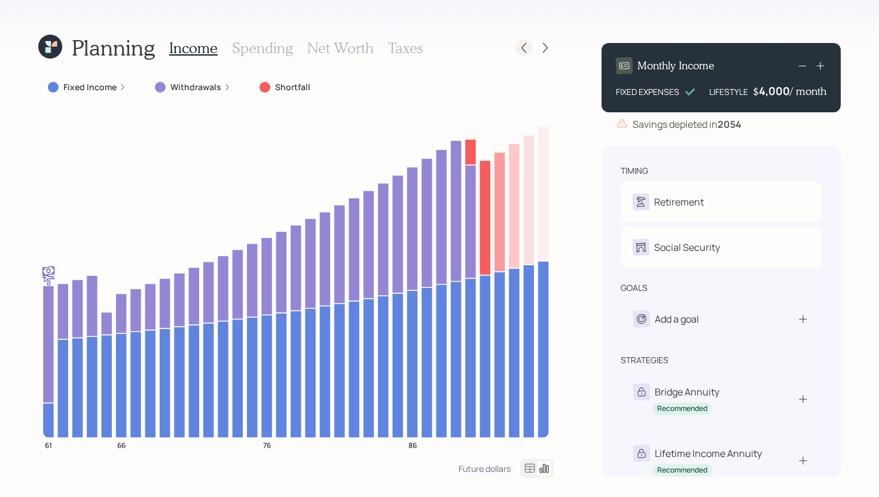
click at [517, 48] on div at bounding box center [523, 47] width 17 height 17
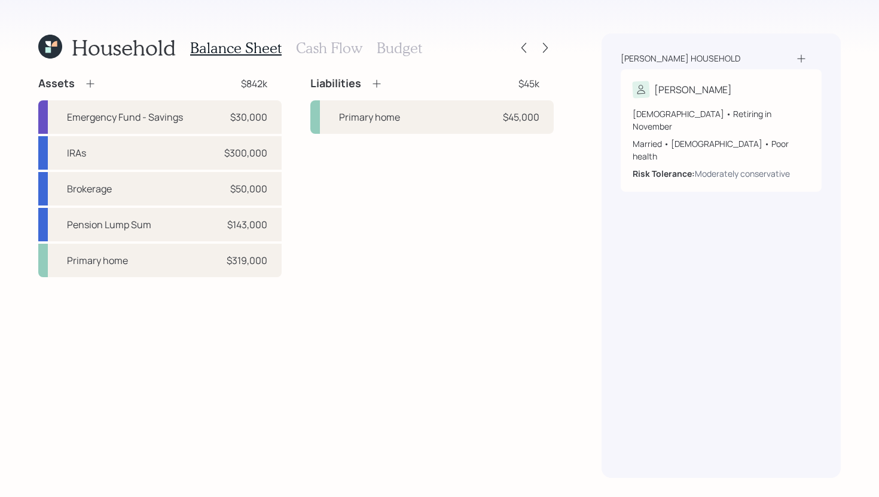
click at [333, 47] on h3 "Cash Flow" at bounding box center [329, 47] width 66 height 17
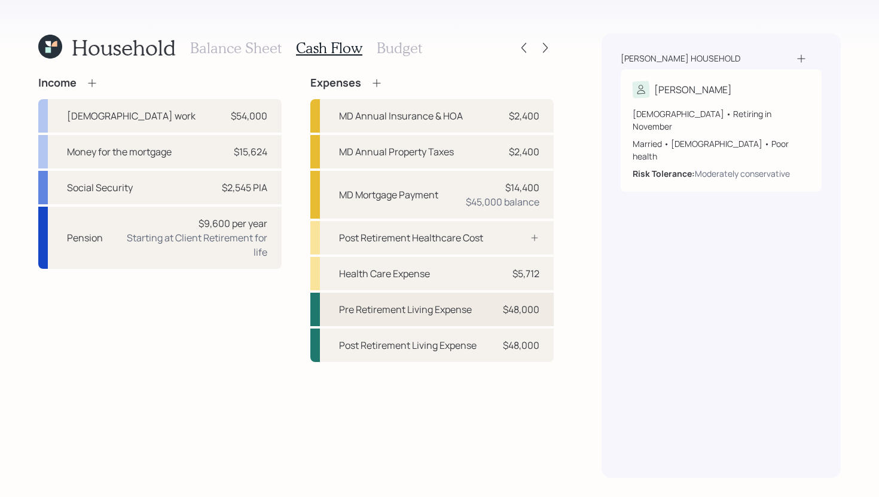
click at [465, 313] on div "Pre Retirement Living Expense" at bounding box center [405, 310] width 133 height 14
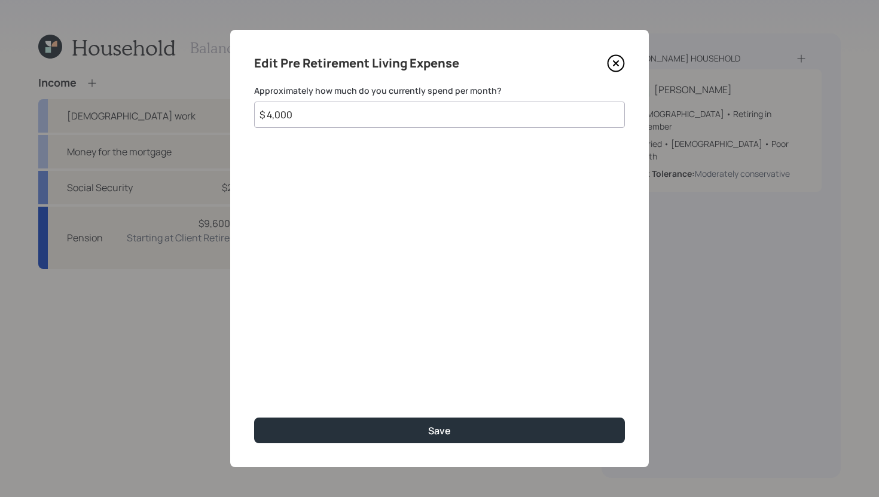
click at [386, 120] on input "$ 4,000" at bounding box center [439, 115] width 371 height 26
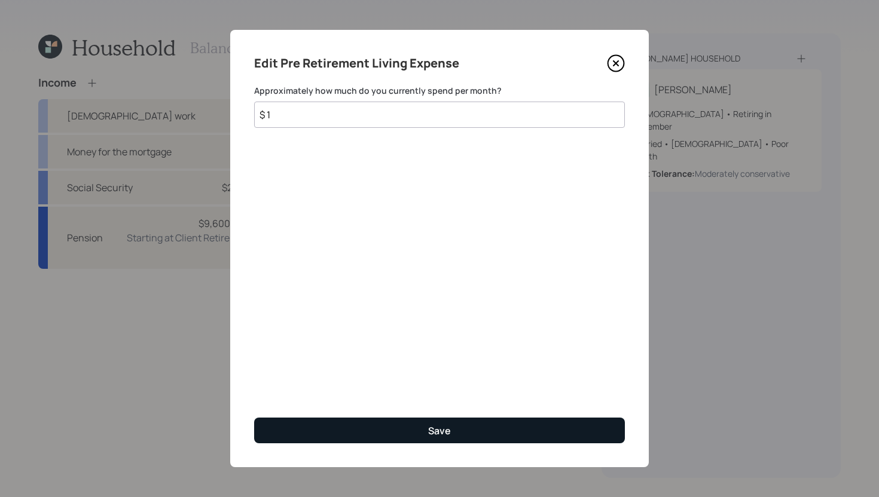
type input "$ 1"
click at [409, 433] on button "Save" at bounding box center [439, 431] width 371 height 26
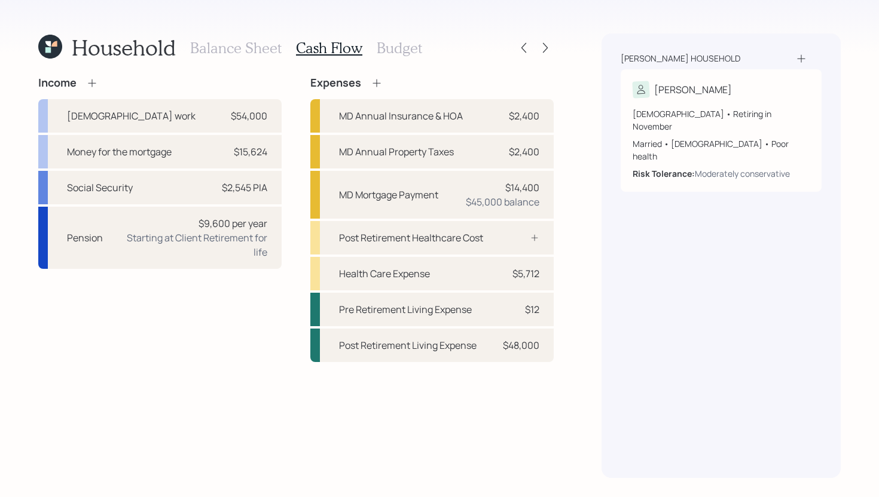
click at [391, 53] on h3 "Budget" at bounding box center [399, 47] width 45 height 17
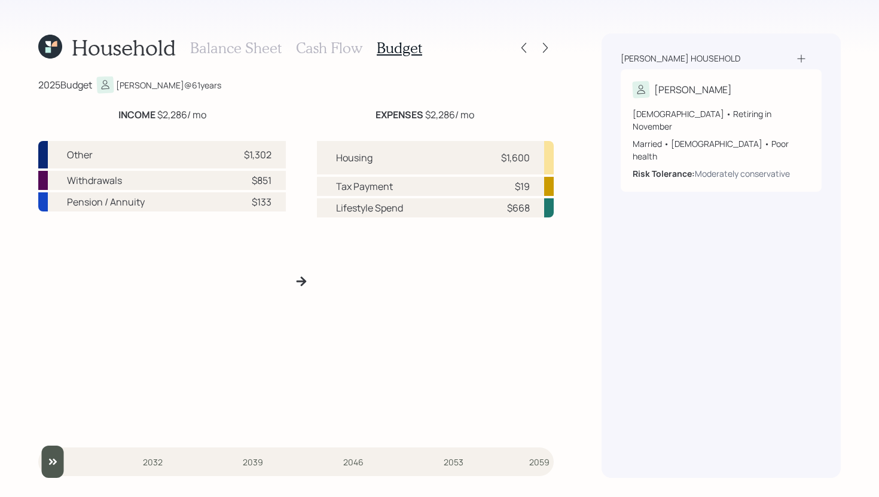
click at [554, 51] on div "Household Balance Sheet Cash Flow Budget 2025 Budget Regina @ 61 years INCOME $…" at bounding box center [439, 248] width 879 height 497
click at [549, 51] on icon at bounding box center [545, 48] width 12 height 12
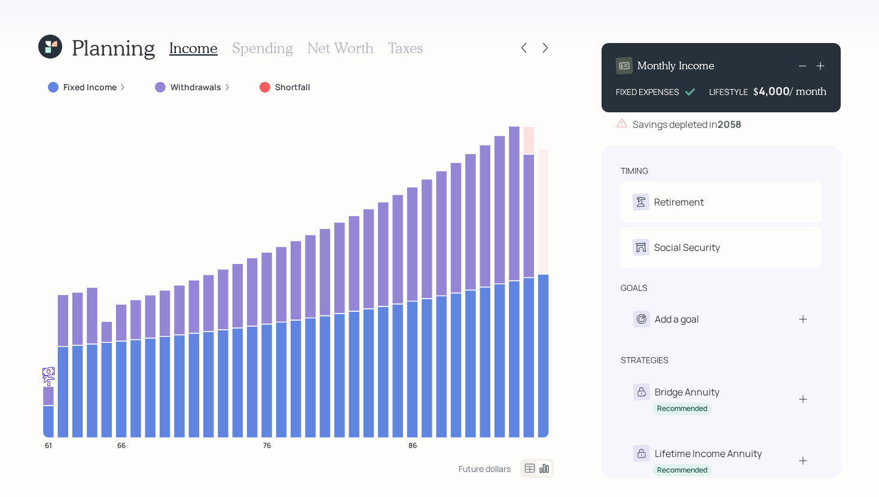
click at [181, 87] on label "Withdrawals" at bounding box center [195, 87] width 51 height 12
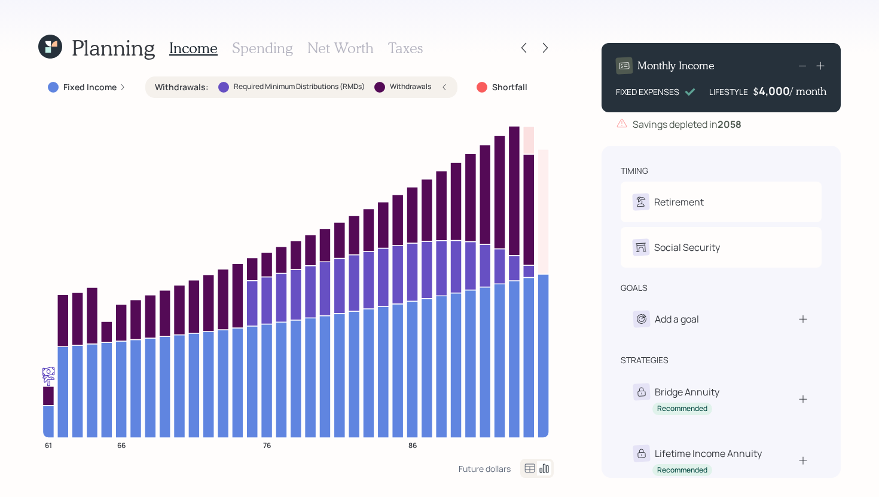
click at [185, 86] on label "Withdrawals :" at bounding box center [182, 87] width 54 height 12
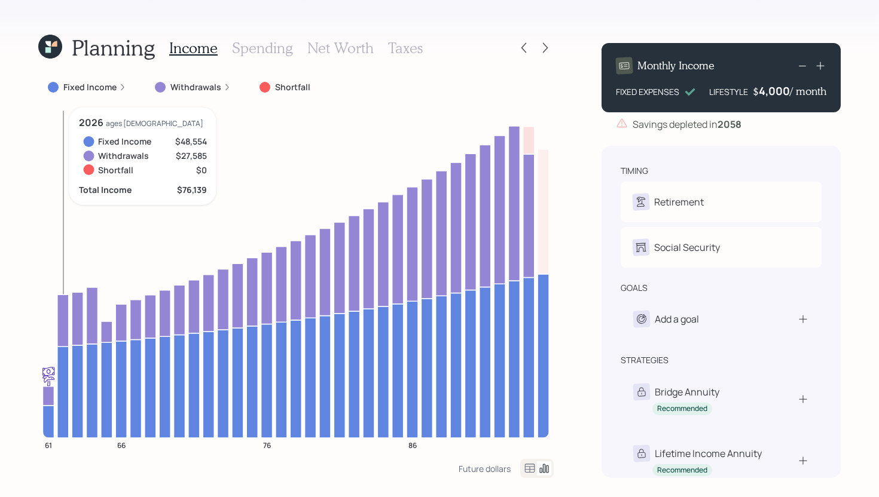
click at [63, 326] on icon at bounding box center [62, 321] width 11 height 52
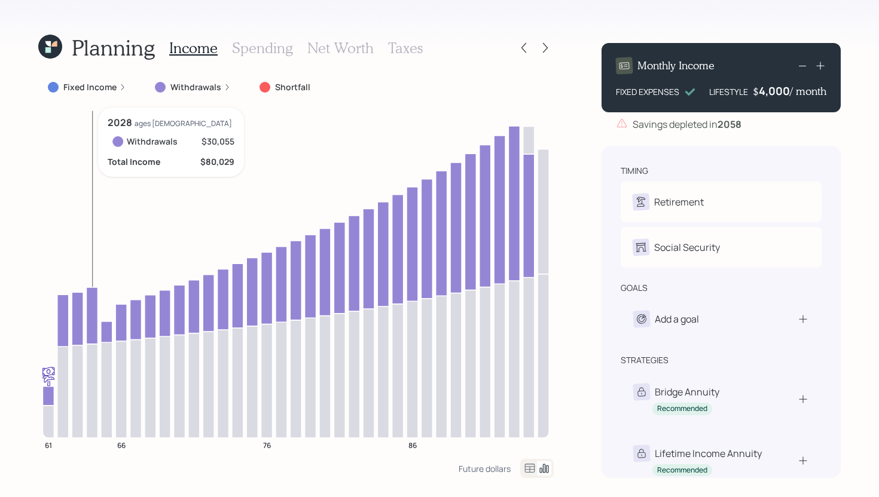
click at [87, 325] on icon at bounding box center [91, 316] width 11 height 57
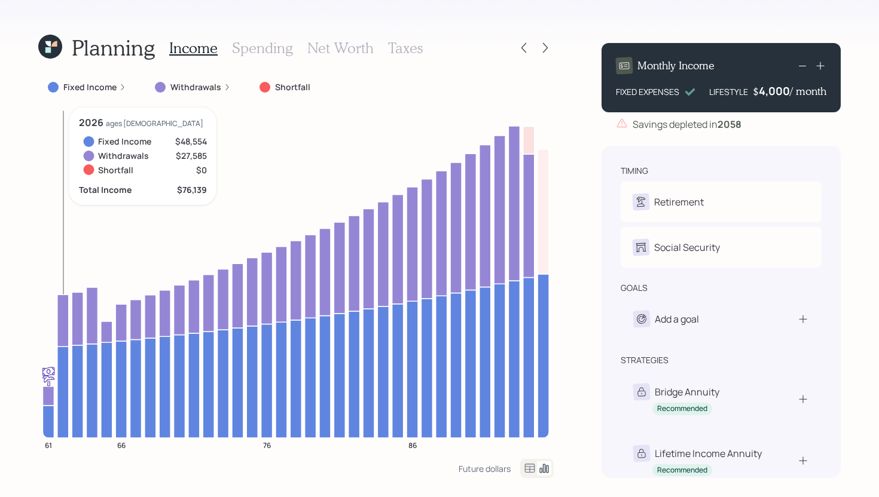
click at [65, 367] on icon at bounding box center [62, 392] width 11 height 91
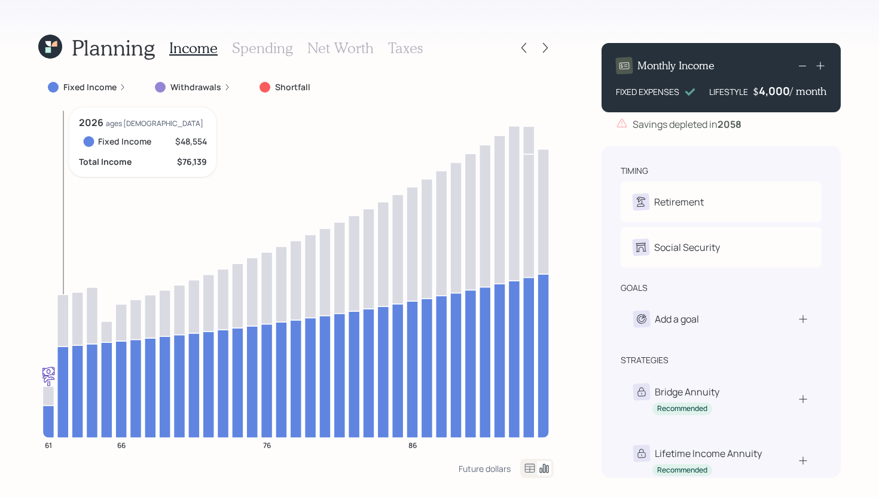
click at [65, 367] on icon at bounding box center [62, 392] width 11 height 91
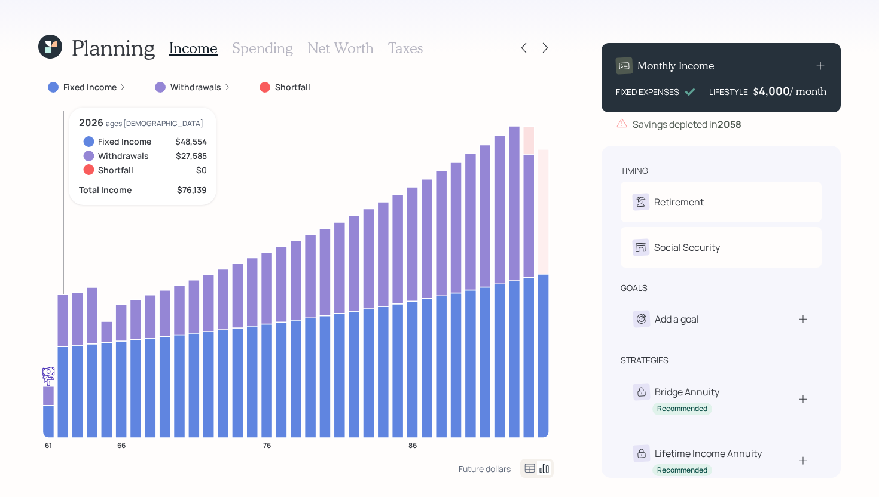
click at [63, 333] on icon at bounding box center [62, 321] width 11 height 52
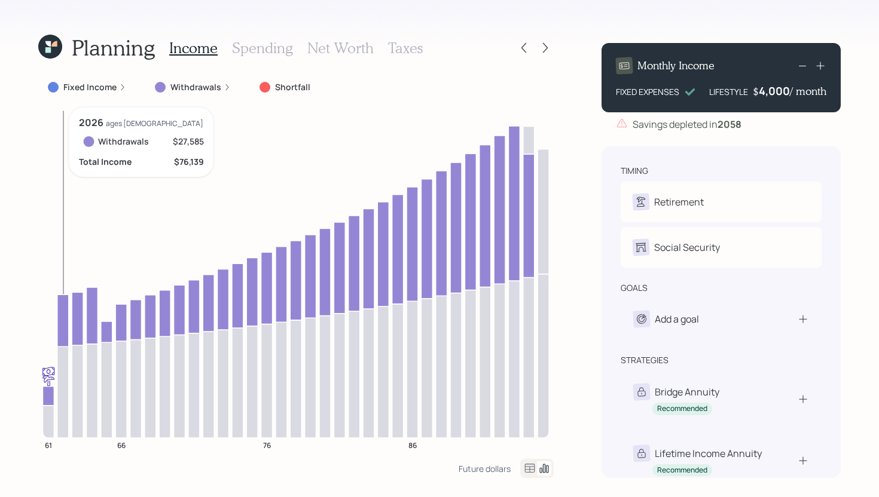
click at [63, 334] on icon at bounding box center [62, 321] width 11 height 52
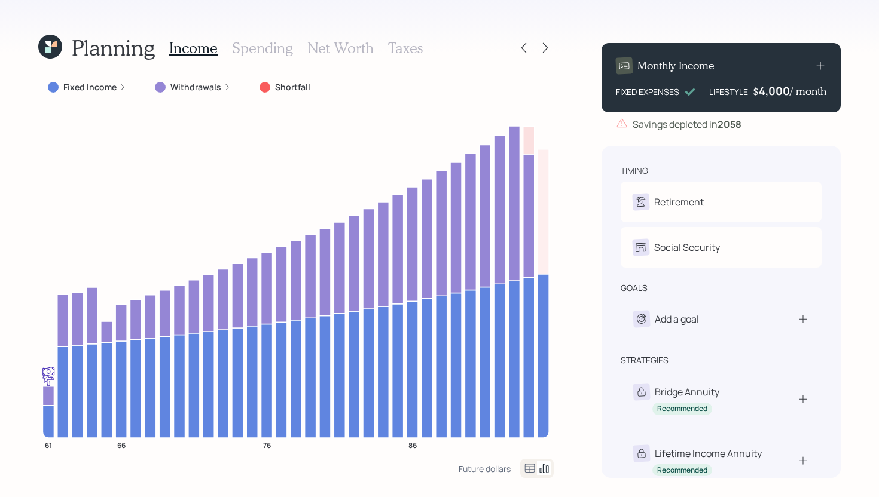
click at [279, 54] on h3 "Spending" at bounding box center [262, 47] width 61 height 17
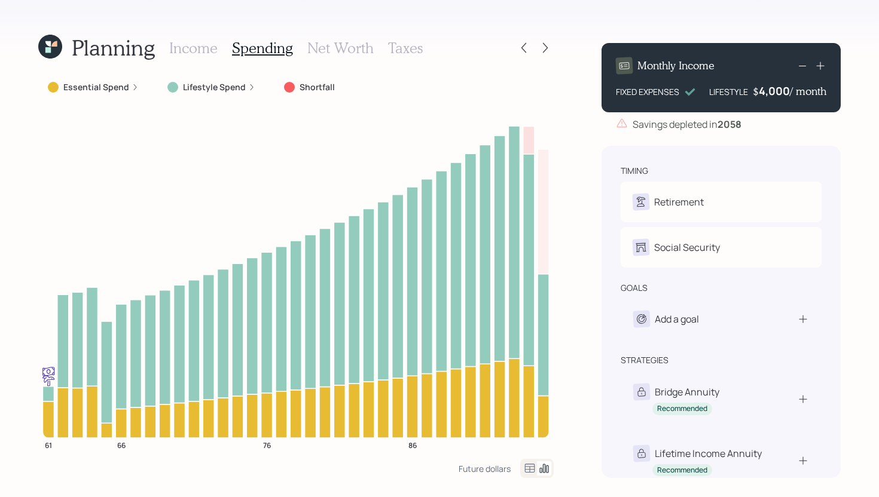
click at [111, 93] on div "Essential Spend" at bounding box center [93, 88] width 110 height 22
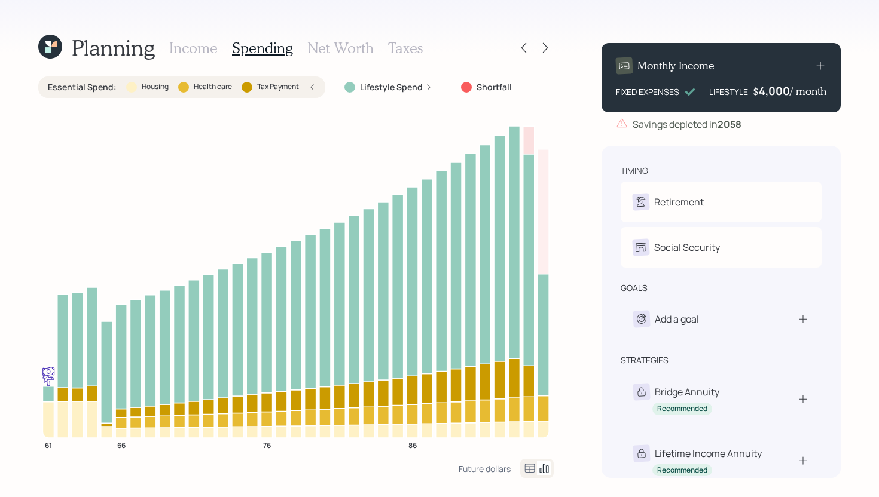
click at [203, 89] on label "Health care" at bounding box center [213, 87] width 38 height 10
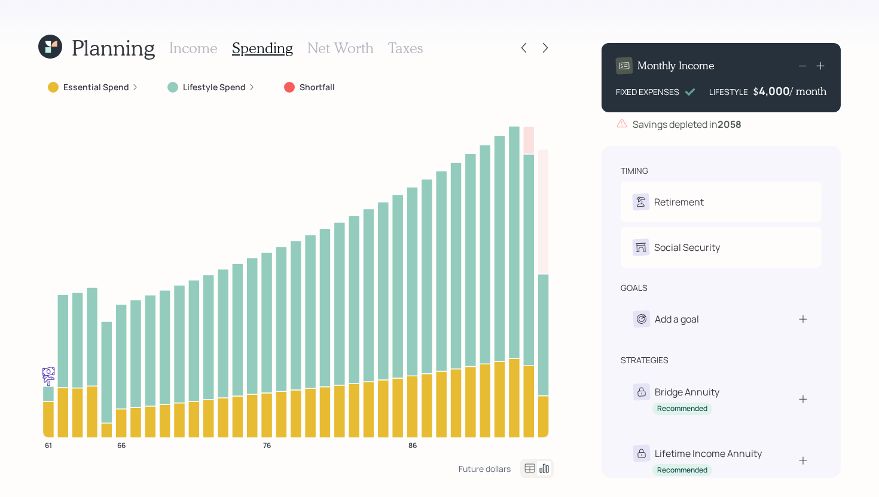
click at [218, 87] on label "Lifestyle Spend" at bounding box center [214, 87] width 63 height 12
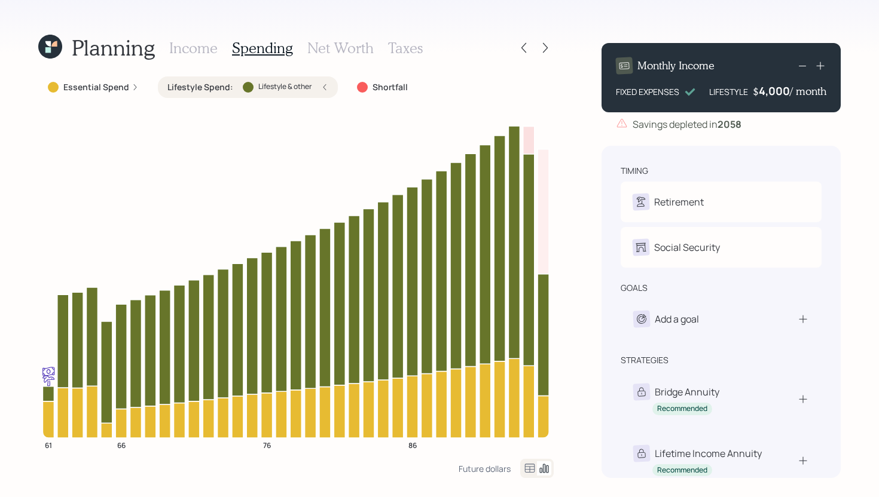
click at [177, 92] on label "Lifestyle Spend :" at bounding box center [200, 87] width 66 height 12
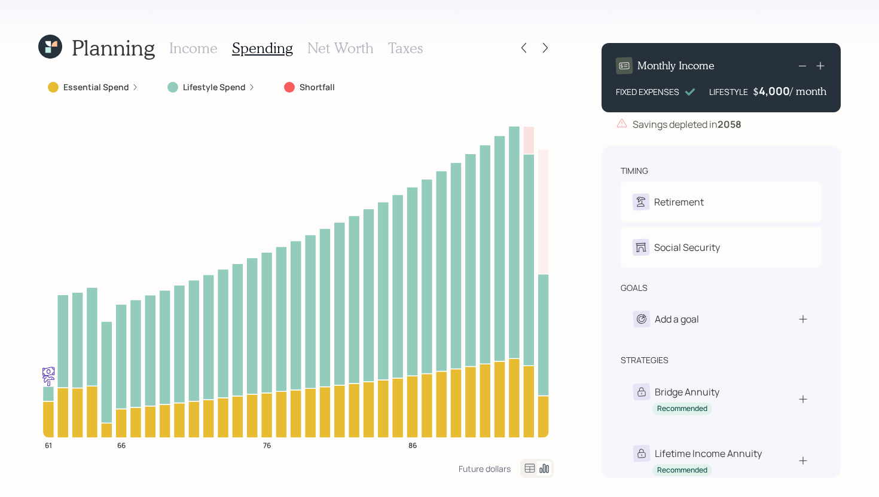
click at [333, 55] on h3 "Net Worth" at bounding box center [340, 47] width 66 height 17
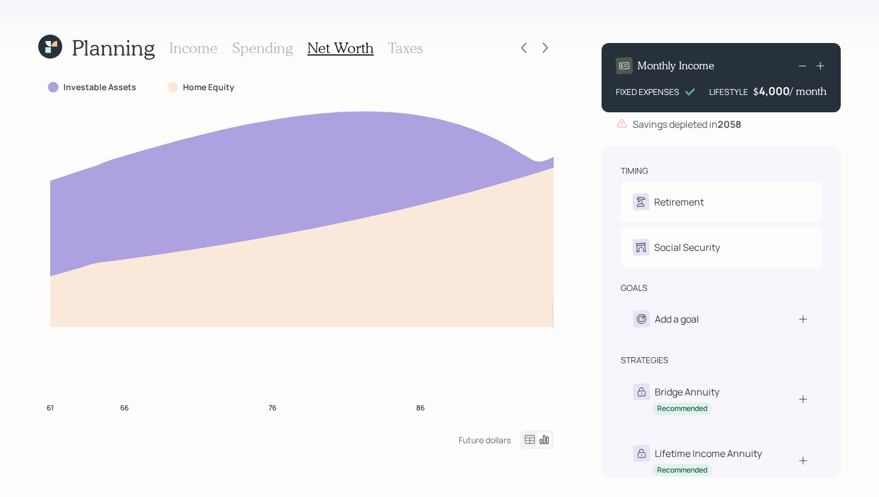
click at [396, 48] on h3 "Taxes" at bounding box center [405, 47] width 35 height 17
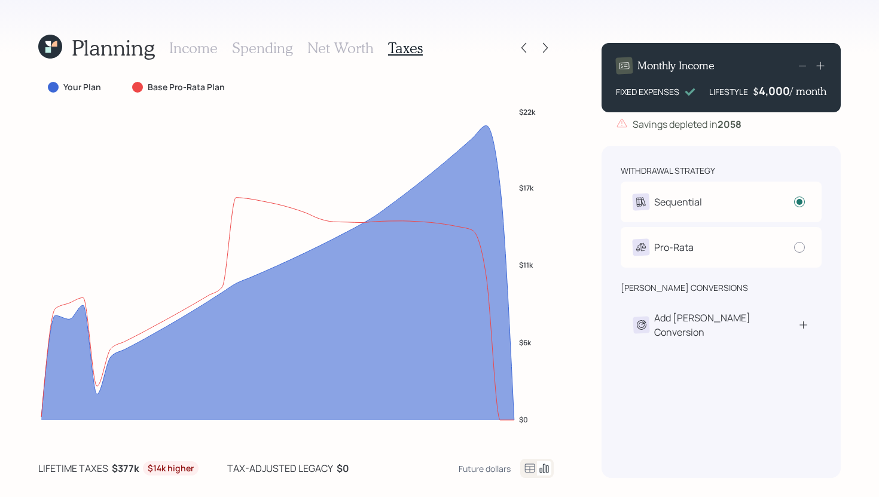
click at [264, 47] on h3 "Spending" at bounding box center [262, 47] width 61 height 17
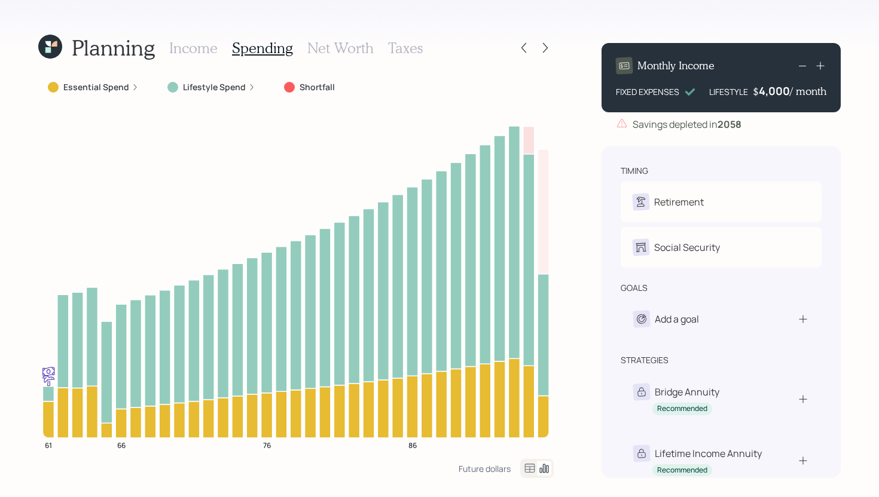
click at [208, 50] on h3 "Income" at bounding box center [193, 47] width 48 height 17
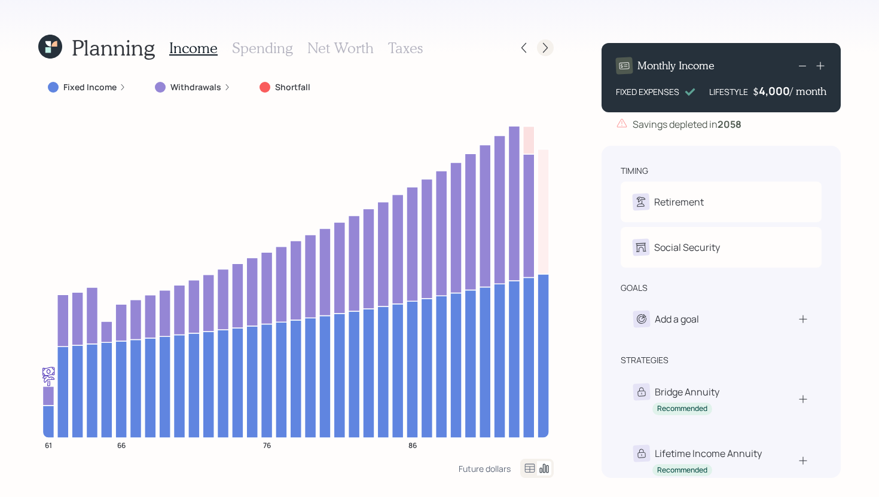
click at [544, 51] on icon at bounding box center [545, 48] width 5 height 10
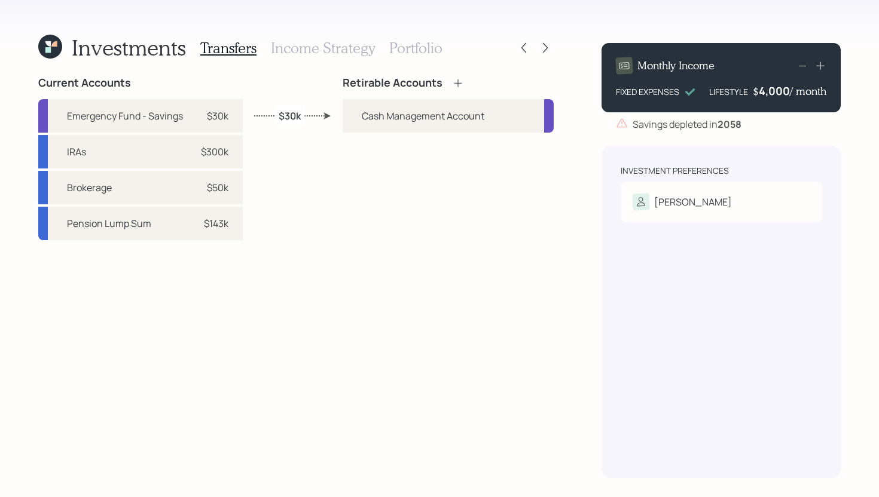
click at [456, 83] on icon at bounding box center [458, 83] width 8 height 8
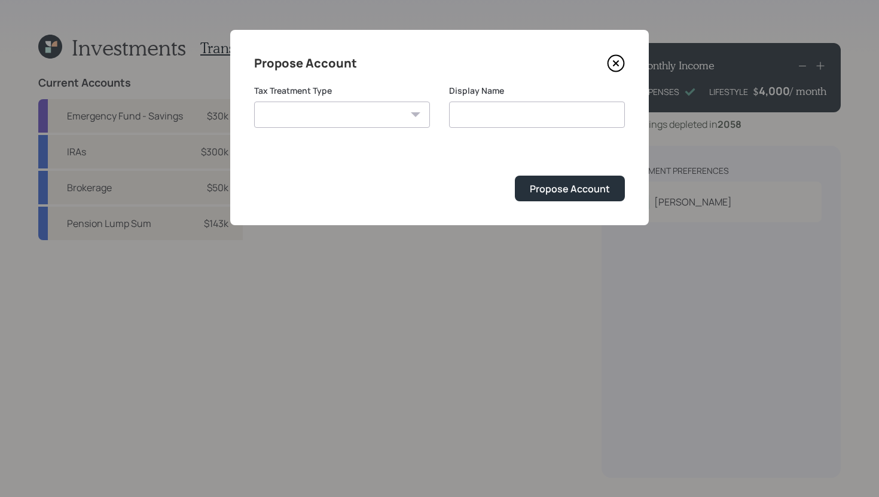
click at [396, 117] on select "Roth Taxable Traditional" at bounding box center [342, 115] width 176 height 26
select select "traditional"
click at [254, 102] on select "Roth Taxable Traditional" at bounding box center [342, 115] width 176 height 26
click at [544, 116] on input "Traditional" at bounding box center [537, 115] width 176 height 26
type input "Traditional IRA"
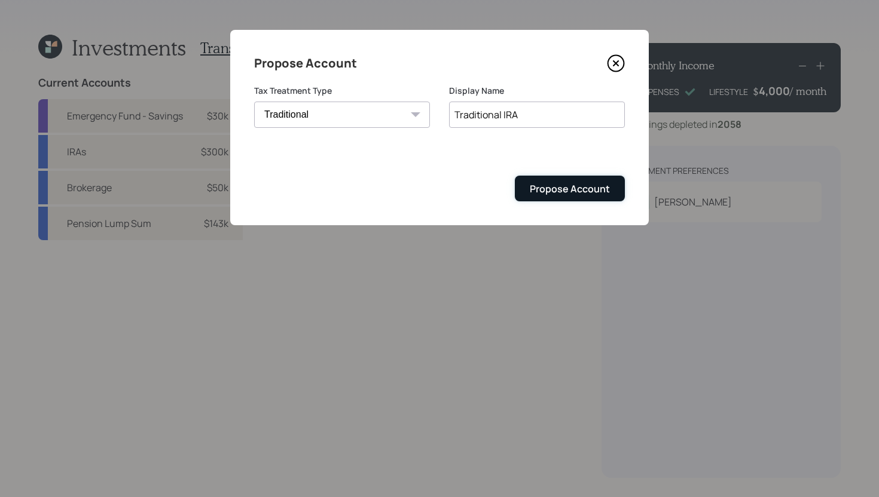
click at [577, 185] on div "Propose Account" at bounding box center [570, 188] width 80 height 13
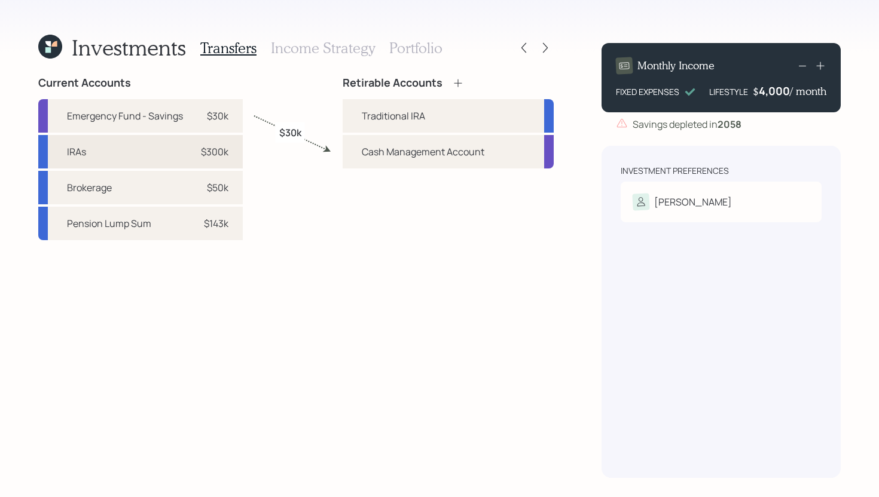
click at [228, 157] on div "IRAs $300k" at bounding box center [140, 151] width 205 height 33
click at [350, 118] on div "Traditional IRA" at bounding box center [448, 115] width 211 height 33
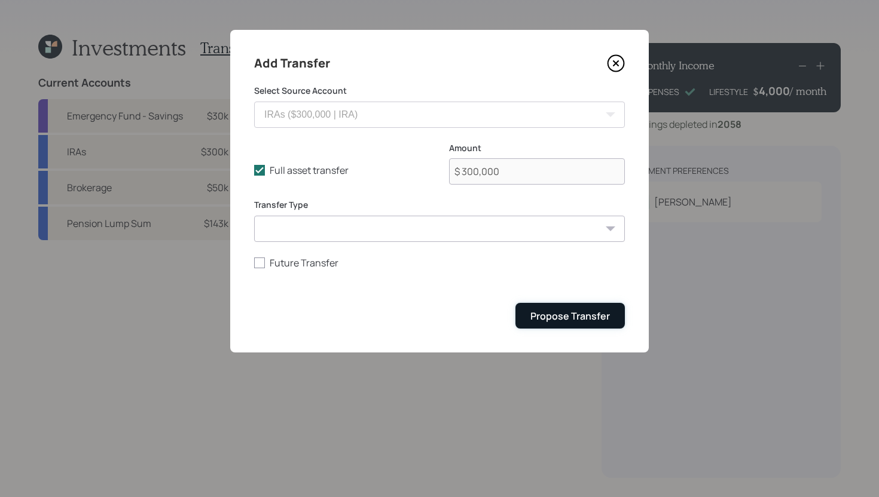
click at [541, 315] on div "Propose Transfer" at bounding box center [570, 316] width 80 height 13
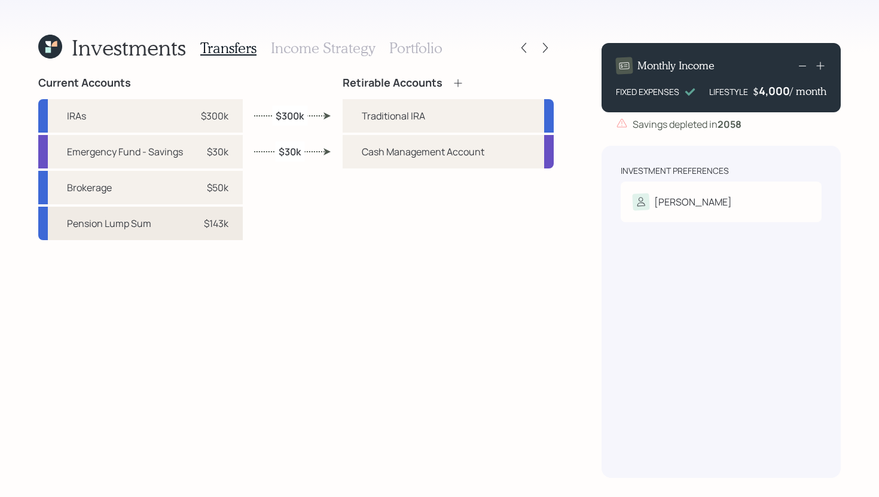
click at [238, 228] on div "Pension Lump Sum $143k" at bounding box center [140, 223] width 205 height 33
click at [347, 120] on div "Traditional IRA" at bounding box center [448, 115] width 211 height 33
select select "4c6f97e4-bfb6-4dd9-a8dd-db0fbb6339a4"
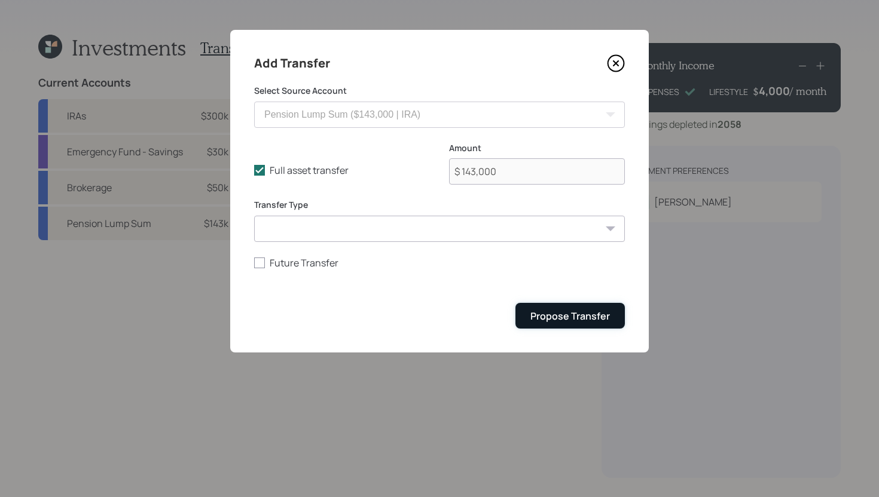
click at [539, 310] on div "Propose Transfer" at bounding box center [570, 316] width 80 height 13
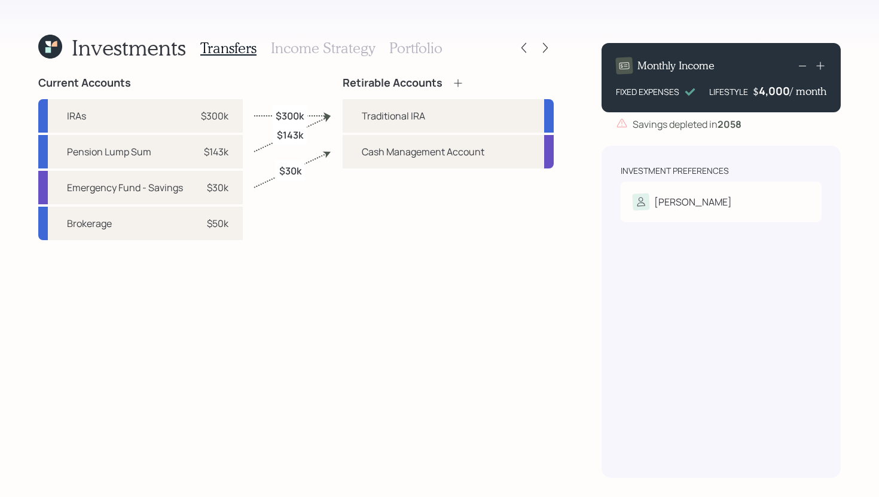
click at [457, 82] on icon at bounding box center [458, 83] width 12 height 12
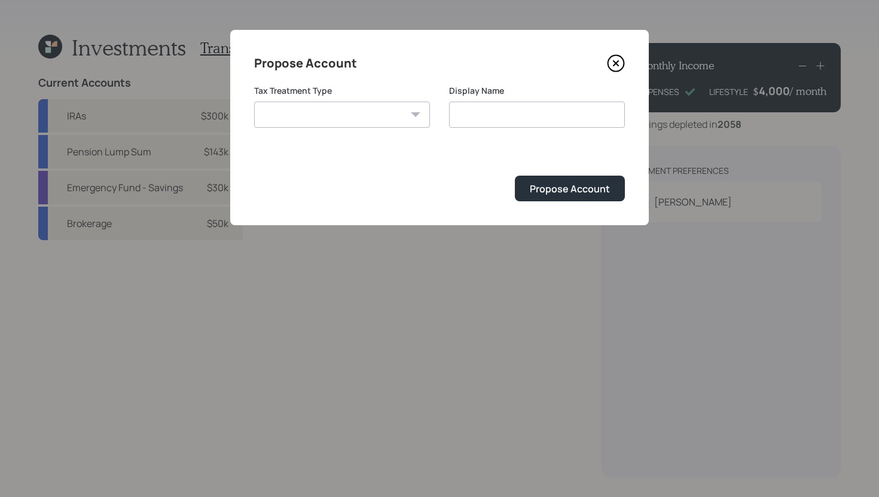
click at [385, 121] on select "Roth Taxable Traditional" at bounding box center [342, 115] width 176 height 26
select select "taxable"
click at [254, 102] on select "Roth Taxable Traditional" at bounding box center [342, 115] width 176 height 26
click at [517, 115] on input "Taxable" at bounding box center [537, 115] width 176 height 26
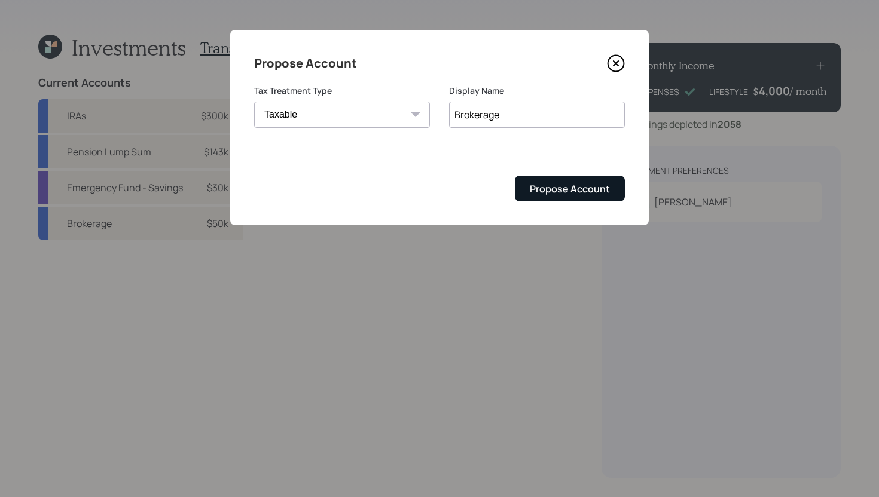
type input "Brokerage"
click at [564, 188] on div "Propose Account" at bounding box center [570, 188] width 80 height 13
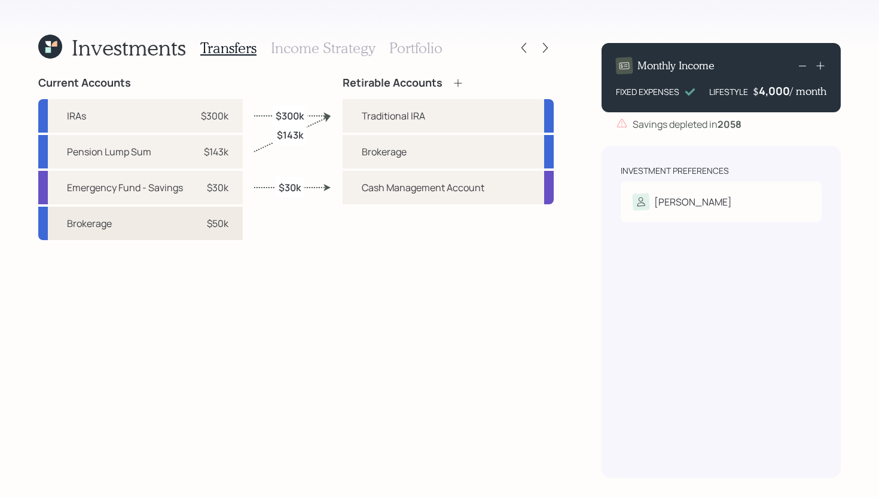
click at [223, 225] on div "$50k" at bounding box center [218, 223] width 22 height 14
click at [347, 152] on div "Brokerage" at bounding box center [448, 151] width 211 height 33
select select "5622426a-fa08-4356-afcf-2d8629a9451d"
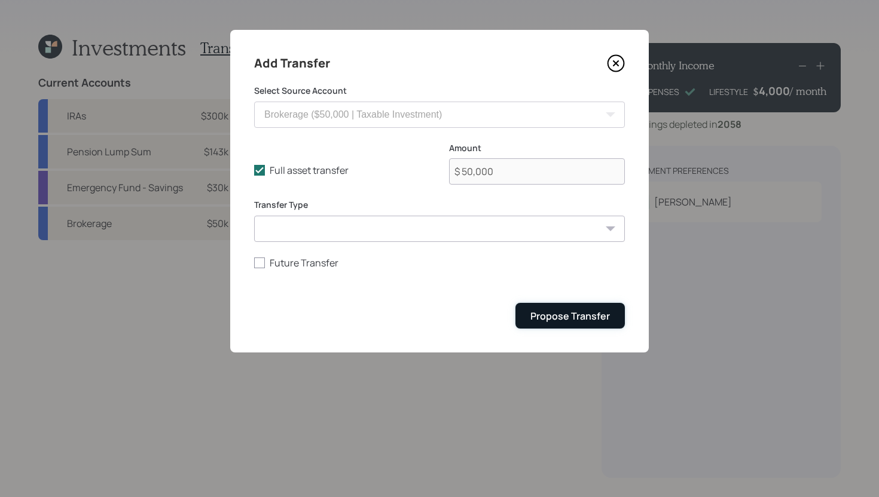
click at [542, 313] on div "Propose Transfer" at bounding box center [570, 316] width 80 height 13
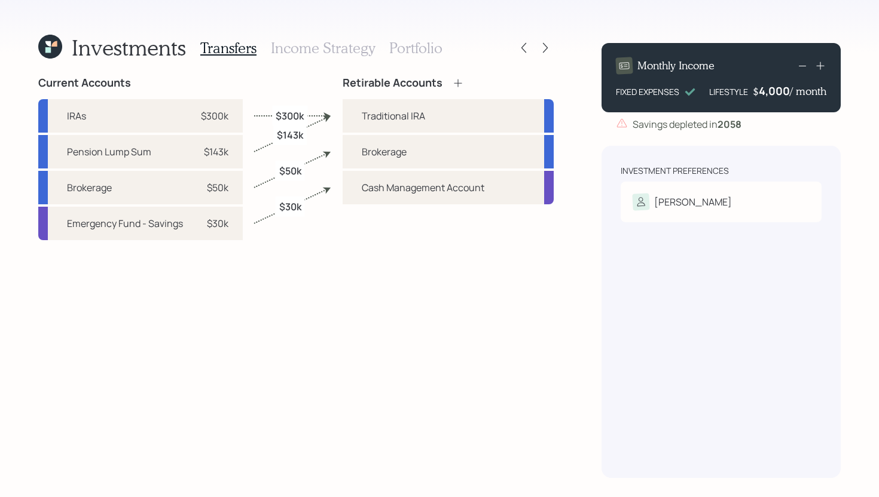
click at [335, 48] on h3 "Income Strategy" at bounding box center [323, 47] width 104 height 17
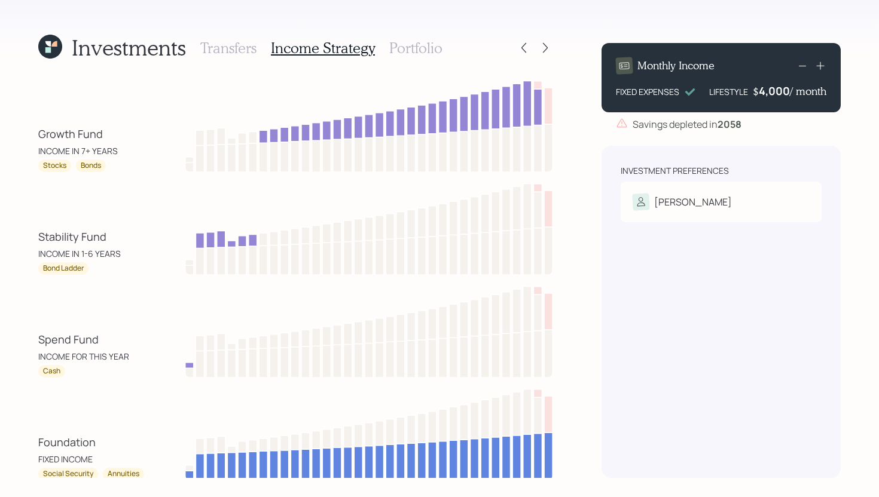
scroll to position [42, 0]
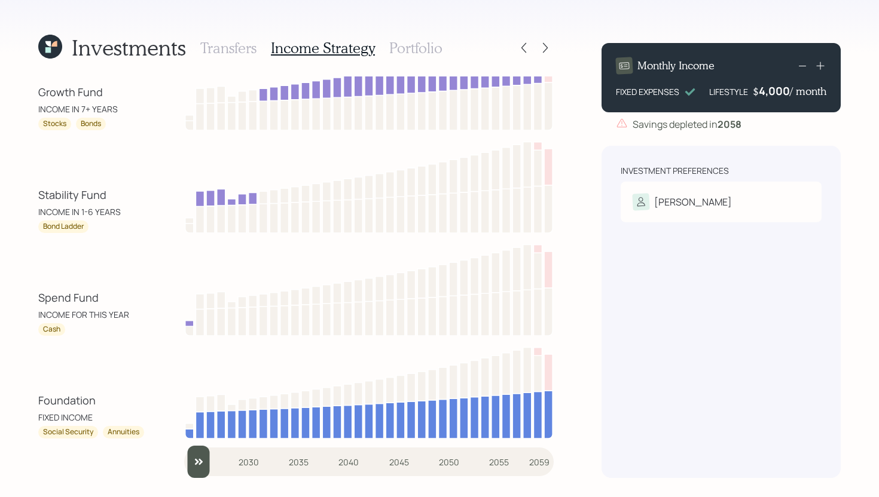
click at [204, 459] on input "slider" at bounding box center [369, 462] width 370 height 32
drag, startPoint x: 207, startPoint y: 457, endPoint x: 185, endPoint y: 457, distance: 22.7
click at [185, 457] on input "slider" at bounding box center [369, 462] width 370 height 32
click at [209, 457] on input "slider" at bounding box center [369, 462] width 370 height 32
click at [219, 461] on input "slider" at bounding box center [369, 462] width 370 height 32
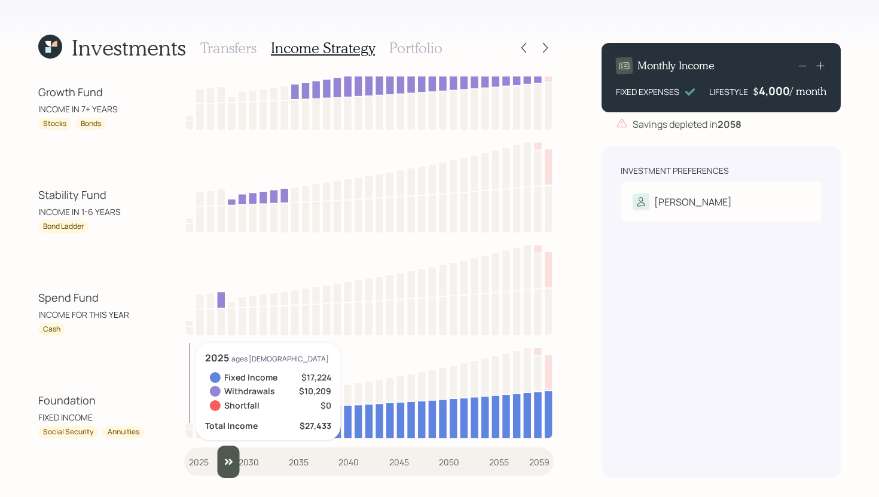
scroll to position [41, 0]
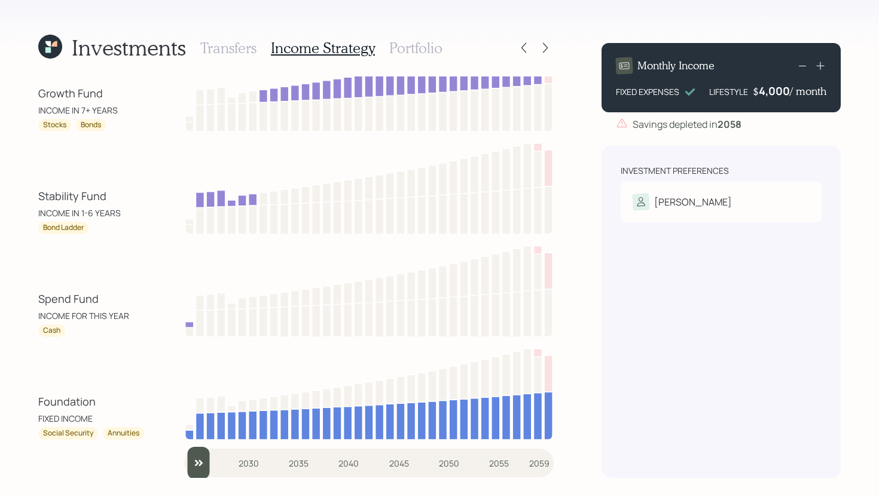
drag, startPoint x: 225, startPoint y: 465, endPoint x: 163, endPoint y: 463, distance: 62.2
click at [184, 463] on input "slider" at bounding box center [369, 463] width 370 height 32
click at [202, 463] on input "slider" at bounding box center [369, 463] width 370 height 32
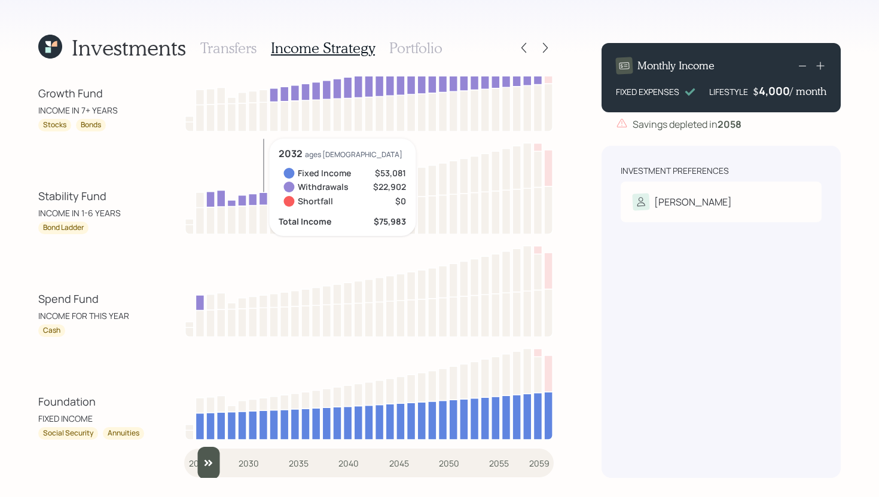
click at [210, 463] on input "slider" at bounding box center [369, 463] width 370 height 32
click at [226, 463] on input "slider" at bounding box center [369, 463] width 370 height 32
type input "2030"
click at [245, 462] on input "slider" at bounding box center [369, 463] width 370 height 32
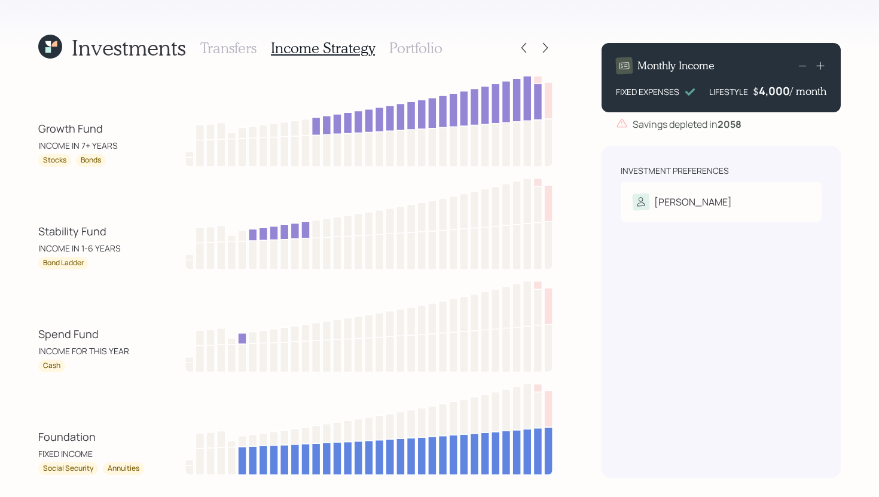
scroll to position [0, 0]
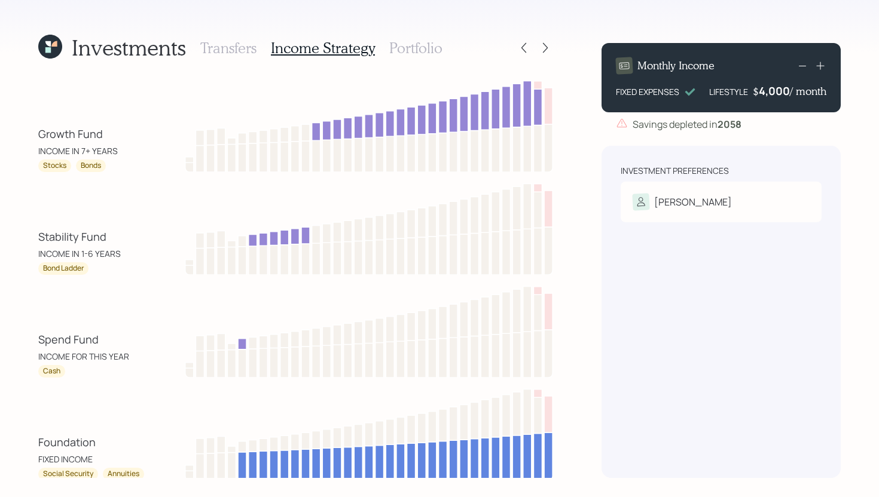
click at [425, 45] on h3 "Portfolio" at bounding box center [415, 47] width 53 height 17
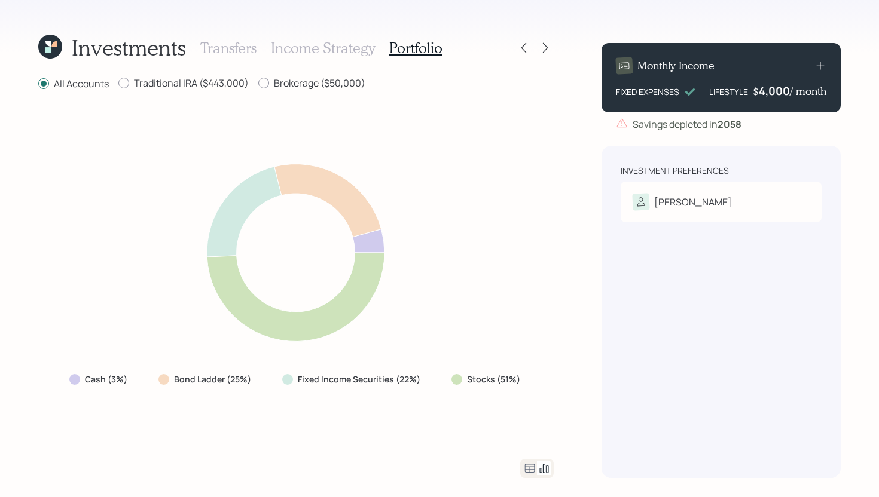
click at [526, 473] on icon at bounding box center [530, 469] width 14 height 14
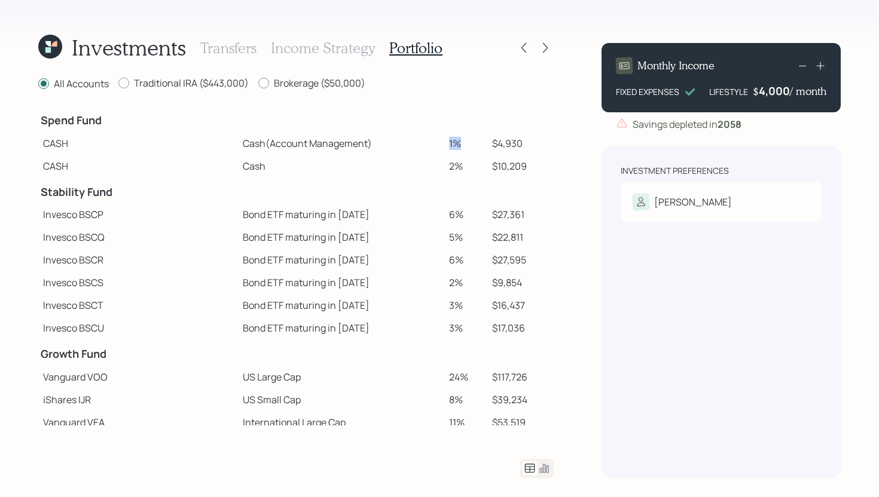
drag, startPoint x: 447, startPoint y: 143, endPoint x: 428, endPoint y: 144, distance: 19.2
click at [444, 144] on td "1%" at bounding box center [465, 143] width 42 height 23
click at [401, 144] on td "Cash (Account Management)" at bounding box center [341, 143] width 206 height 23
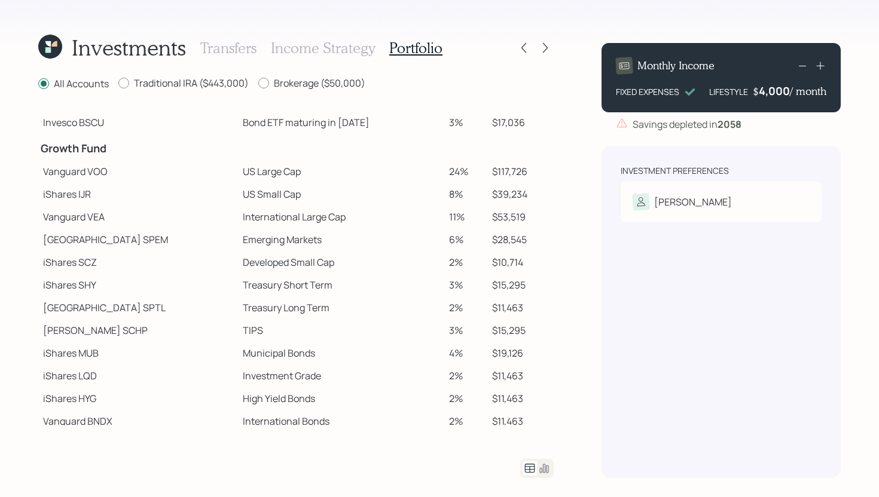
scroll to position [236, 0]
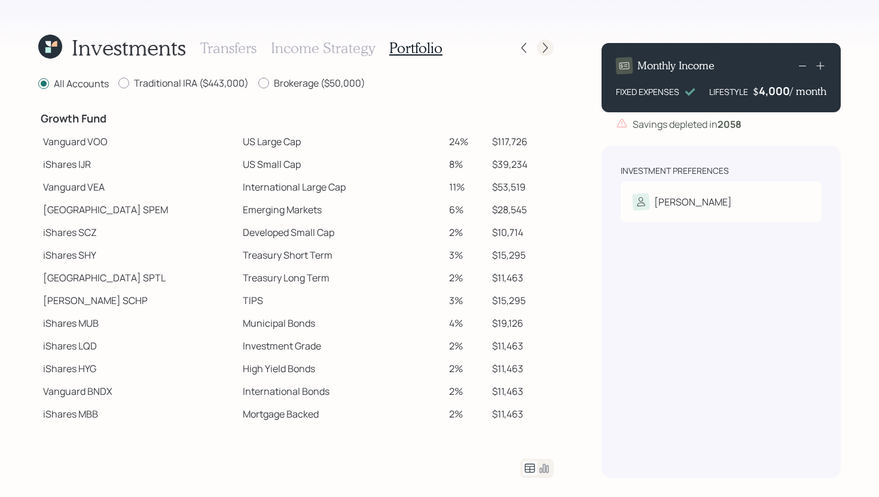
click at [548, 52] on icon at bounding box center [545, 48] width 12 height 12
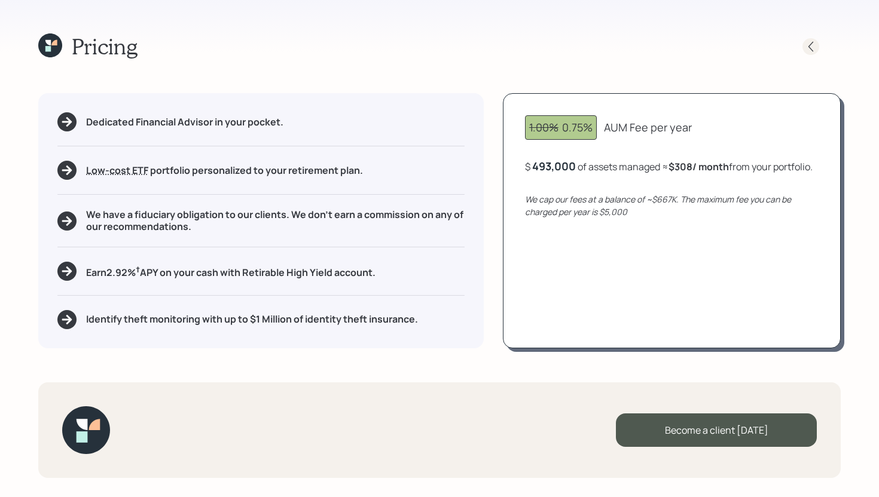
click at [806, 43] on icon at bounding box center [811, 47] width 12 height 12
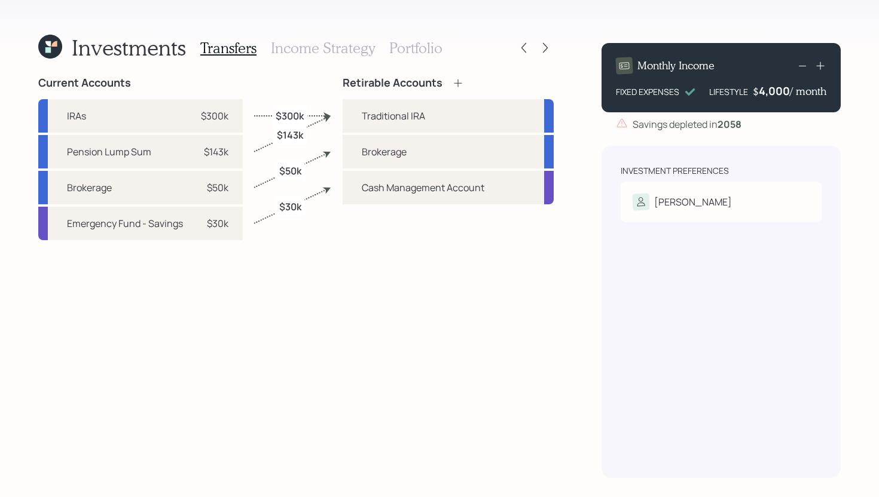
click at [430, 53] on h3 "Portfolio" at bounding box center [415, 47] width 53 height 17
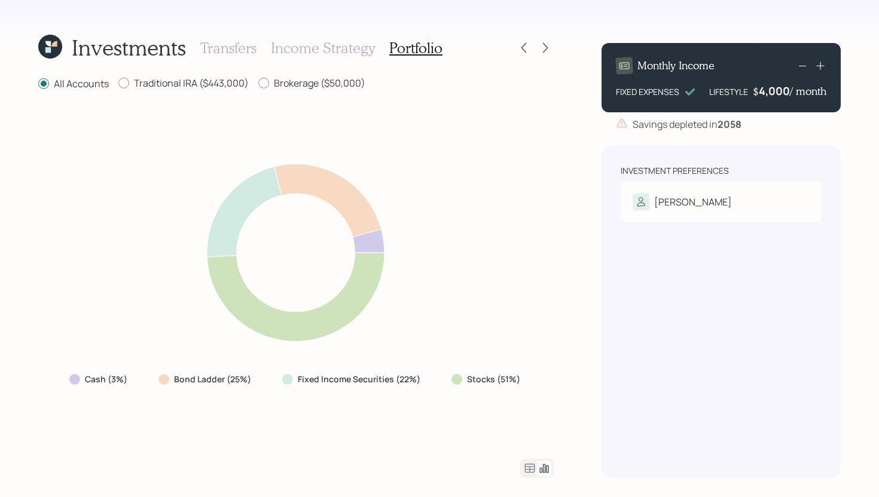
click at [526, 470] on icon at bounding box center [530, 469] width 14 height 14
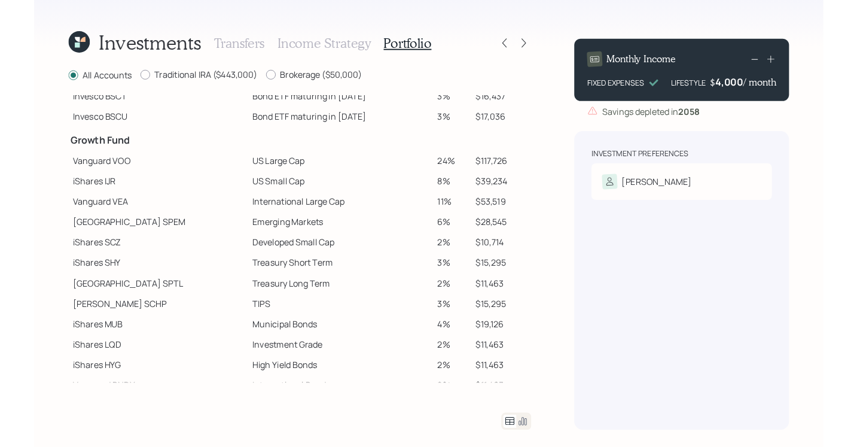
scroll to position [236, 0]
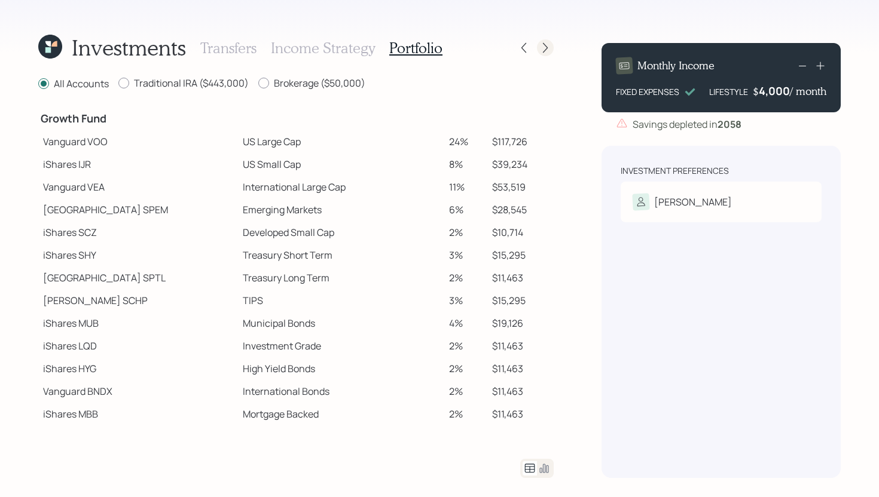
click at [544, 54] on div at bounding box center [545, 47] width 17 height 17
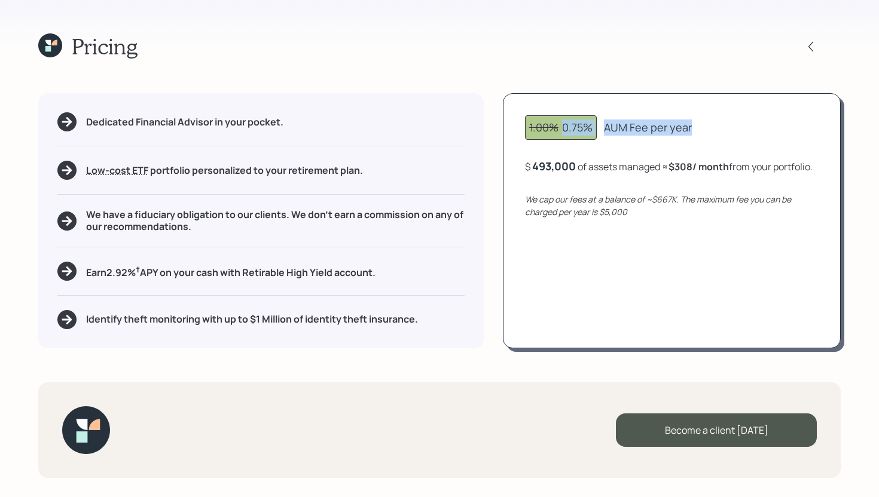
drag, startPoint x: 563, startPoint y: 127, endPoint x: 694, endPoint y: 126, distance: 131.0
click at [694, 126] on div "1.00% 0.75% AUM Fee per year" at bounding box center [672, 127] width 294 height 25
click at [703, 129] on div "1.00% 0.75% AUM Fee per year" at bounding box center [672, 127] width 294 height 25
drag, startPoint x: 563, startPoint y: 131, endPoint x: 594, endPoint y: 130, distance: 31.1
click at [594, 130] on div "1.00% 0.75%" at bounding box center [561, 127] width 72 height 25
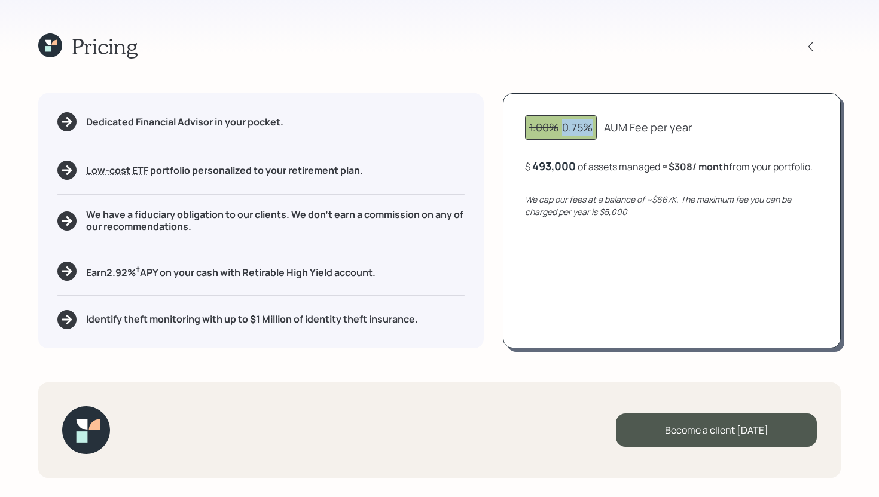
click at [598, 135] on div "1.00% 0.75% AUM Fee per year" at bounding box center [672, 127] width 294 height 25
drag, startPoint x: 592, startPoint y: 126, endPoint x: 563, endPoint y: 124, distance: 28.7
click at [563, 124] on div "1.00% 0.75%" at bounding box center [560, 128] width 63 height 16
click at [560, 147] on div "1.00% 0.75% AUM Fee per year $ 493,000 of assets managed ≈ $308 / month from yo…" at bounding box center [672, 220] width 338 height 255
drag, startPoint x: 384, startPoint y: 274, endPoint x: 78, endPoint y: 279, distance: 306.8
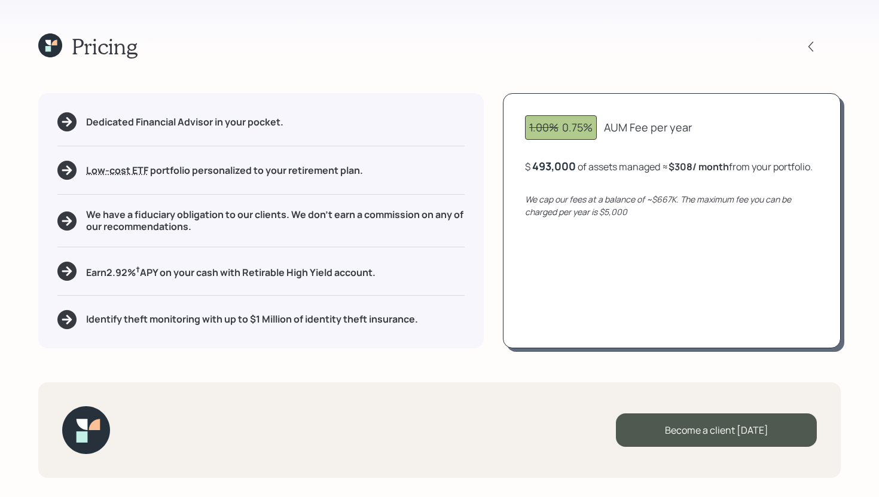
click at [78, 279] on div "Earn 2.92 % † APY on your cash with Retirable High Yield account." at bounding box center [260, 271] width 407 height 19
click at [411, 257] on div "Dedicated Financial Advisor in your pocket. Low-cost ETF Retirable uses diversi…" at bounding box center [260, 220] width 445 height 255
click at [410, 270] on div "Earn 2.92 % † APY on your cash with Retirable High Yield account." at bounding box center [260, 271] width 407 height 19
drag, startPoint x: 563, startPoint y: 126, endPoint x: 594, endPoint y: 127, distance: 31.7
click at [594, 127] on div "1.00% 0.75%" at bounding box center [561, 127] width 72 height 25
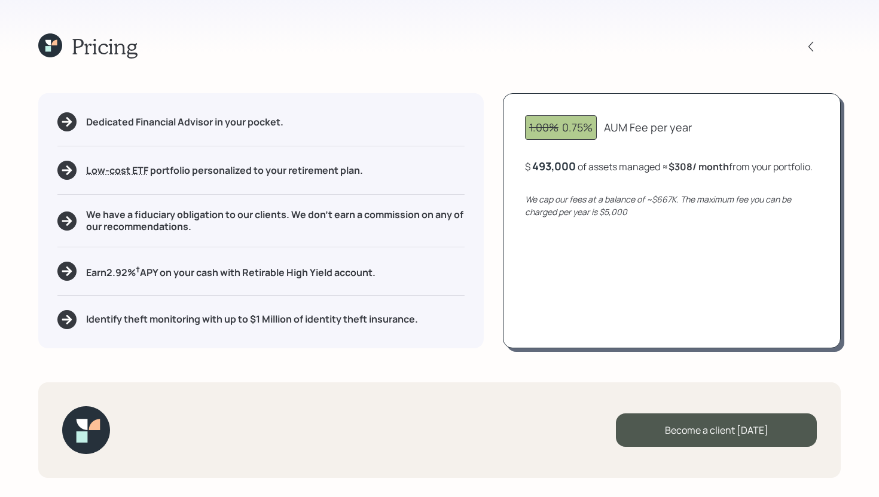
click at [275, 278] on h5 "Earn 2.92 % † APY on your cash with Retirable High Yield account." at bounding box center [230, 271] width 289 height 15
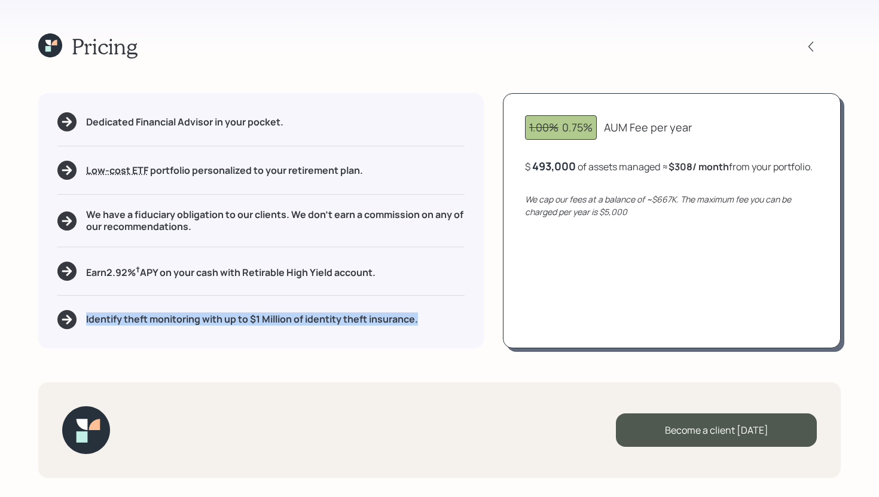
drag, startPoint x: 426, startPoint y: 320, endPoint x: 80, endPoint y: 327, distance: 346.3
click at [80, 327] on div "Identify theft monitoring with up to $1 Million of identity theft insurance." at bounding box center [260, 319] width 407 height 19
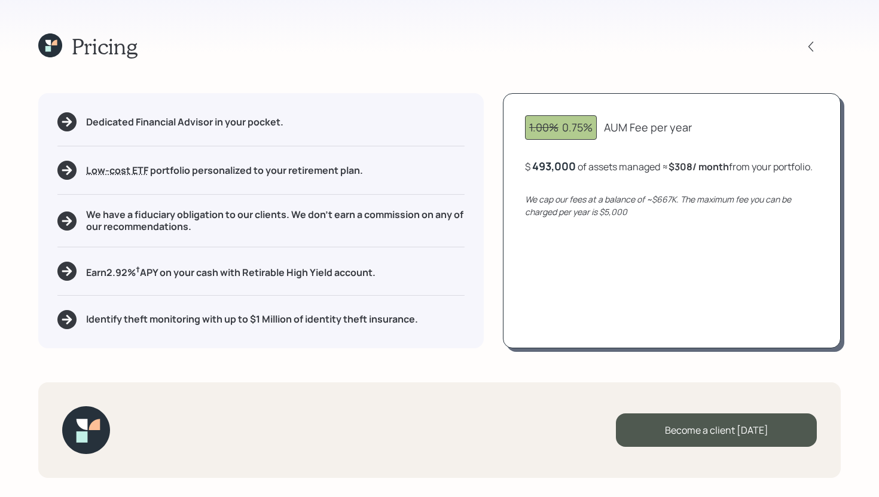
click at [90, 338] on div "Dedicated Financial Advisor in your pocket. Low-cost ETF Retirable uses diversi…" at bounding box center [260, 220] width 445 height 255
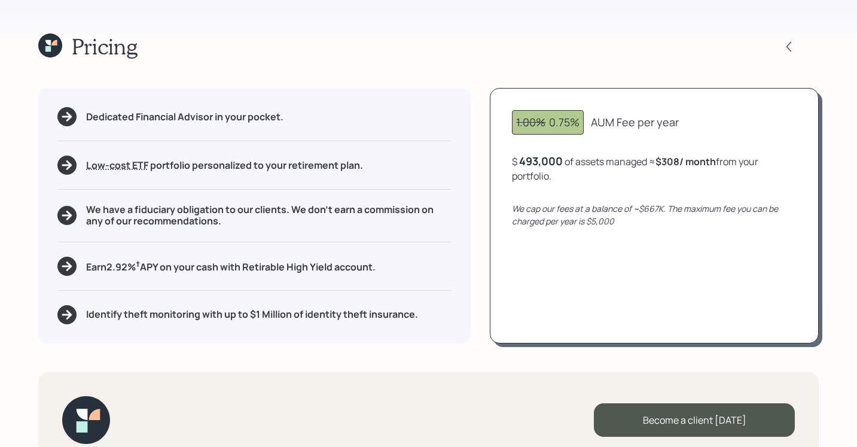
click at [56, 47] on icon at bounding box center [50, 45] width 24 height 24
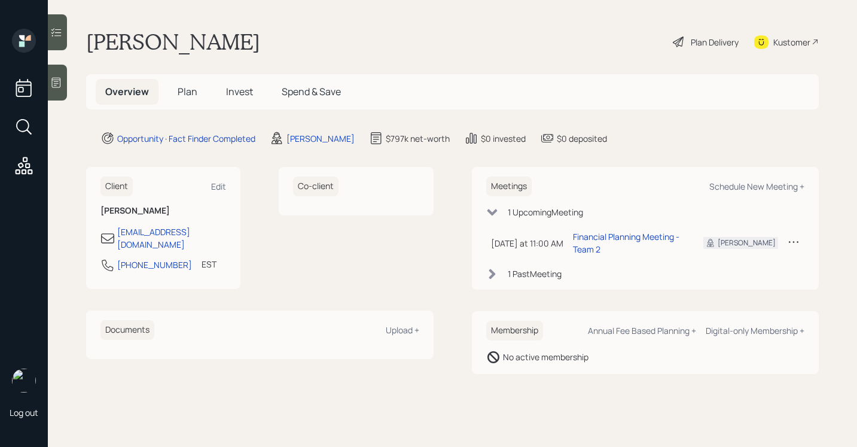
click at [188, 88] on span "Plan" at bounding box center [188, 91] width 20 height 13
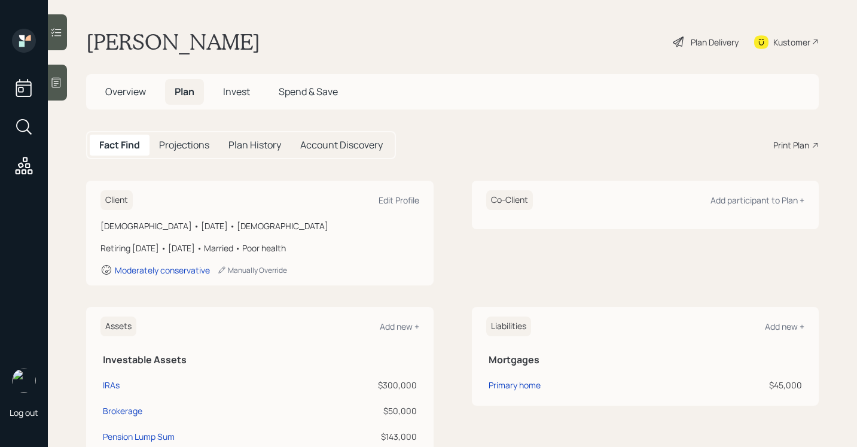
click at [798, 141] on div "Print Plan" at bounding box center [791, 145] width 36 height 13
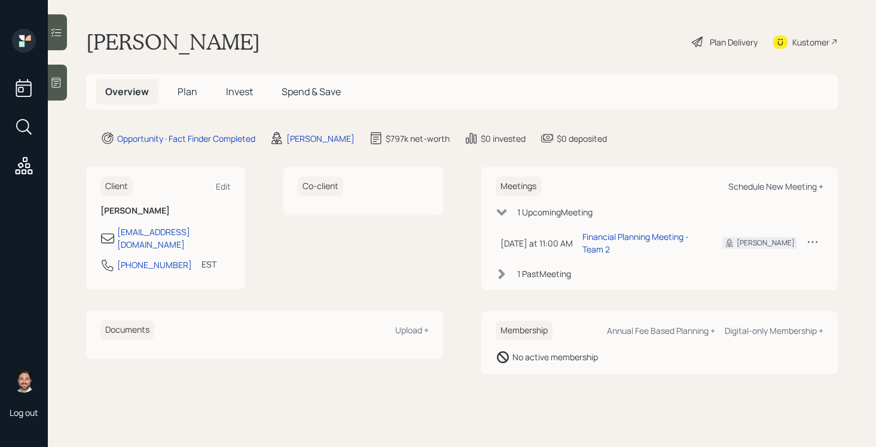
click at [782, 188] on div "Schedule New Meeting +" at bounding box center [775, 186] width 95 height 11
select select "bffa7908-1b2a-4c79-9bb6-f0ec9aed22d3"
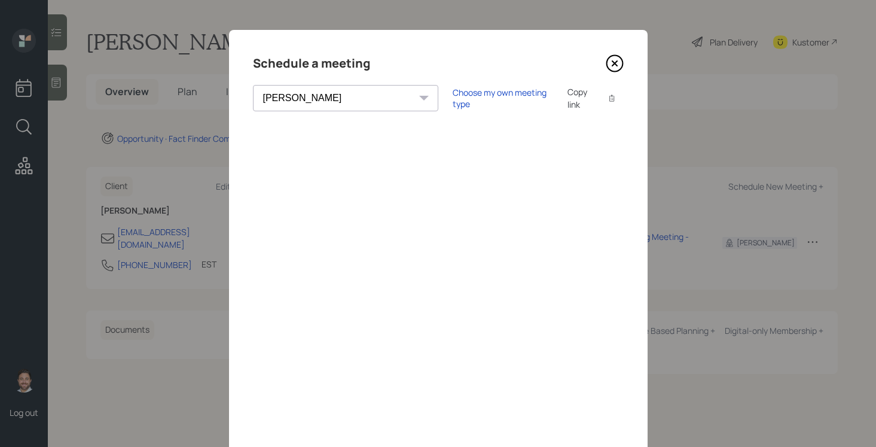
click at [618, 65] on icon at bounding box center [615, 63] width 18 height 18
